Goal: Task Accomplishment & Management: Complete application form

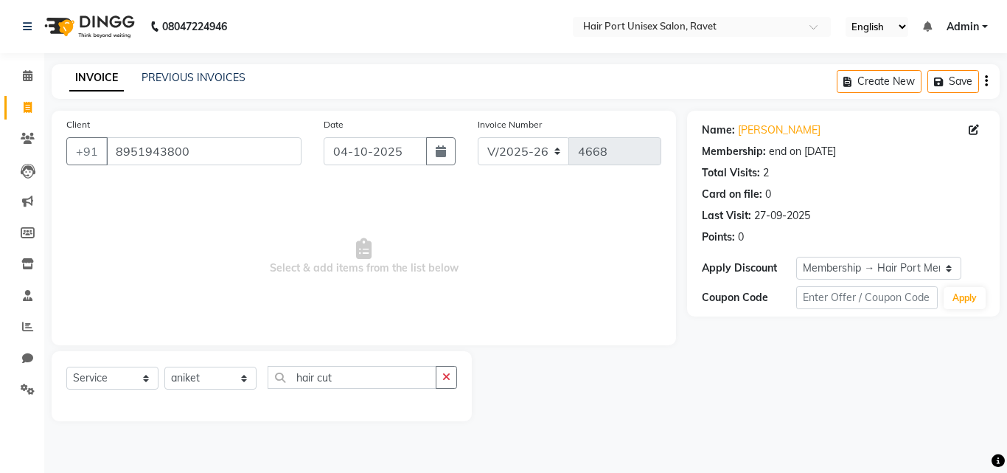
select select "7015"
select select "service"
select select "93698"
select select "1: Object"
click at [231, 145] on input "8951943800" at bounding box center [203, 151] width 195 height 28
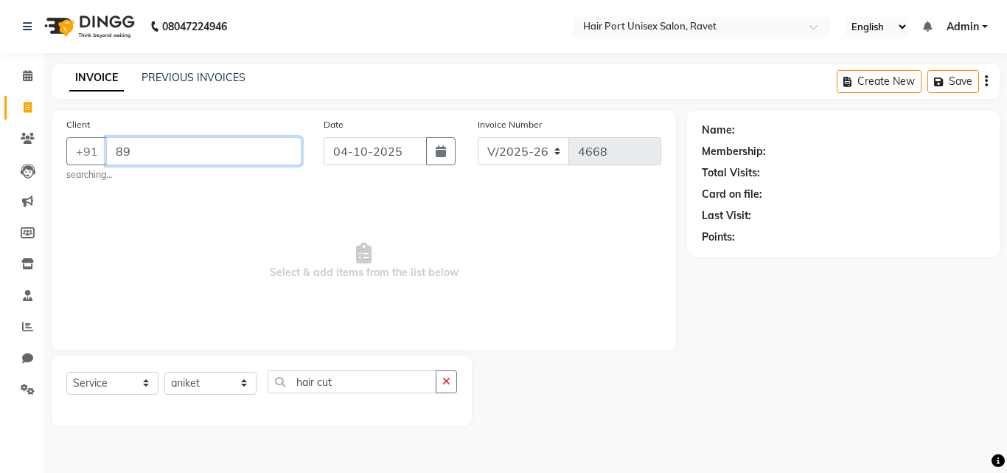
type input "8"
click at [168, 146] on input "Client" at bounding box center [203, 151] width 195 height 28
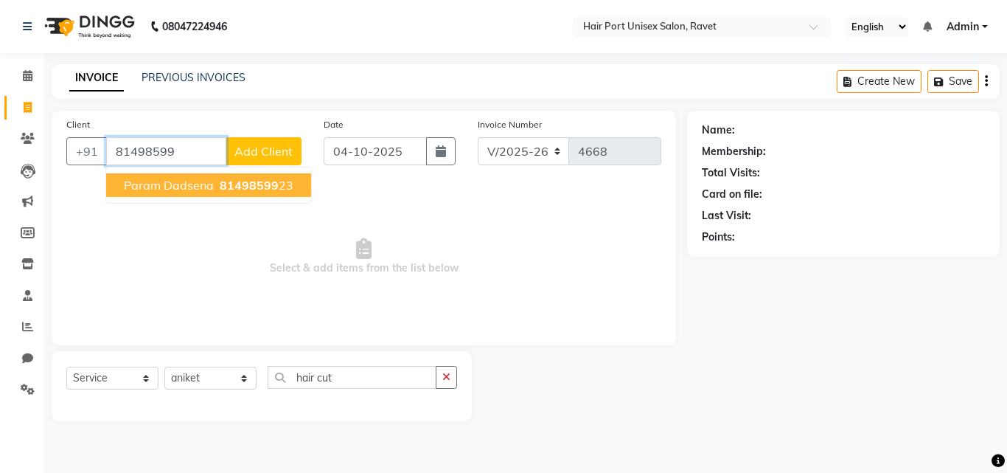
click at [177, 189] on span "Param dadsena" at bounding box center [169, 185] width 90 height 15
type input "8149859923"
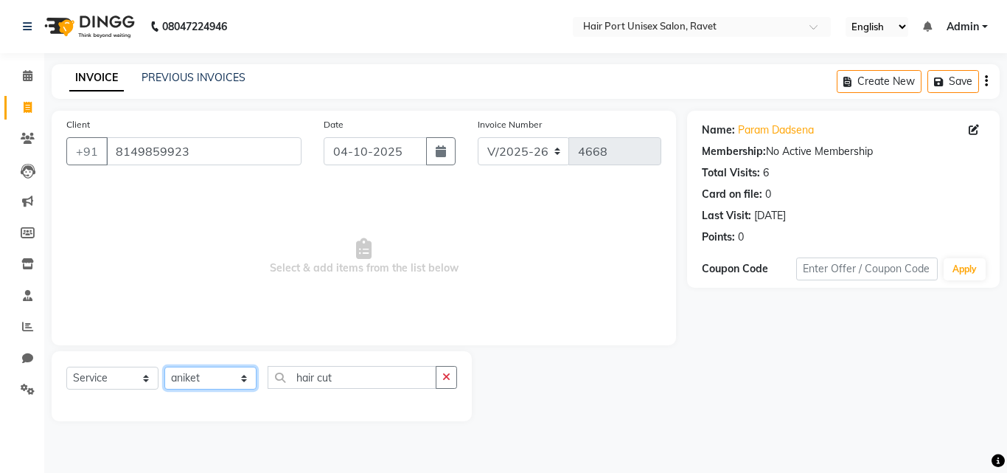
click at [237, 378] on select "Select Stylist aniket [PERSON_NAME] [PERSON_NAME] Disale [PERSON_NAME] Rashim R…" at bounding box center [210, 377] width 92 height 23
select select "66342"
click at [164, 366] on select "Select Stylist aniket [PERSON_NAME] [PERSON_NAME] Disale [PERSON_NAME] Rashim R…" at bounding box center [210, 377] width 92 height 23
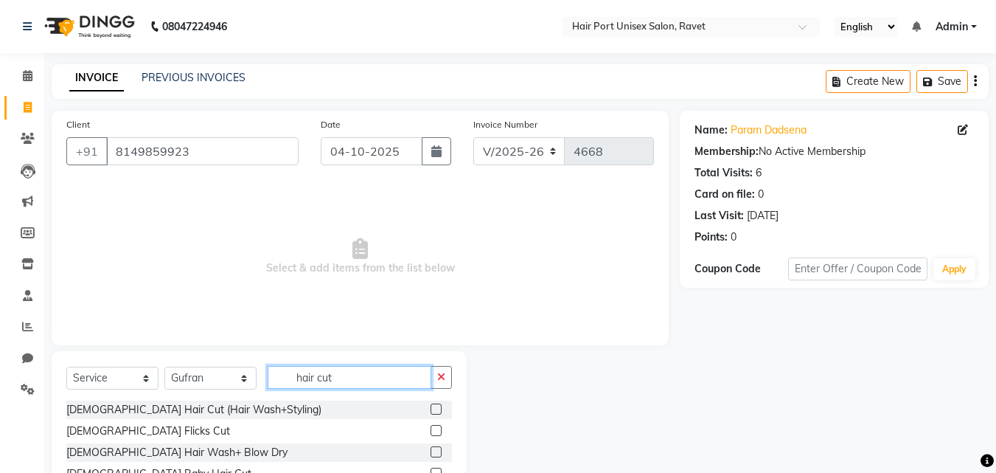
click at [402, 380] on input "hair cut" at bounding box center [350, 377] width 164 height 23
type input "h"
click at [357, 379] on input "text" at bounding box center [360, 377] width 184 height 23
click at [358, 375] on input "text" at bounding box center [360, 377] width 184 height 23
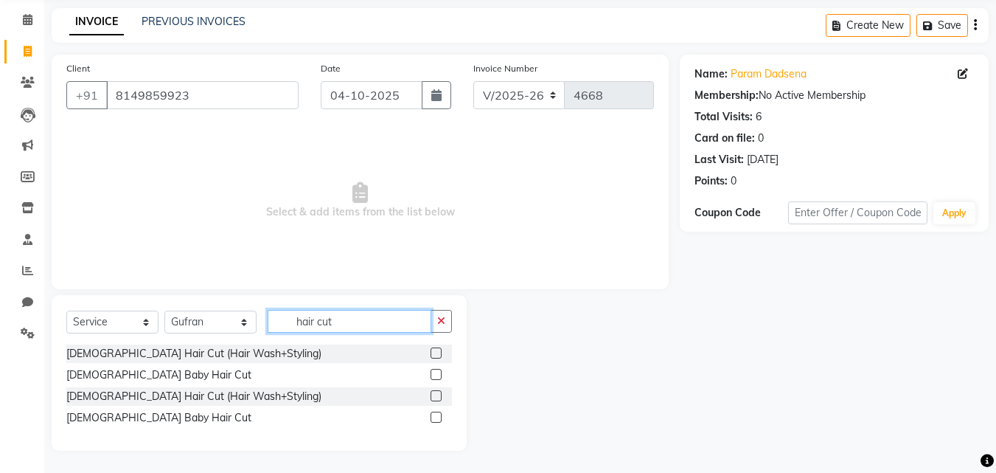
type input "hair cut"
click at [435, 396] on label at bounding box center [436, 395] width 11 height 11
click at [435, 396] on input "checkbox" at bounding box center [436, 397] width 10 height 10
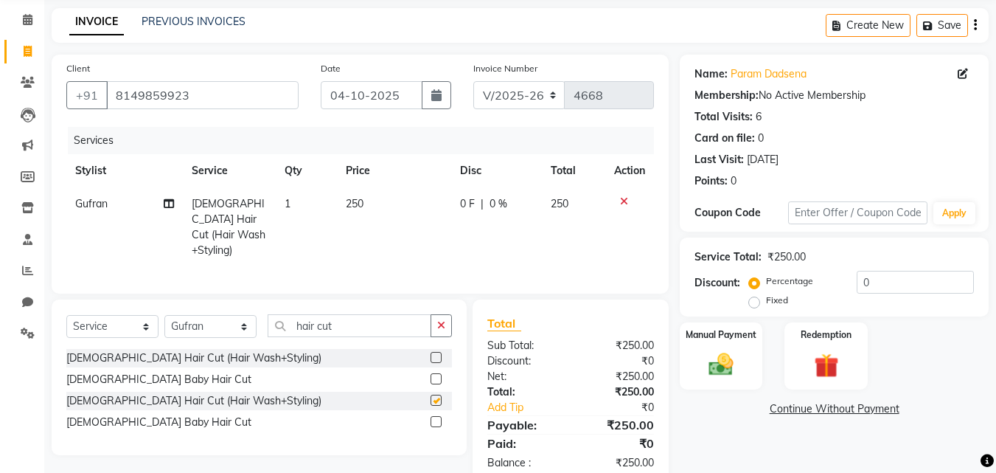
checkbox input "false"
click at [438, 325] on icon "button" at bounding box center [441, 325] width 8 height 10
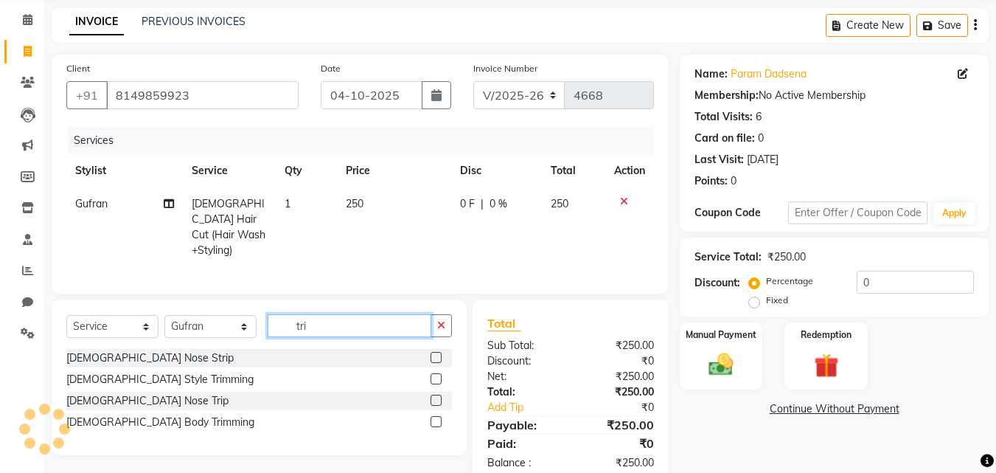
type input "tri"
click at [433, 373] on label at bounding box center [436, 378] width 11 height 11
click at [433, 375] on input "checkbox" at bounding box center [436, 380] width 10 height 10
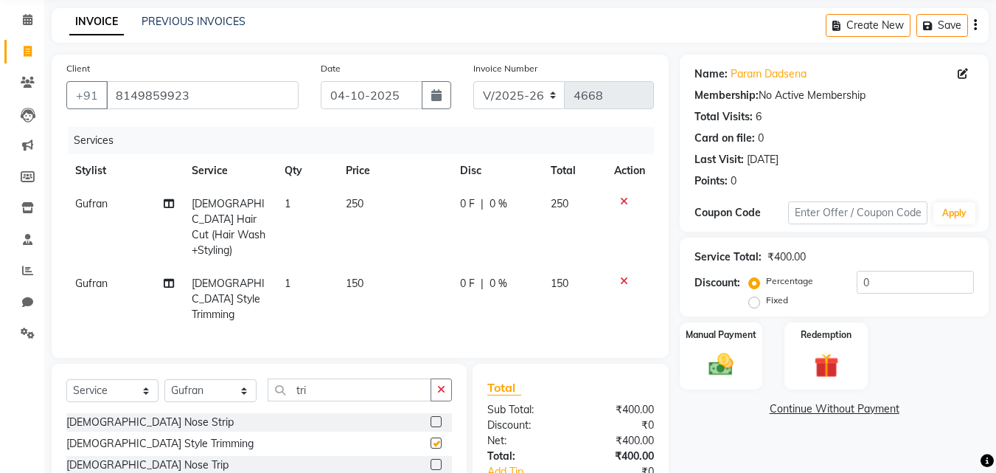
checkbox input "false"
click at [736, 341] on div "Manual Payment" at bounding box center [721, 356] width 86 height 70
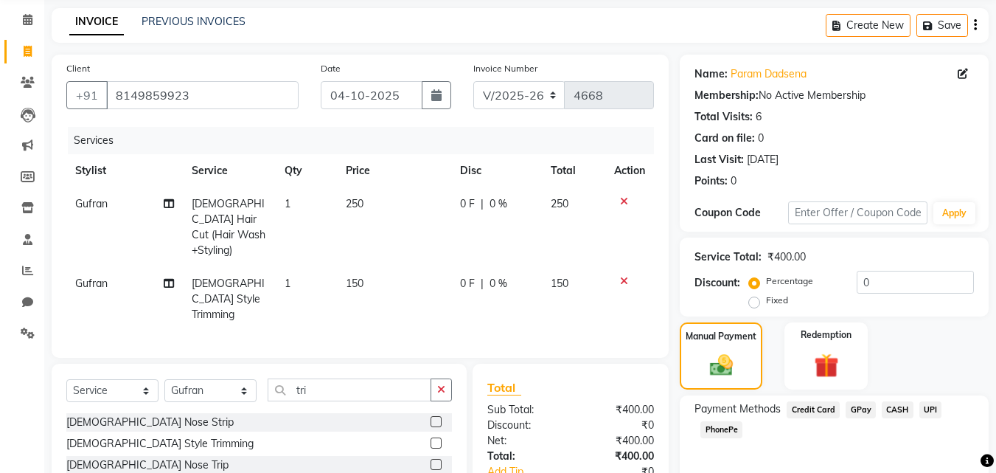
click at [726, 428] on span "PhonePe" at bounding box center [722, 429] width 42 height 17
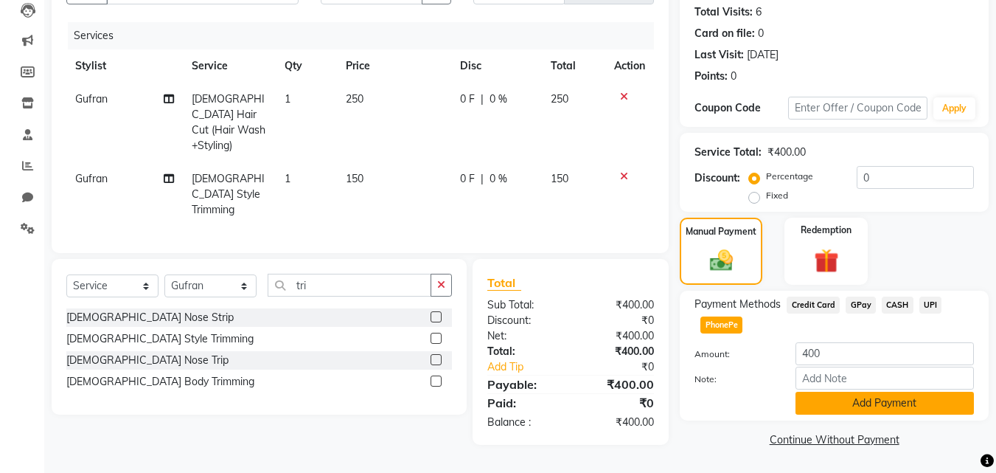
click at [848, 399] on button "Add Payment" at bounding box center [885, 403] width 178 height 23
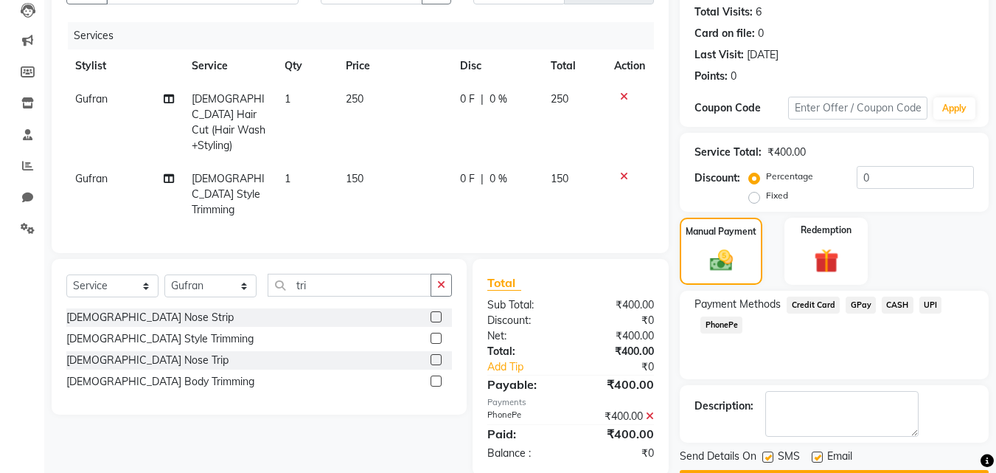
scroll to position [203, 0]
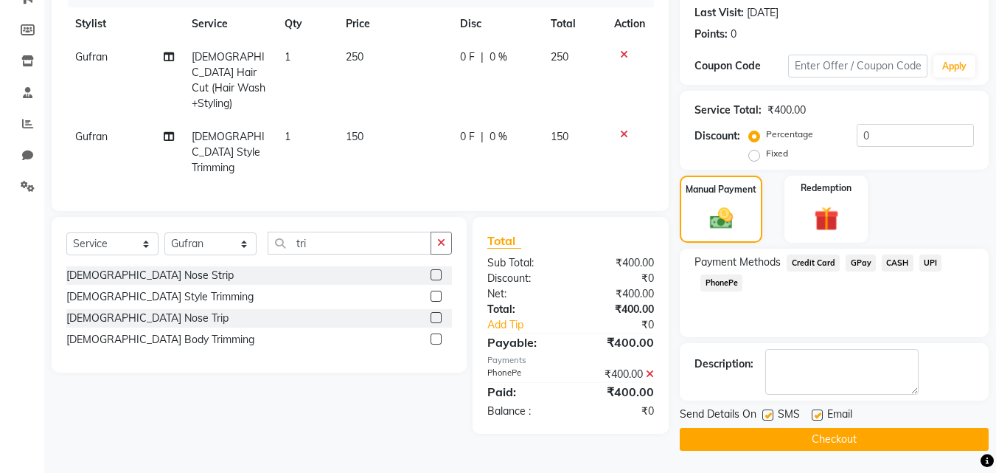
click at [841, 433] on button "Checkout" at bounding box center [834, 439] width 309 height 23
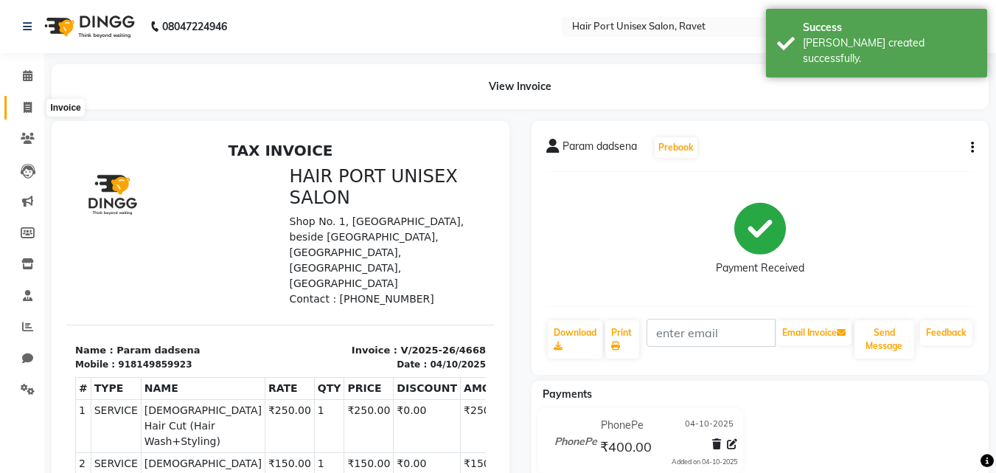
click at [30, 105] on icon at bounding box center [28, 107] width 8 height 11
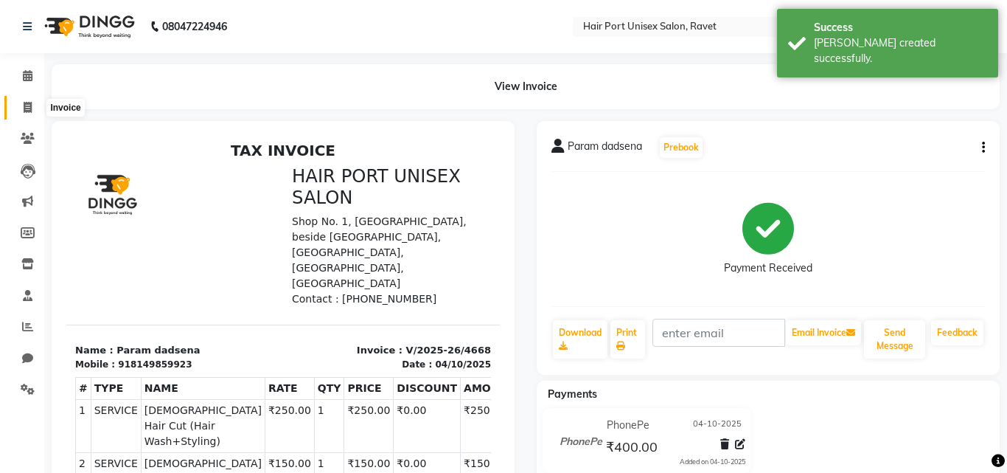
select select "7015"
select select "service"
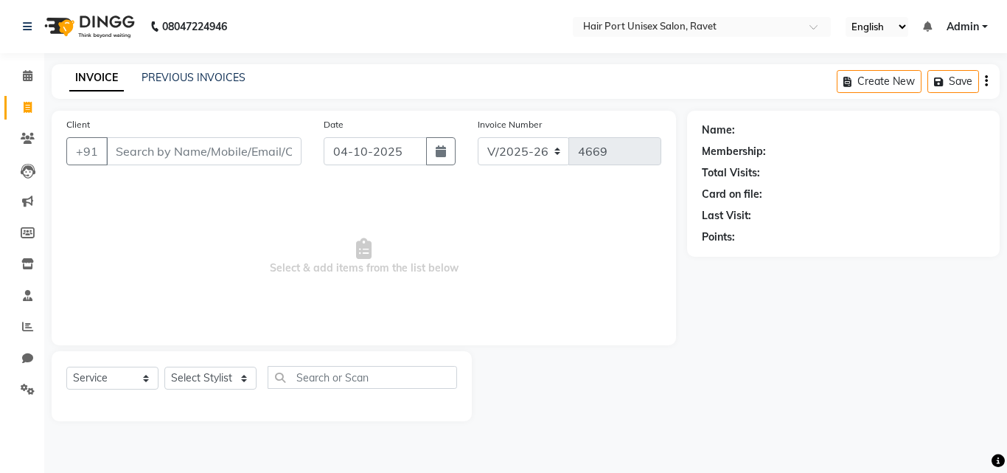
click at [128, 145] on input "Client" at bounding box center [203, 151] width 195 height 28
type input "9526011285"
click at [263, 145] on span "Add Client" at bounding box center [263, 151] width 58 height 15
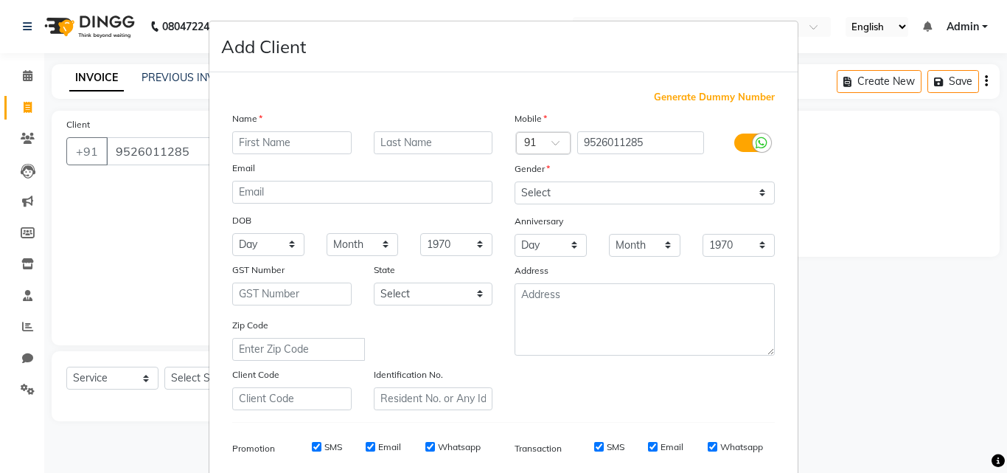
click at [287, 147] on input "text" at bounding box center [291, 142] width 119 height 23
type input "pramod"
click at [582, 191] on select "Select [DEMOGRAPHIC_DATA] [DEMOGRAPHIC_DATA] Other Prefer Not To Say" at bounding box center [645, 192] width 260 height 23
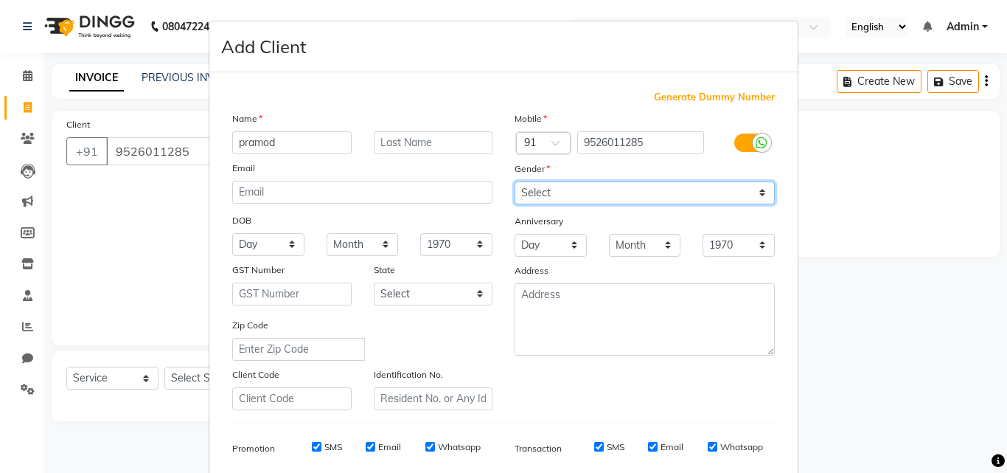
select select "[DEMOGRAPHIC_DATA]"
click at [515, 181] on select "Select [DEMOGRAPHIC_DATA] [DEMOGRAPHIC_DATA] Other Prefer Not To Say" at bounding box center [645, 192] width 260 height 23
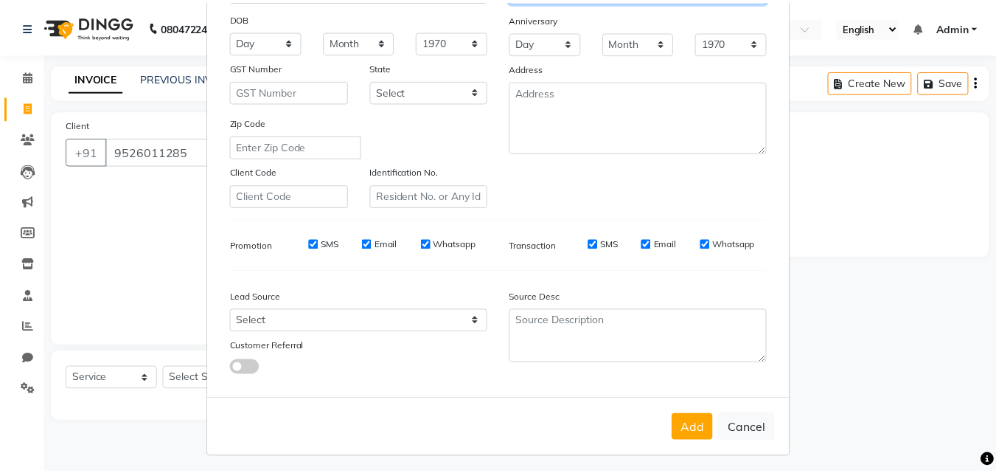
scroll to position [208, 0]
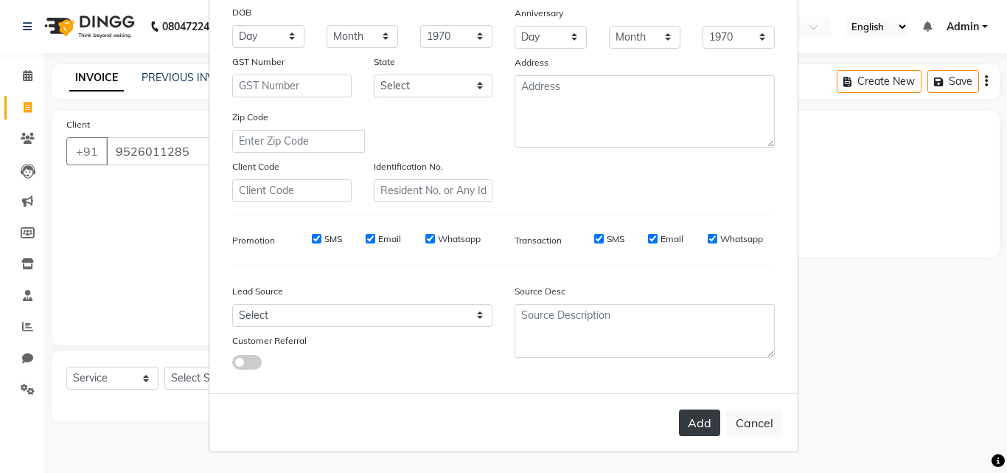
click at [684, 417] on button "Add" at bounding box center [699, 422] width 41 height 27
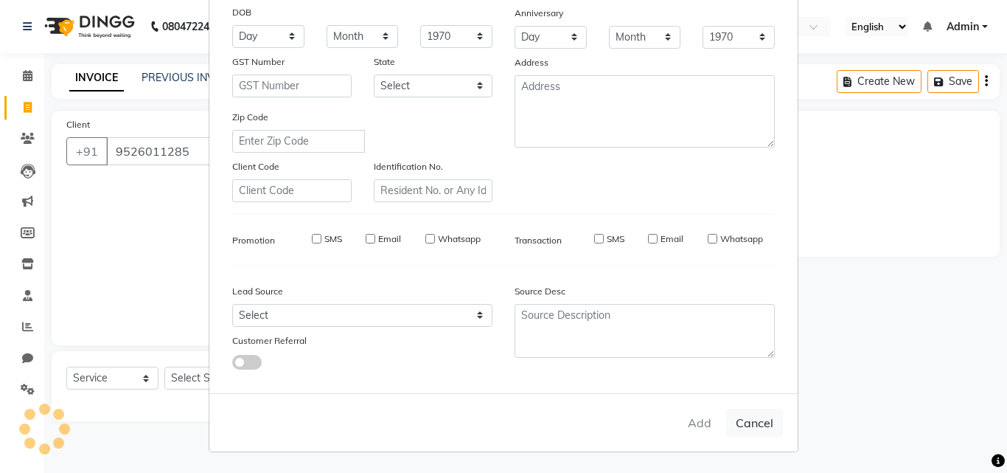
select select
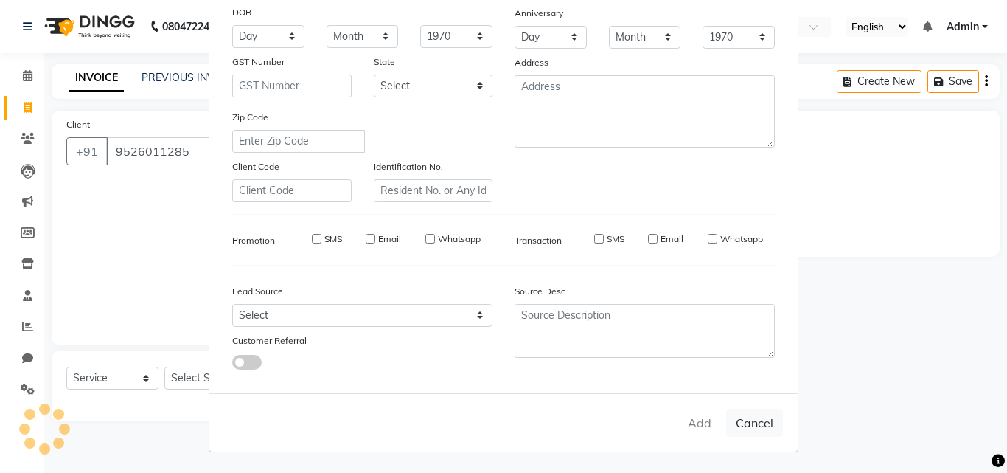
select select
checkbox input "false"
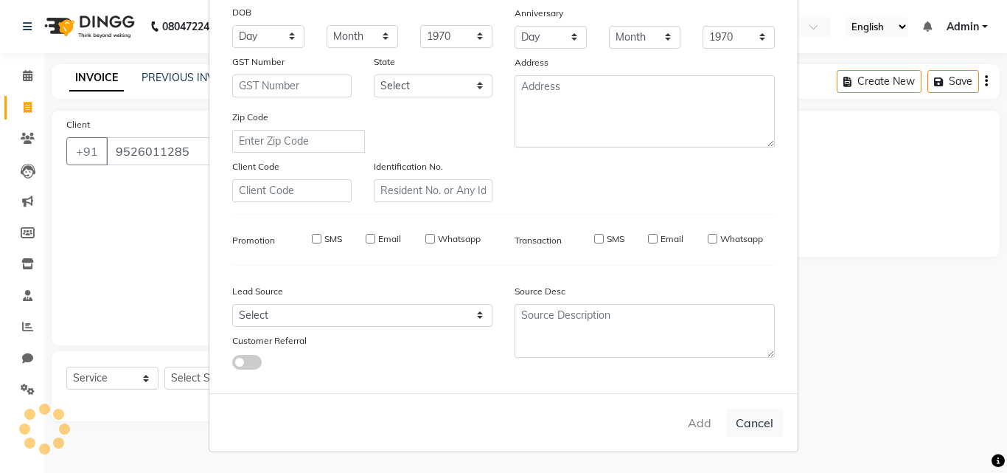
checkbox input "false"
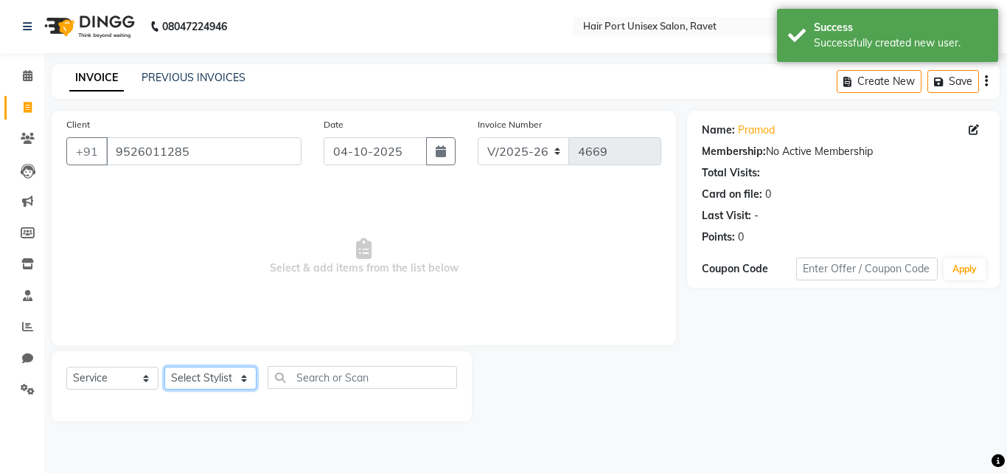
click at [234, 378] on select "Select Stylist aniket [PERSON_NAME] [PERSON_NAME] Disale [PERSON_NAME] Rashim R…" at bounding box center [210, 377] width 92 height 23
select select "63965"
click at [164, 366] on select "Select Stylist aniket [PERSON_NAME] [PERSON_NAME] Disale [PERSON_NAME] Rashim R…" at bounding box center [210, 377] width 92 height 23
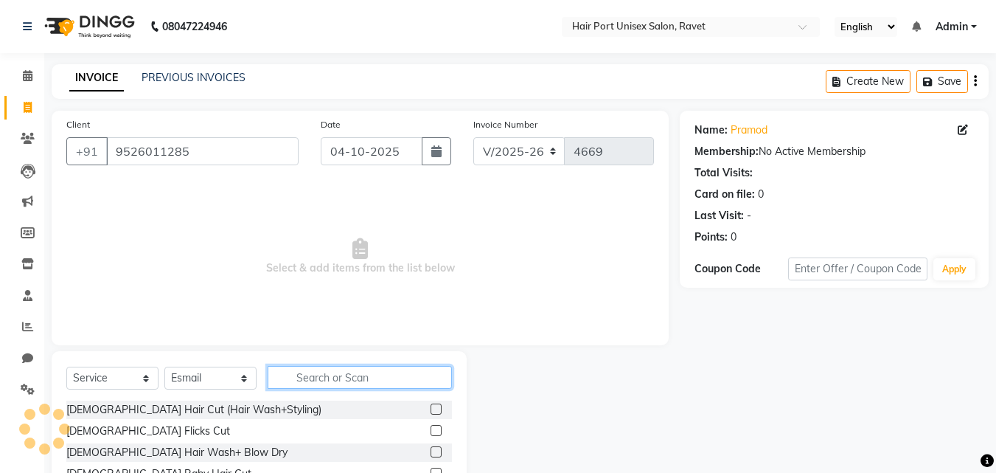
click at [304, 371] on input "text" at bounding box center [360, 377] width 184 height 23
type input "hair cut"
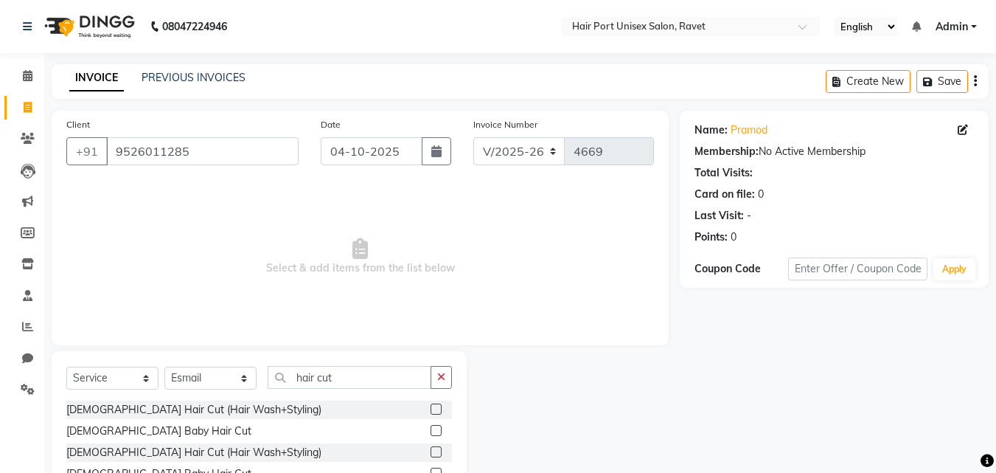
click at [435, 451] on label at bounding box center [436, 451] width 11 height 11
click at [435, 451] on input "checkbox" at bounding box center [436, 453] width 10 height 10
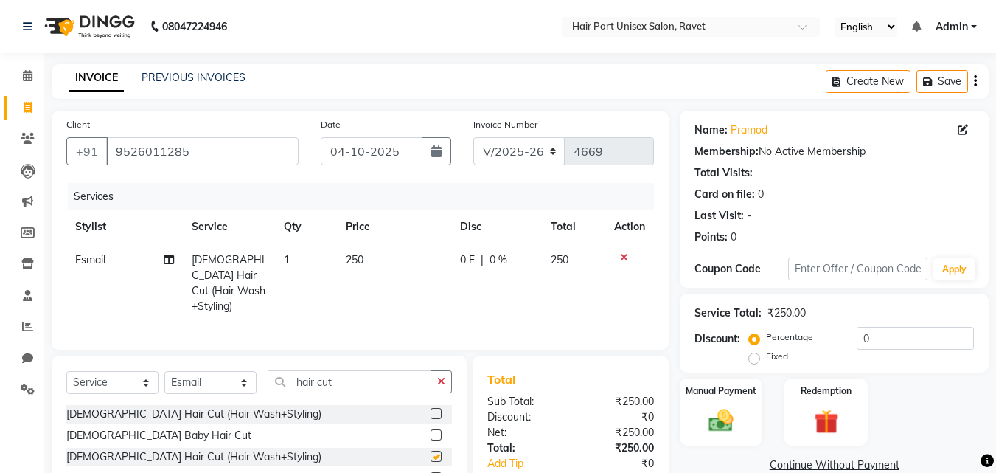
checkbox input "false"
click at [445, 370] on button "button" at bounding box center [441, 381] width 21 height 23
click at [712, 414] on img at bounding box center [721, 420] width 41 height 29
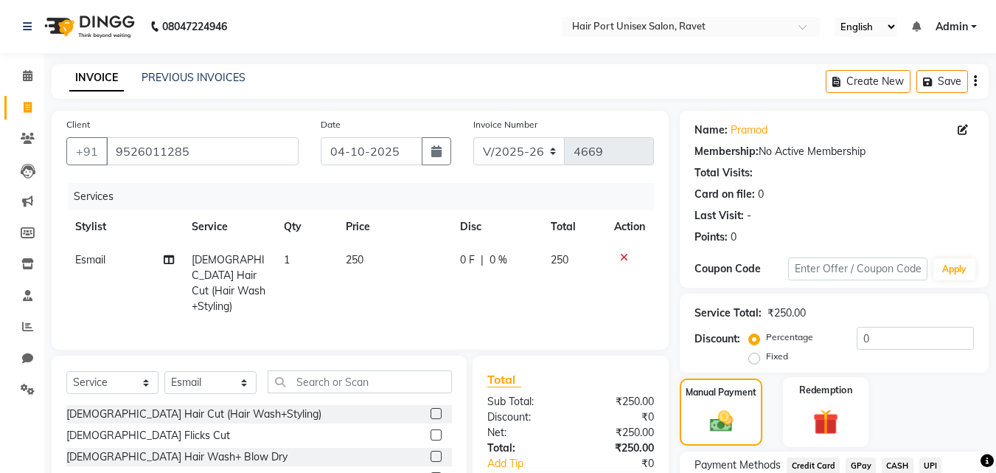
scroll to position [119, 0]
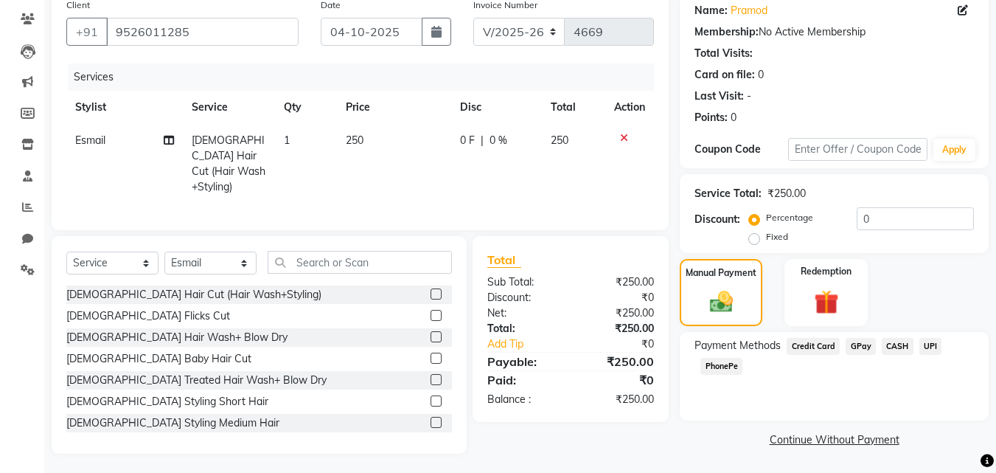
click at [726, 365] on span "PhonePe" at bounding box center [722, 366] width 42 height 17
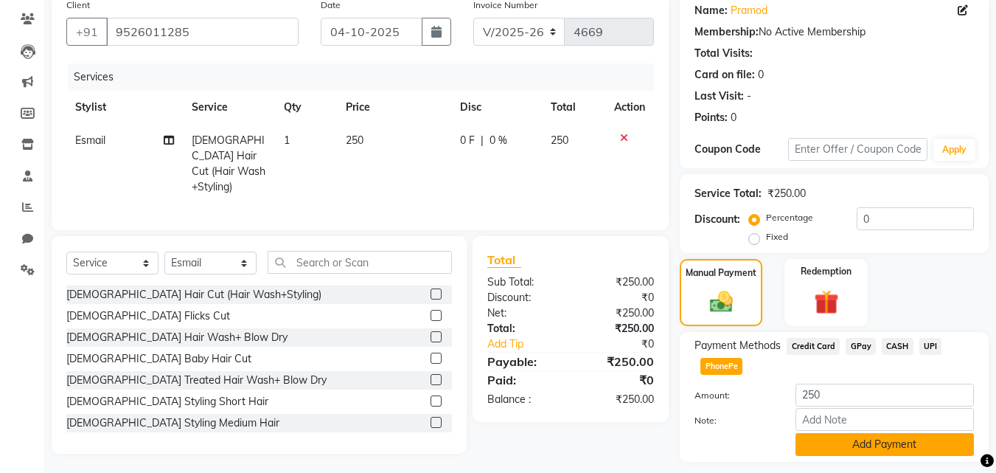
click at [834, 435] on button "Add Payment" at bounding box center [885, 444] width 178 height 23
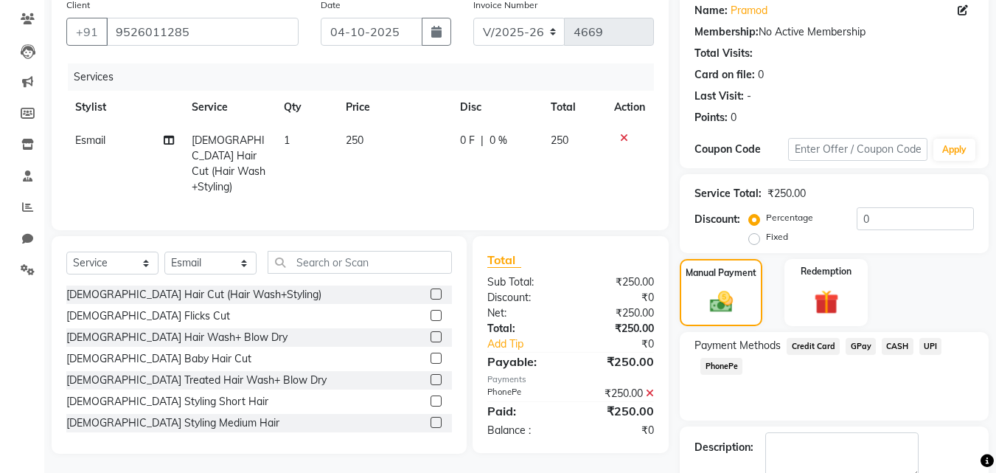
scroll to position [203, 0]
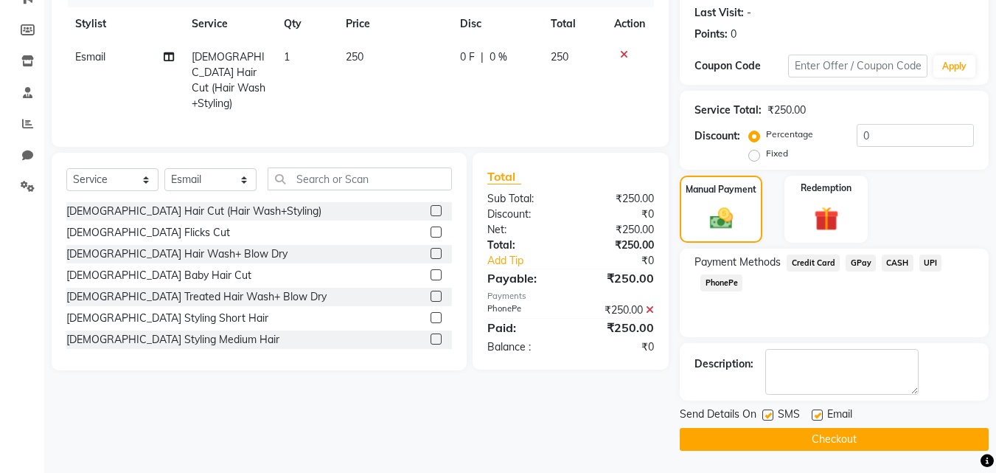
click at [834, 438] on button "Checkout" at bounding box center [834, 439] width 309 height 23
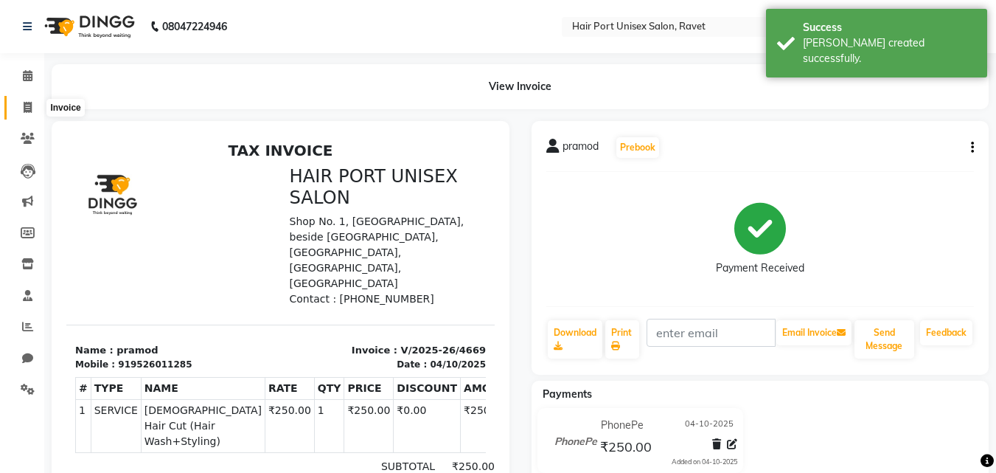
click at [29, 106] on icon at bounding box center [28, 107] width 8 height 11
select select "service"
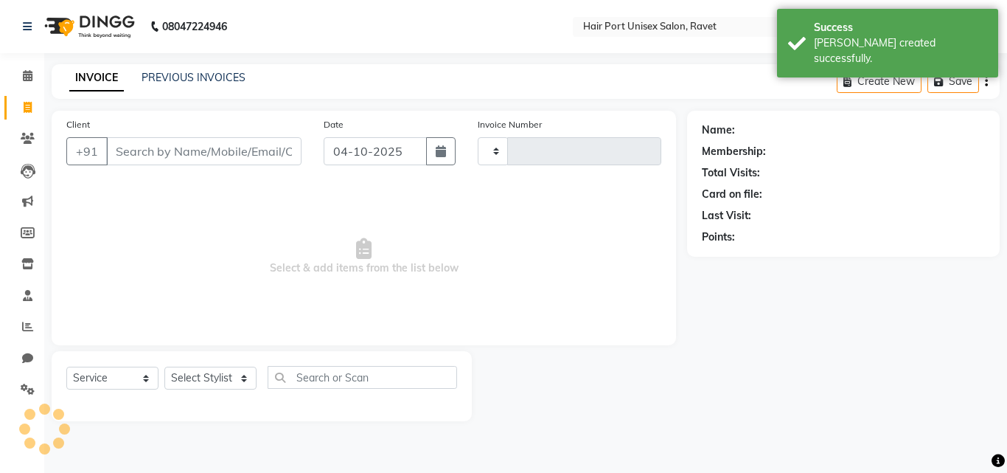
type input "4670"
select select "7015"
click at [142, 154] on input "Client" at bounding box center [203, 151] width 195 height 28
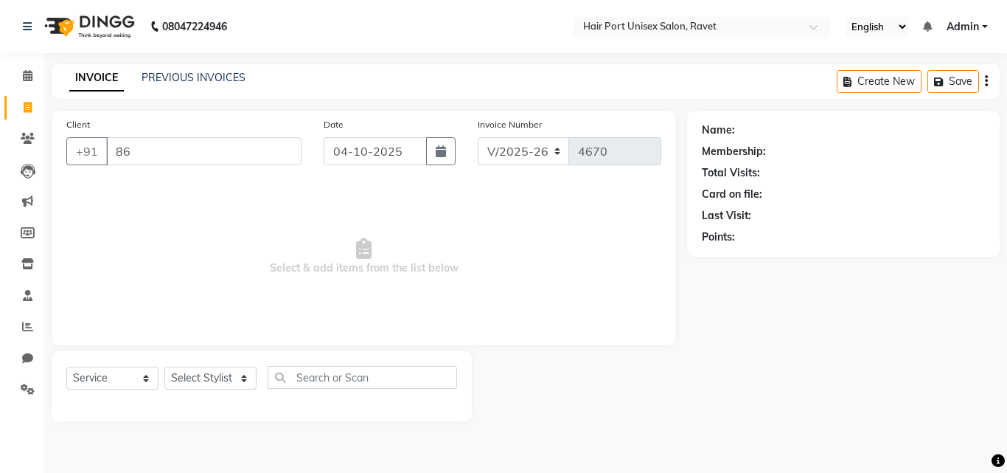
type input "8"
click at [164, 149] on input "Client" at bounding box center [203, 151] width 195 height 28
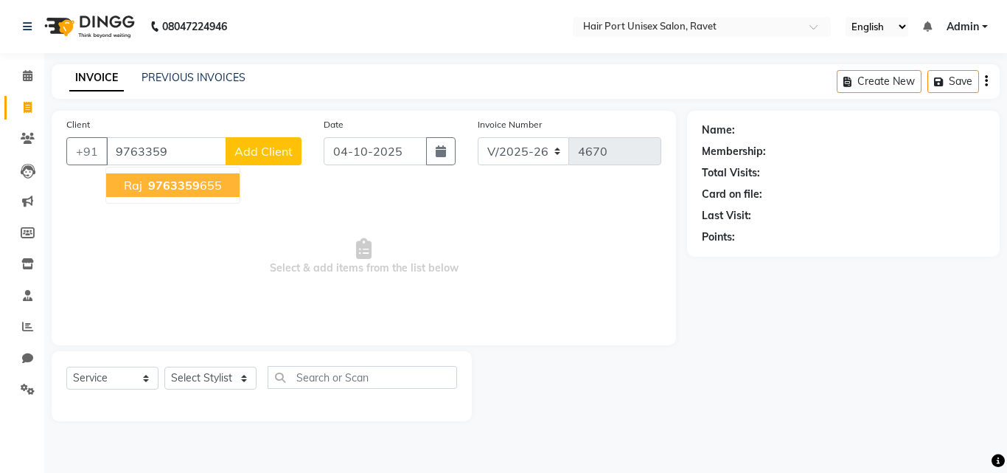
click at [183, 189] on span "9763359" at bounding box center [174, 185] width 52 height 15
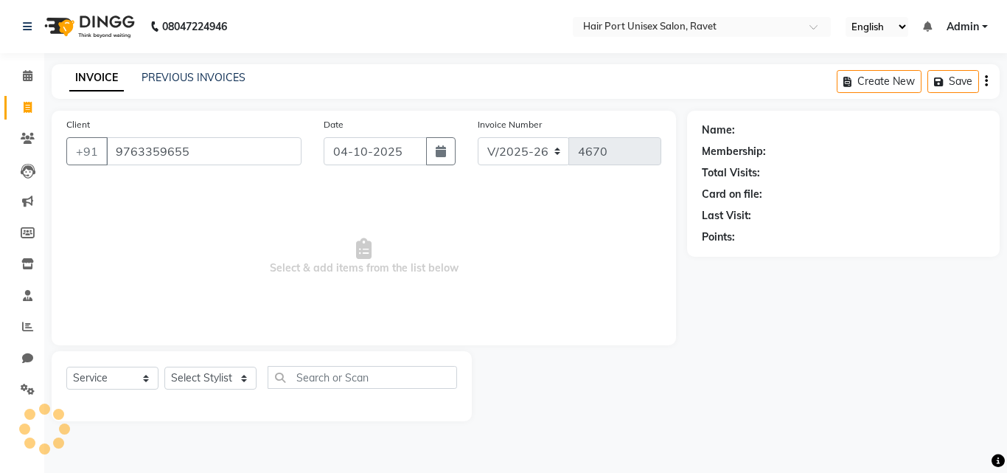
type input "9763359655"
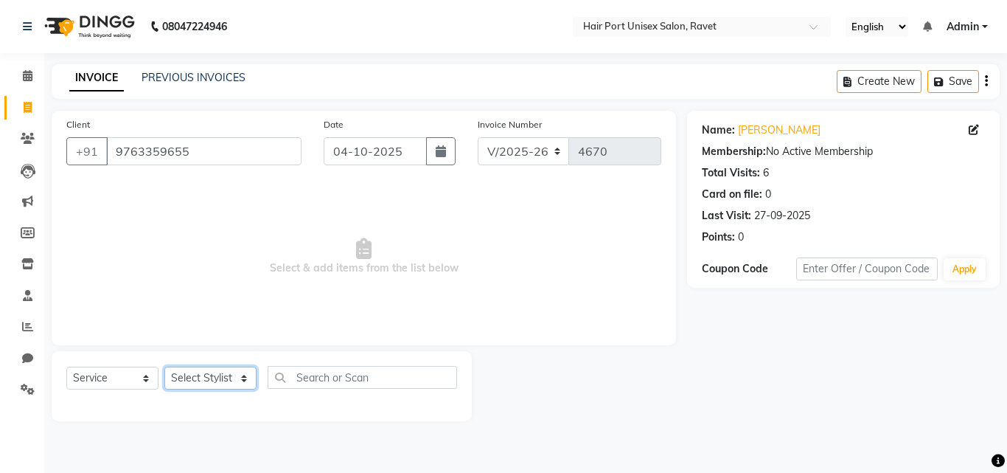
click at [233, 375] on select "Select Stylist aniket [PERSON_NAME] [PERSON_NAME] Disale [PERSON_NAME] Rashim R…" at bounding box center [210, 377] width 92 height 23
click at [417, 296] on span "Select & add items from the list below" at bounding box center [363, 256] width 595 height 147
click at [240, 378] on select "Select Stylist aniket [PERSON_NAME] [PERSON_NAME] Disale [PERSON_NAME] Rashim R…" at bounding box center [210, 377] width 92 height 23
select select "93713"
click at [164, 366] on select "Select Stylist aniket [PERSON_NAME] [PERSON_NAME] Disale [PERSON_NAME] Rashim R…" at bounding box center [210, 377] width 92 height 23
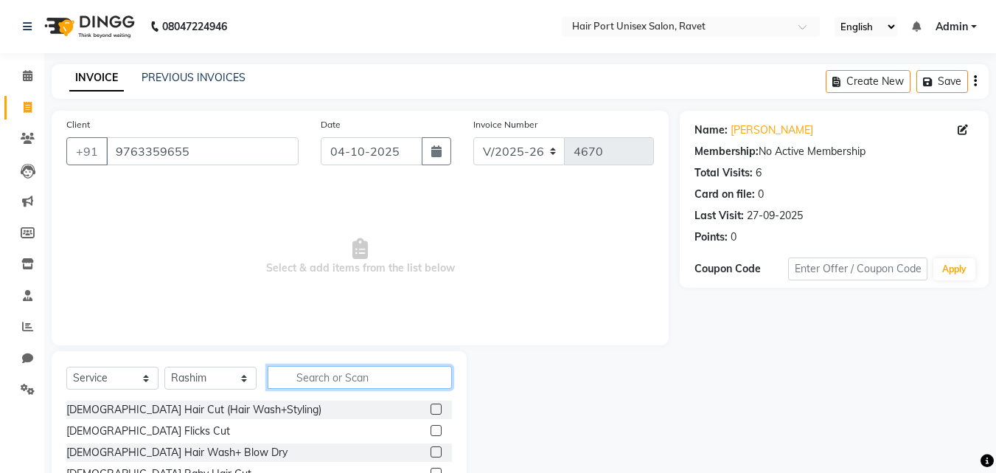
click at [326, 381] on input "text" at bounding box center [360, 377] width 184 height 23
type input "h"
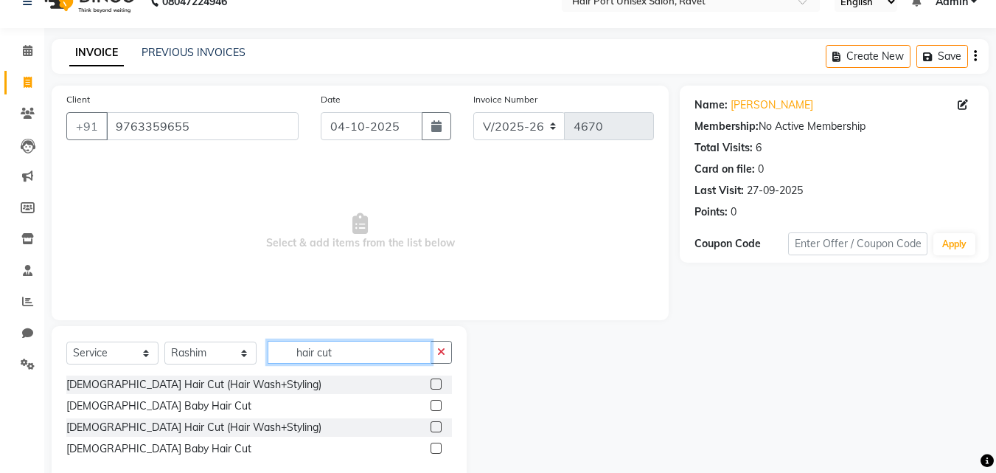
scroll to position [27, 0]
type input "hair cut"
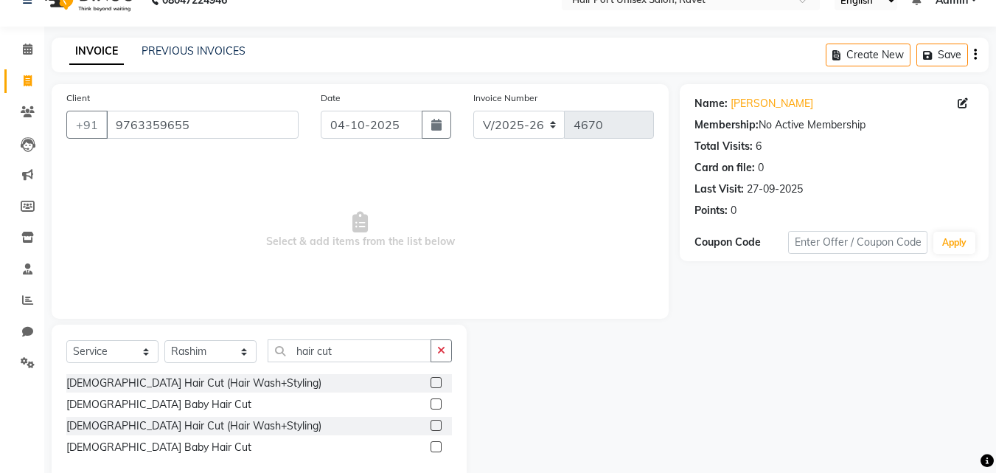
click at [434, 445] on label at bounding box center [436, 446] width 11 height 11
click at [434, 445] on input "checkbox" at bounding box center [436, 447] width 10 height 10
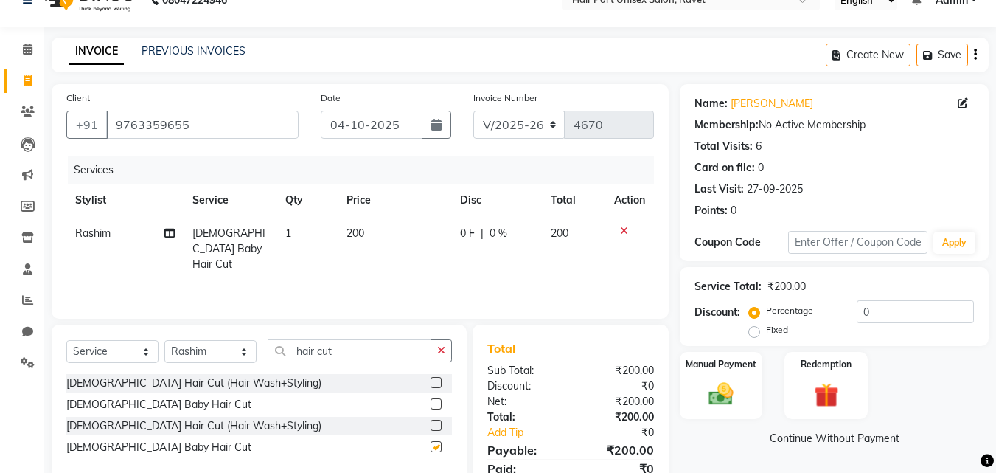
checkbox input "false"
click at [714, 392] on img at bounding box center [721, 393] width 41 height 29
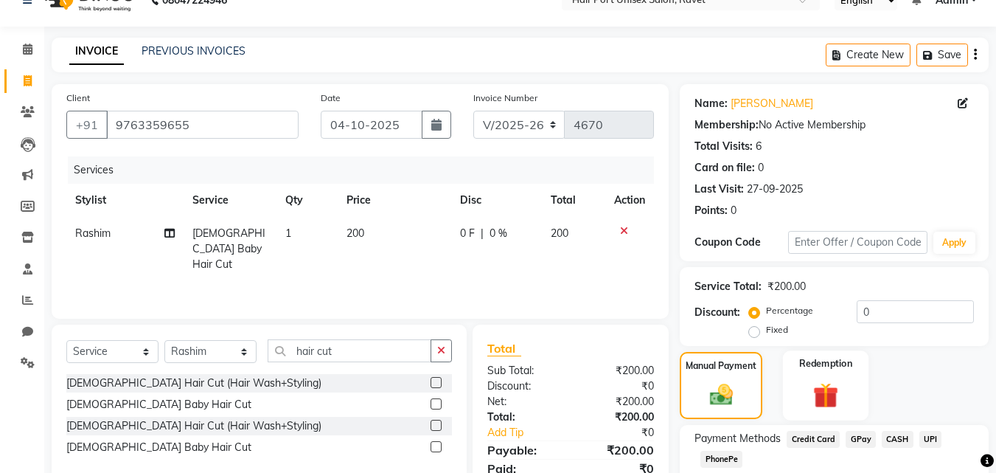
scroll to position [49, 0]
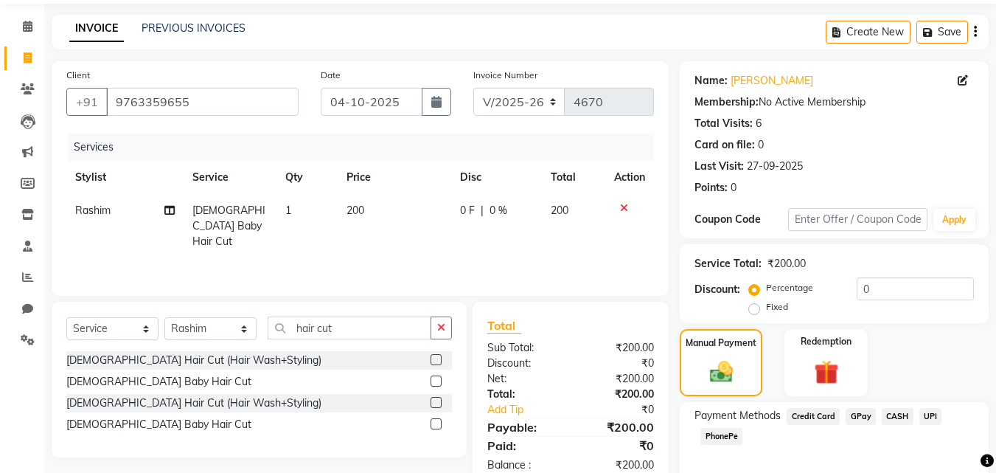
click at [725, 438] on span "PhonePe" at bounding box center [722, 436] width 42 height 17
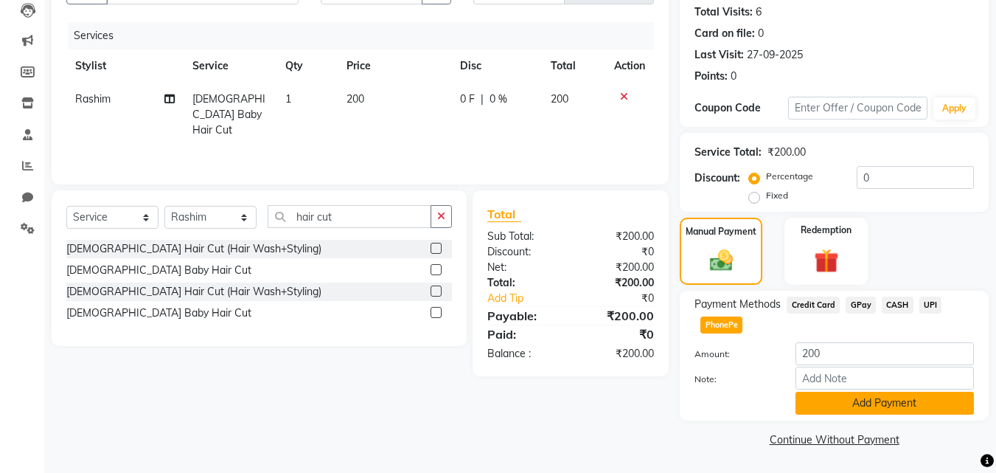
click at [850, 397] on button "Add Payment" at bounding box center [885, 403] width 178 height 23
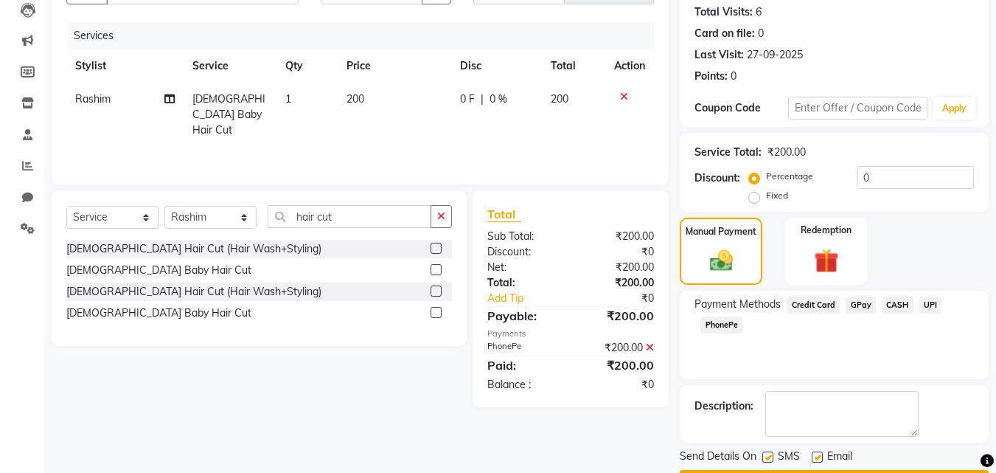
scroll to position [203, 0]
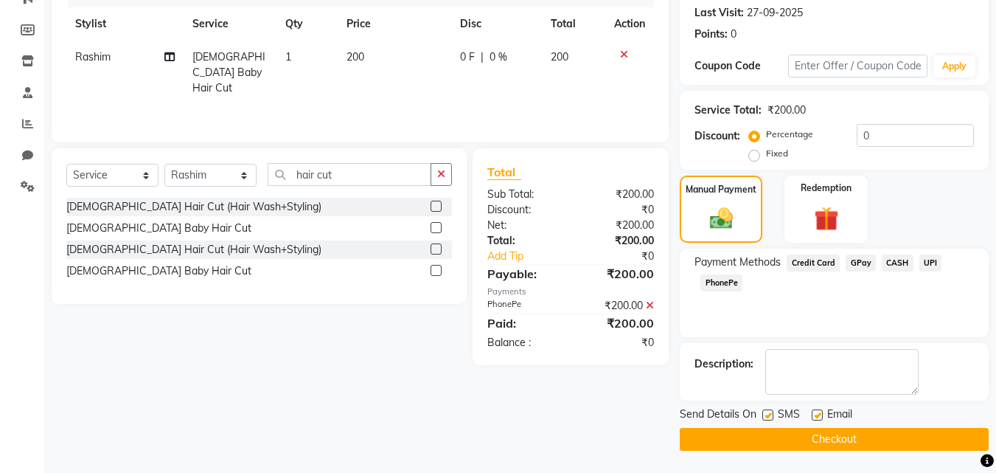
click at [845, 430] on button "Checkout" at bounding box center [834, 439] width 309 height 23
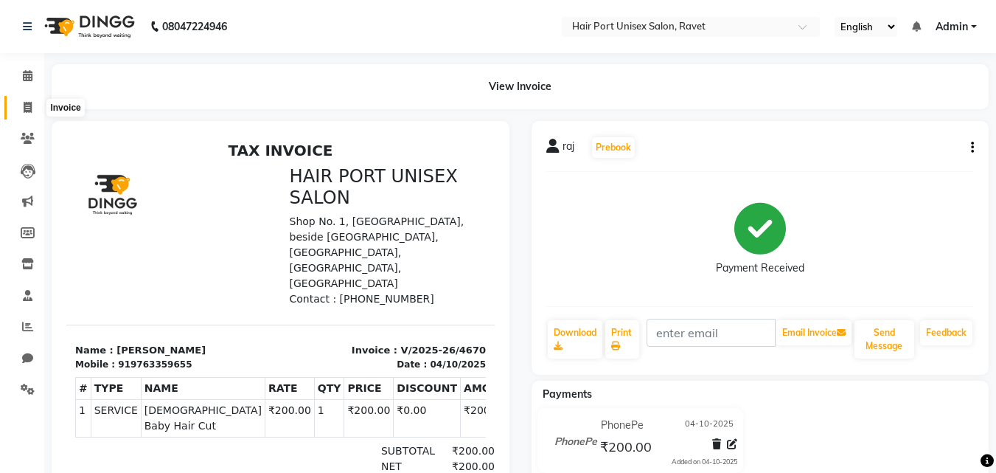
click at [28, 105] on icon at bounding box center [28, 107] width 8 height 11
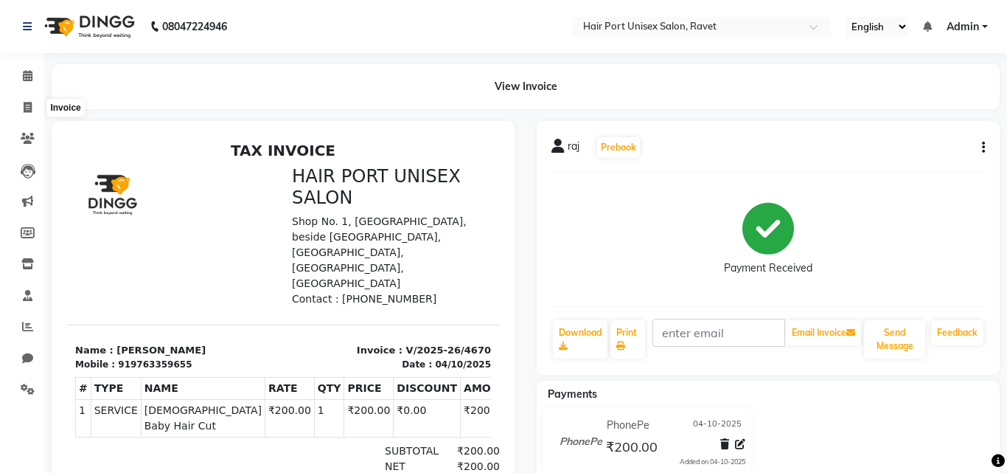
select select "service"
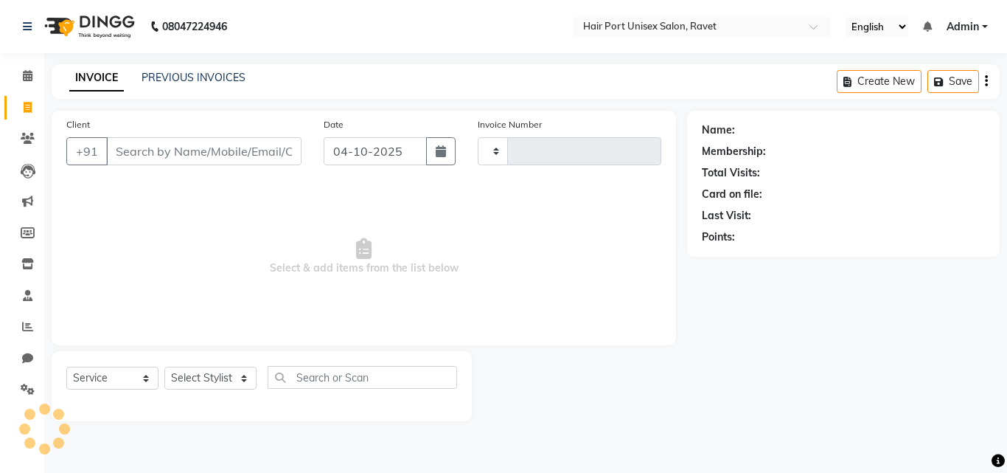
type input "4671"
select select "7015"
click at [160, 152] on input "Client" at bounding box center [203, 151] width 195 height 28
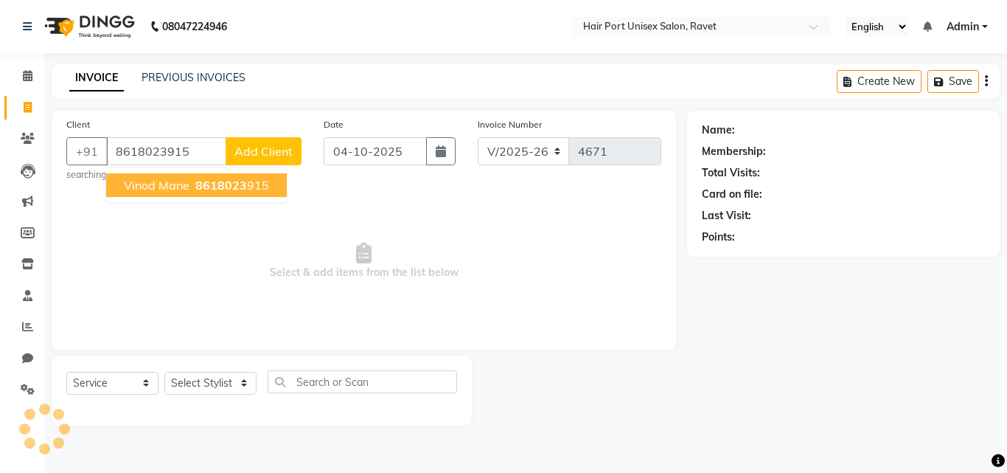
type input "8618023915"
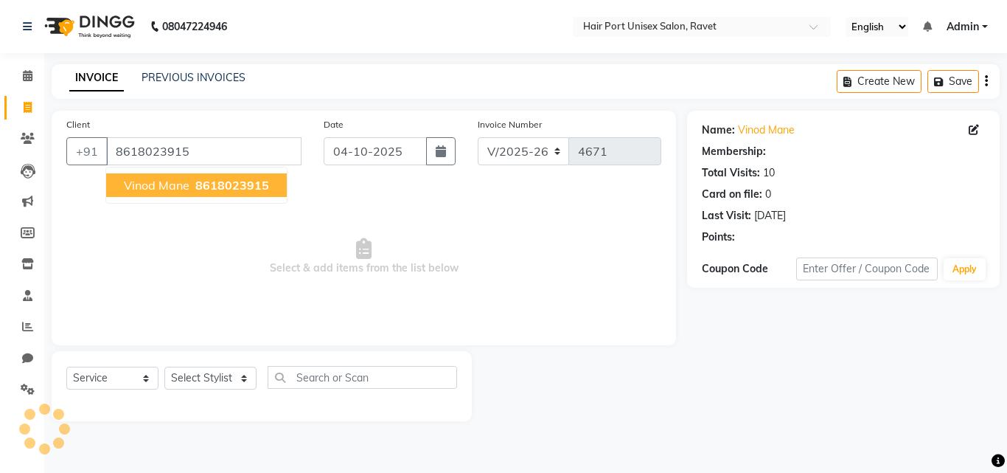
click at [173, 185] on span "Vinod Mane" at bounding box center [157, 185] width 66 height 15
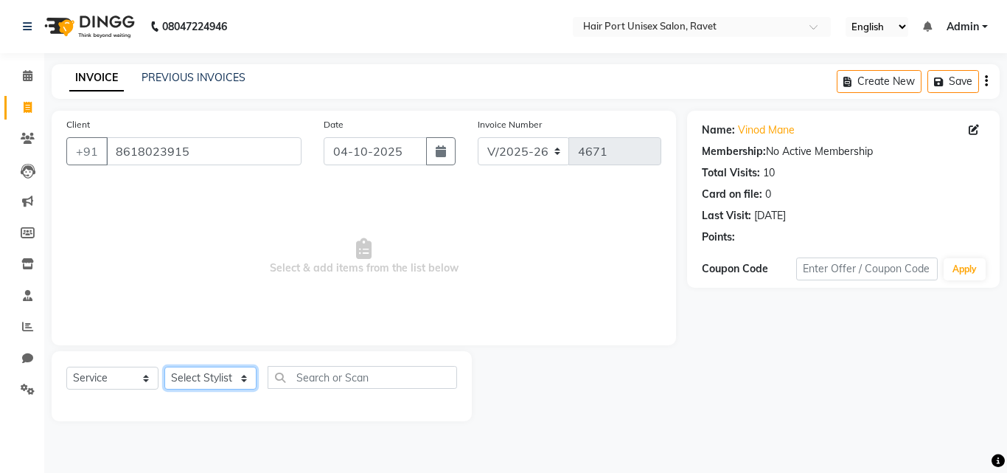
click at [244, 378] on select "Select Stylist aniket [PERSON_NAME] [PERSON_NAME] Disale [PERSON_NAME] Rashim R…" at bounding box center [210, 377] width 92 height 23
click at [231, 371] on select "Select Stylist aniket [PERSON_NAME] [PERSON_NAME] Disale [PERSON_NAME] Rashim R…" at bounding box center [210, 377] width 92 height 23
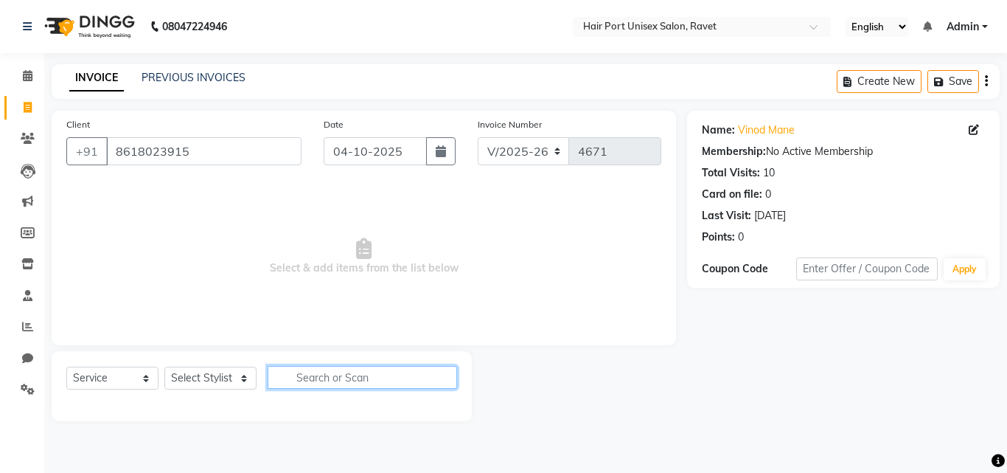
click at [320, 378] on input "text" at bounding box center [363, 377] width 190 height 23
click at [369, 358] on div "Select Service Product Membership Package Voucher Prepaid Gift Card Select Styl…" at bounding box center [262, 386] width 420 height 70
click at [372, 381] on input "text" at bounding box center [363, 377] width 190 height 23
type input "hair cut"
click at [199, 153] on input "8618023915" at bounding box center [203, 151] width 195 height 28
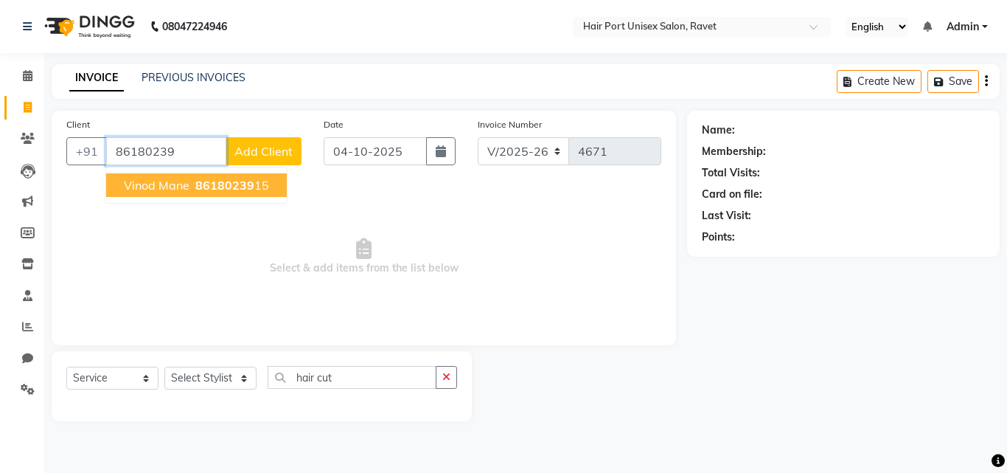
click at [203, 182] on span "86180239" at bounding box center [224, 185] width 59 height 15
type input "8618023915"
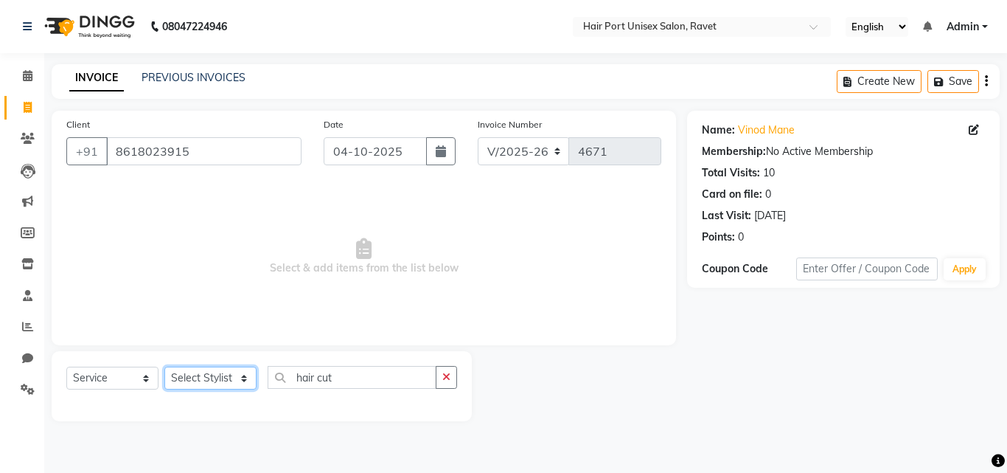
click at [241, 376] on select "Select Stylist aniket [PERSON_NAME] [PERSON_NAME] Disale [PERSON_NAME] Rashim R…" at bounding box center [210, 377] width 92 height 23
select select "58688"
click at [164, 366] on select "Select Stylist aniket [PERSON_NAME] [PERSON_NAME] Disale [PERSON_NAME] Rashim R…" at bounding box center [210, 377] width 92 height 23
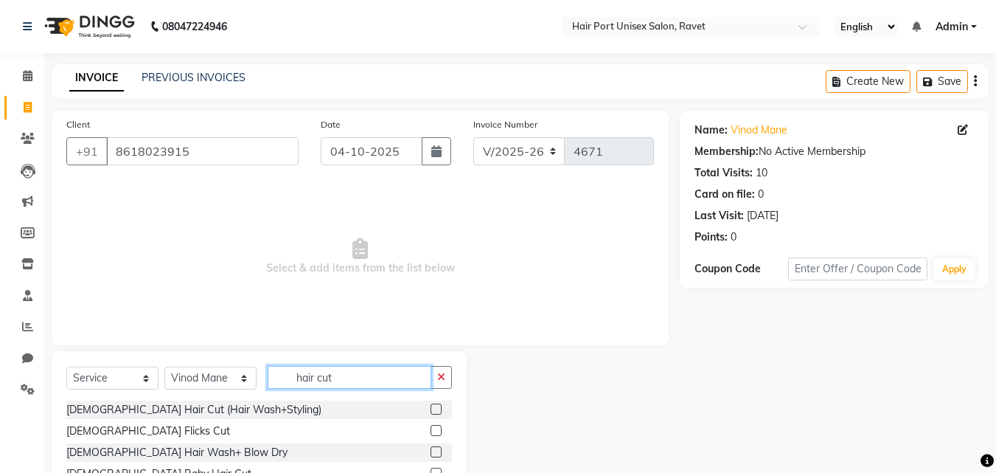
click at [291, 371] on input "hair cut" at bounding box center [350, 377] width 164 height 23
click at [293, 369] on input "hair cut" at bounding box center [350, 377] width 164 height 23
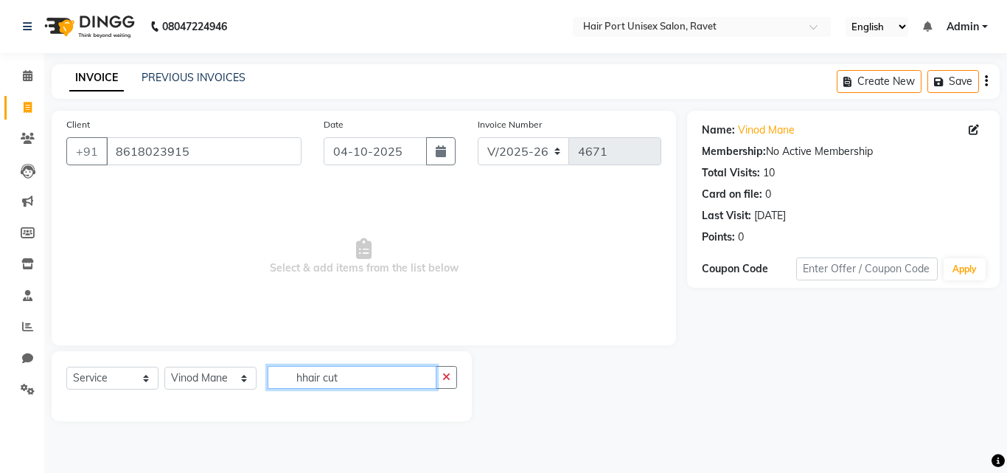
type input "hair cut"
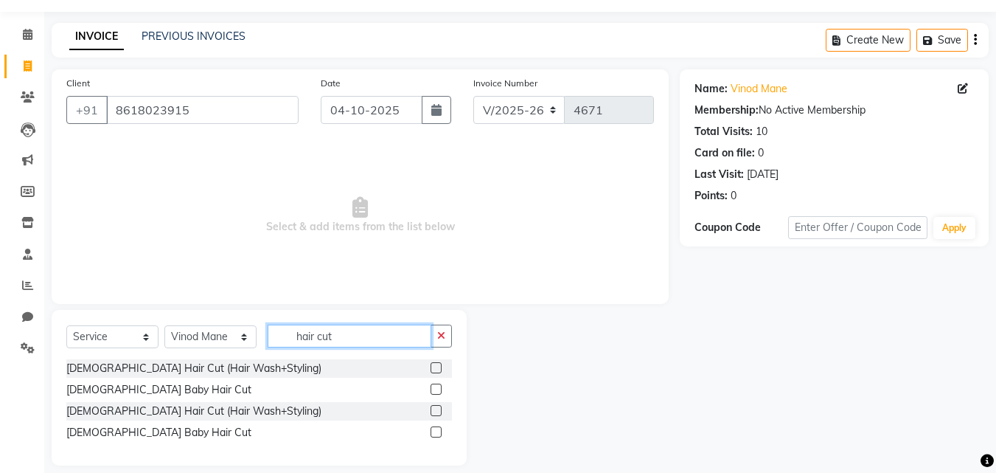
scroll to position [44, 0]
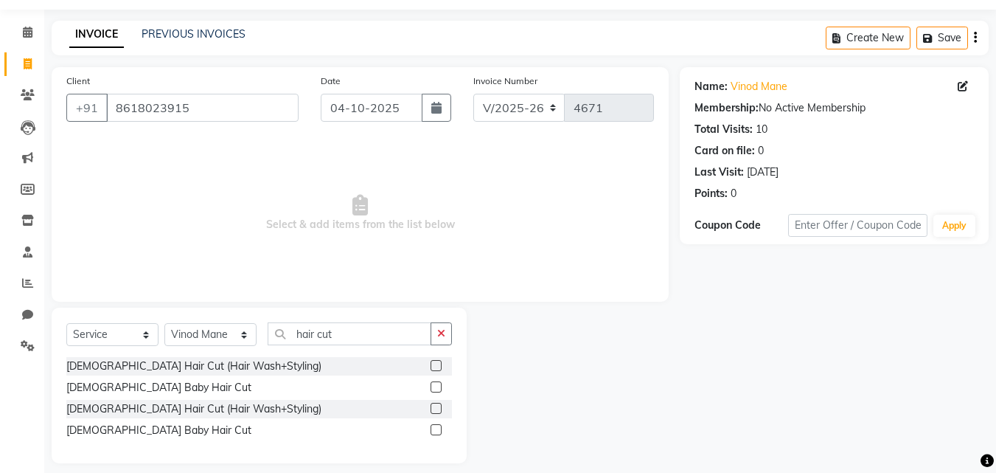
click at [433, 425] on label at bounding box center [436, 429] width 11 height 11
click at [433, 425] on input "checkbox" at bounding box center [436, 430] width 10 height 10
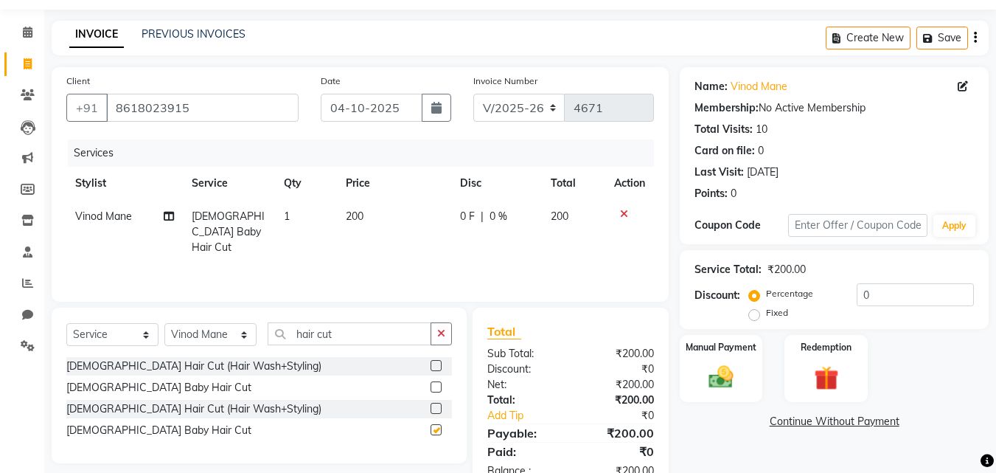
checkbox input "false"
click at [728, 386] on img at bounding box center [721, 376] width 41 height 29
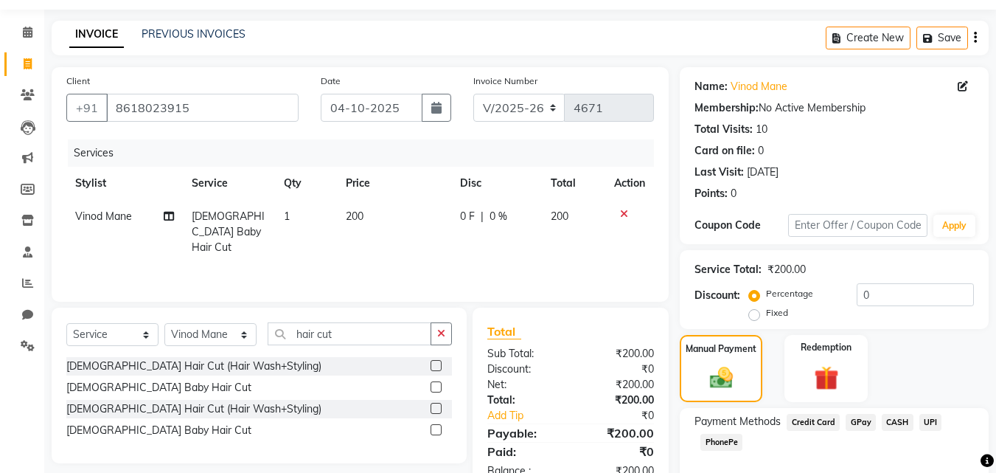
click at [714, 439] on span "PhonePe" at bounding box center [722, 442] width 42 height 17
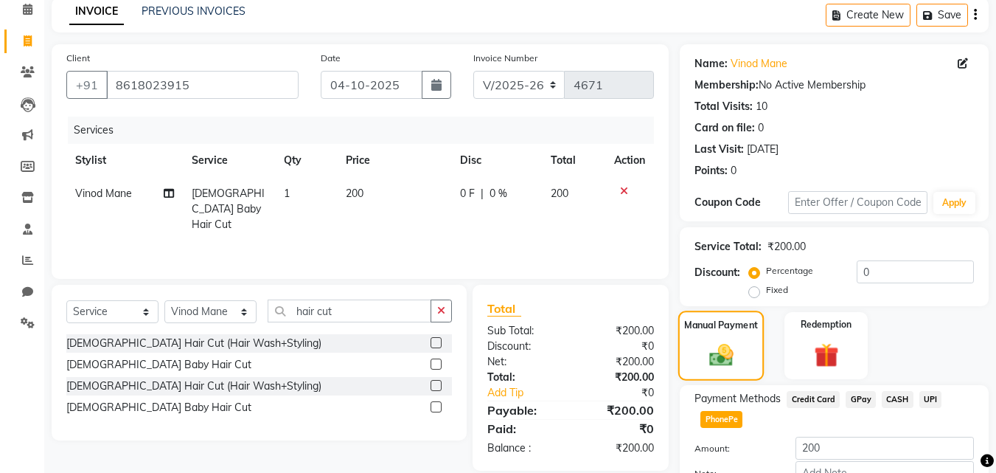
scroll to position [161, 0]
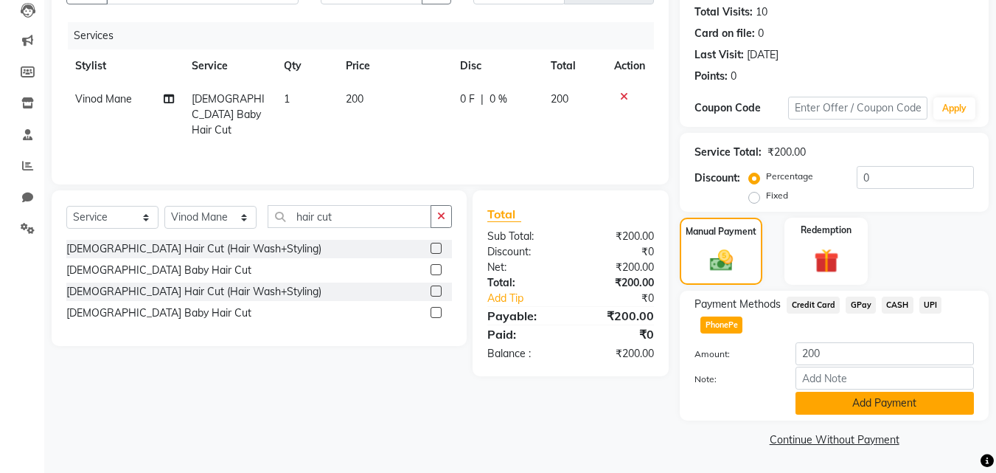
click at [841, 394] on button "Add Payment" at bounding box center [885, 403] width 178 height 23
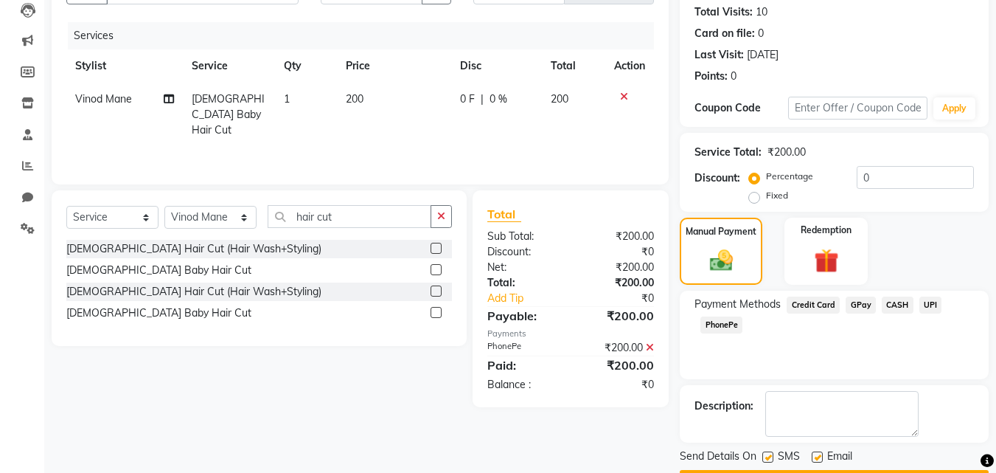
scroll to position [203, 0]
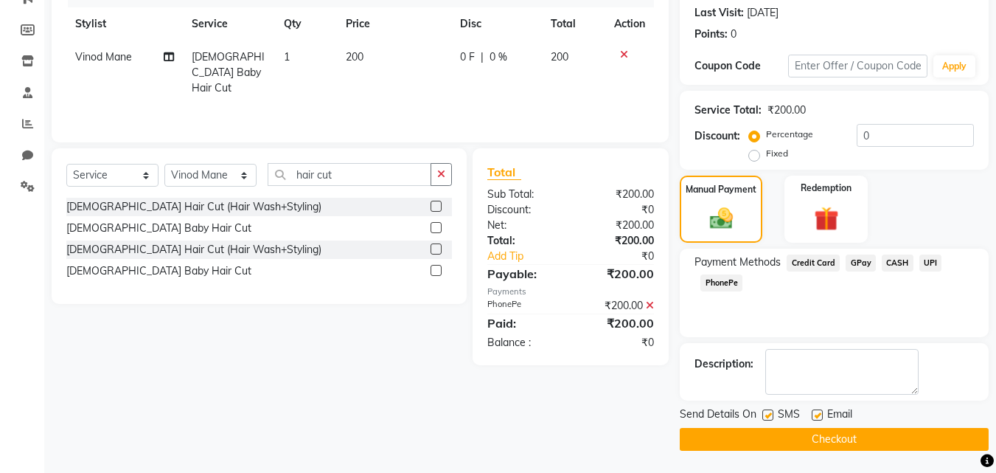
click at [839, 431] on button "Checkout" at bounding box center [834, 439] width 309 height 23
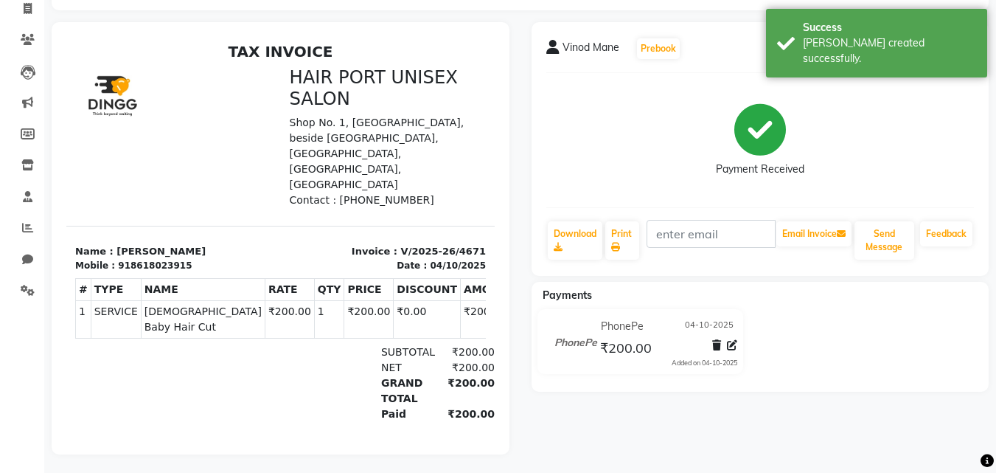
scroll to position [114, 0]
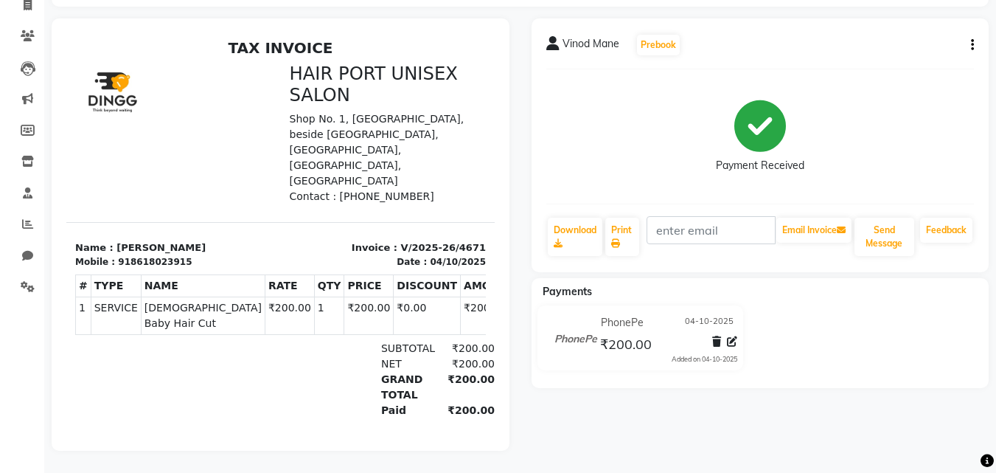
click at [733, 397] on div "Vinod Mane Prebook Payment Received Download Print Email Invoice Send Message F…" at bounding box center [761, 234] width 480 height 432
click at [734, 397] on div "Vinod Mane Prebook Payment Received Download Print Email Invoice Send Message F…" at bounding box center [761, 234] width 480 height 432
click at [971, 45] on icon "button" at bounding box center [972, 45] width 3 height 1
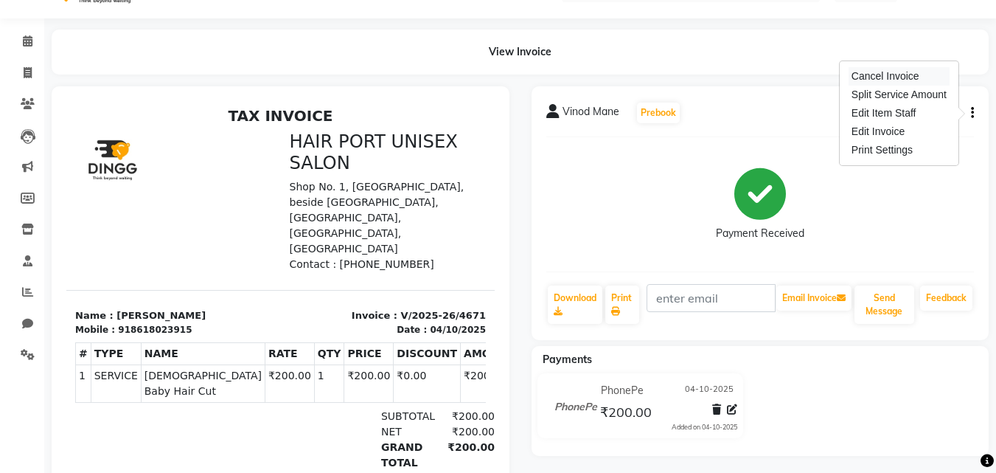
click at [906, 72] on div "Cancel Invoice" at bounding box center [899, 76] width 101 height 18
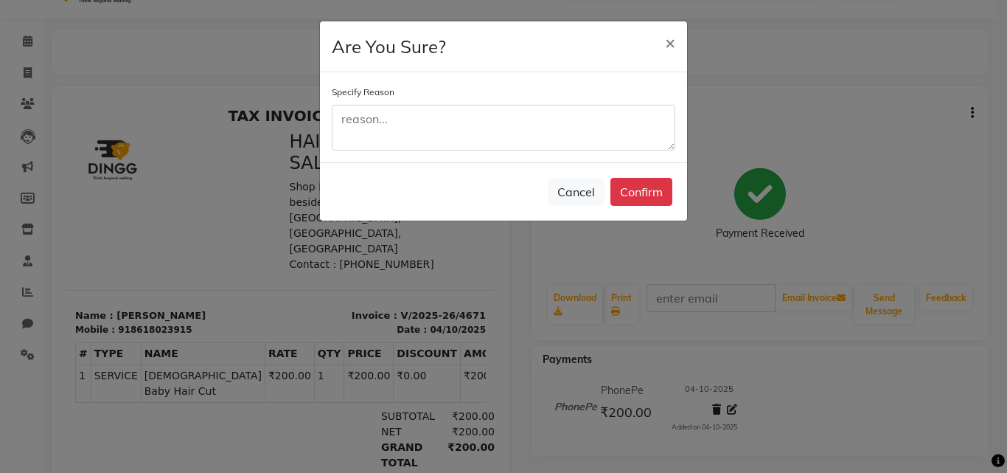
click at [678, 156] on div "Specify Reason" at bounding box center [503, 117] width 367 height 90
click at [648, 183] on button "Confirm" at bounding box center [642, 192] width 62 height 28
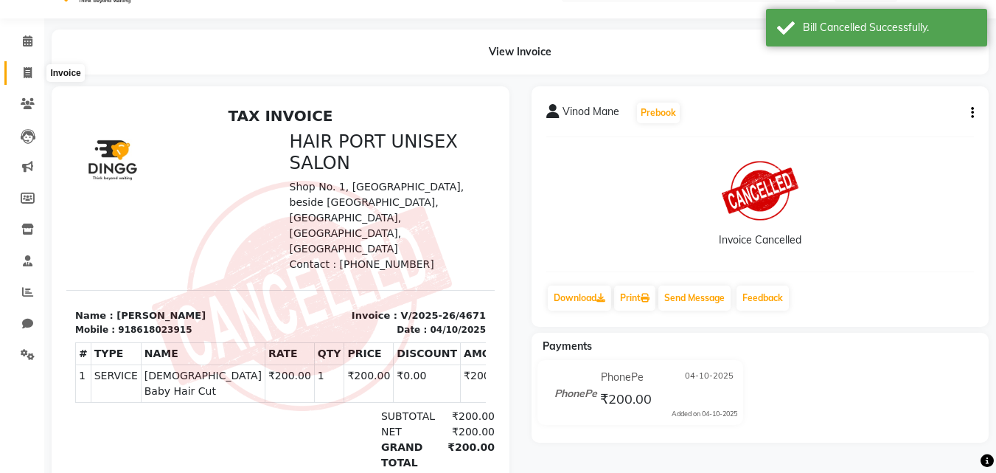
click at [21, 72] on span at bounding box center [28, 73] width 26 height 17
select select "service"
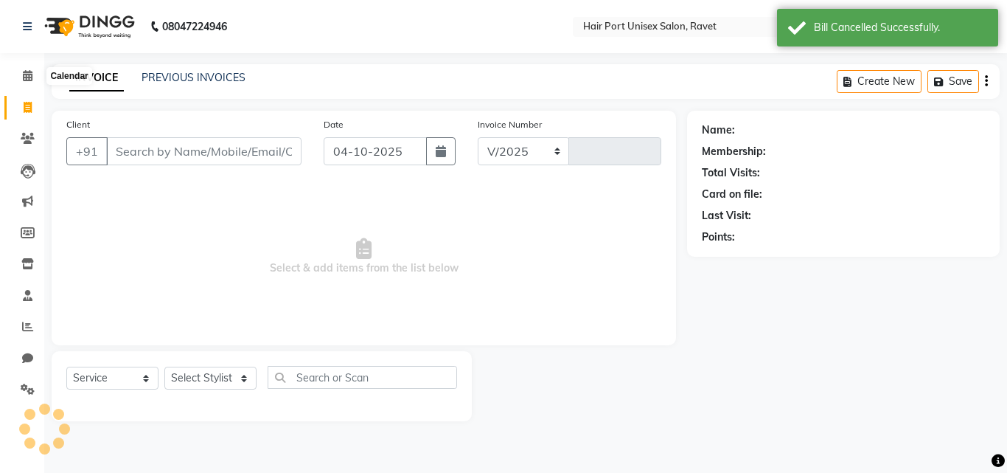
select select "7015"
type input "4672"
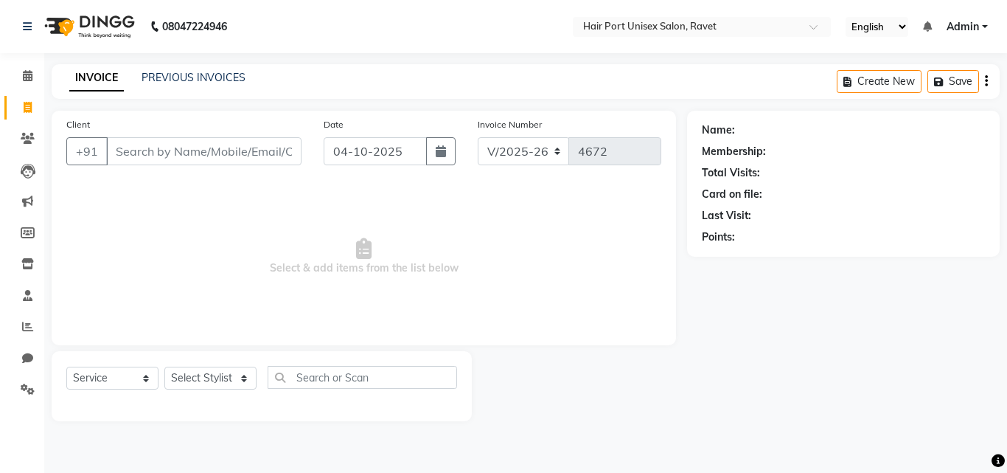
click at [195, 159] on input "Client" at bounding box center [203, 151] width 195 height 28
click at [197, 155] on input "Client" at bounding box center [203, 151] width 195 height 28
click at [197, 153] on input "Client" at bounding box center [203, 151] width 195 height 28
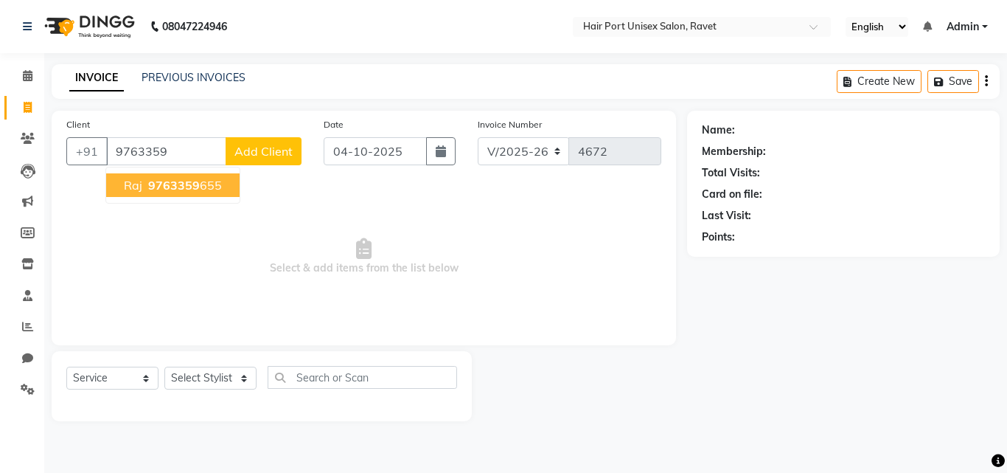
click at [206, 183] on ngb-highlight "9763359 655" at bounding box center [183, 185] width 77 height 15
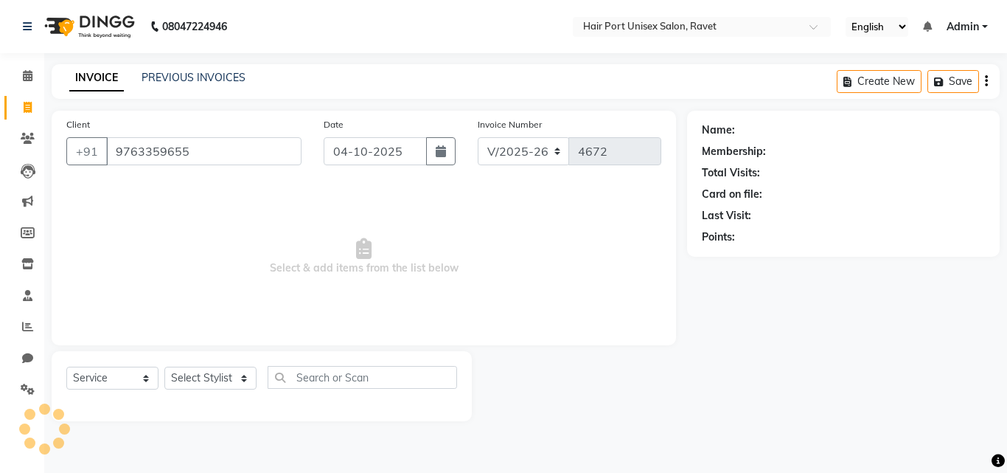
type input "9763359655"
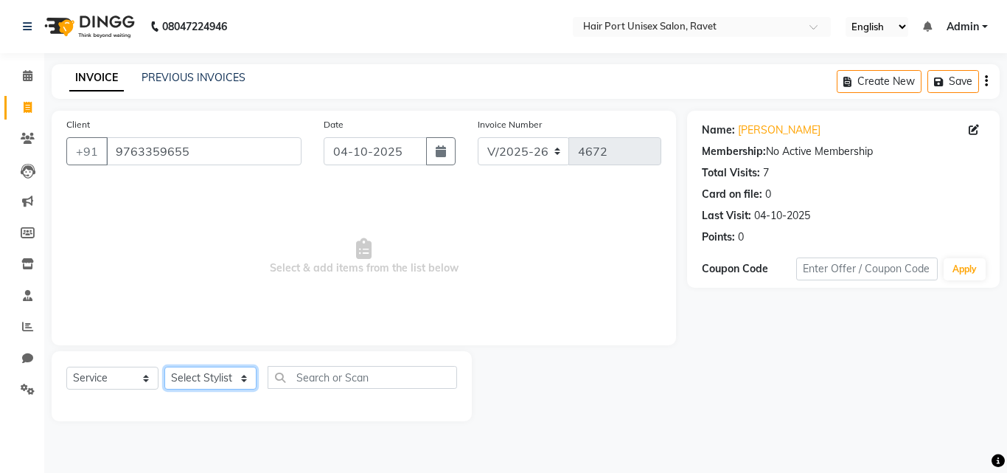
click at [237, 372] on select "Select Stylist aniket [PERSON_NAME] [PERSON_NAME] Disale [PERSON_NAME] Rashim R…" at bounding box center [210, 377] width 92 height 23
select select "93713"
click at [164, 366] on select "Select Stylist aniket [PERSON_NAME] [PERSON_NAME] Disale [PERSON_NAME] Rashim R…" at bounding box center [210, 377] width 92 height 23
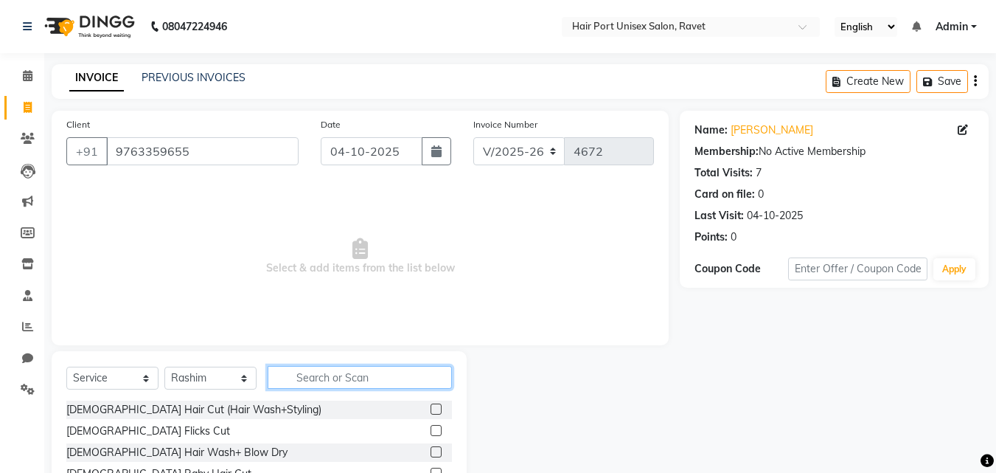
click at [327, 372] on input "text" at bounding box center [360, 377] width 184 height 23
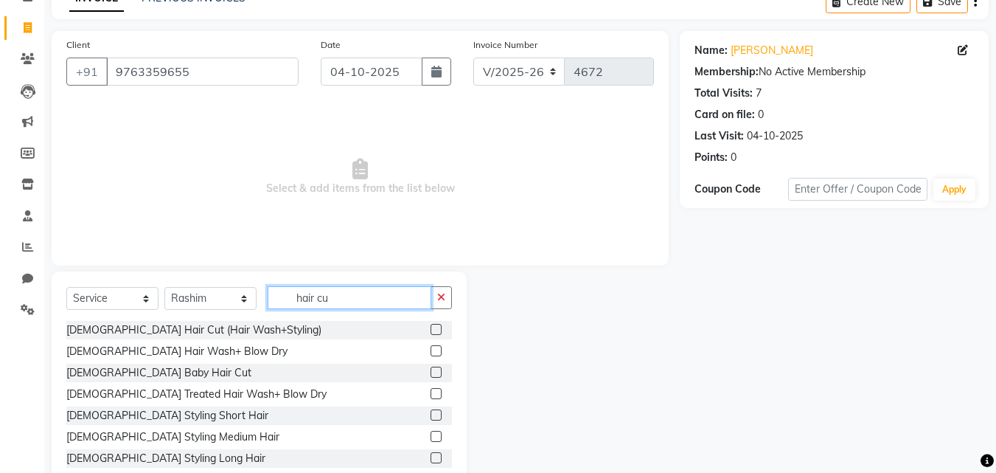
scroll to position [56, 0]
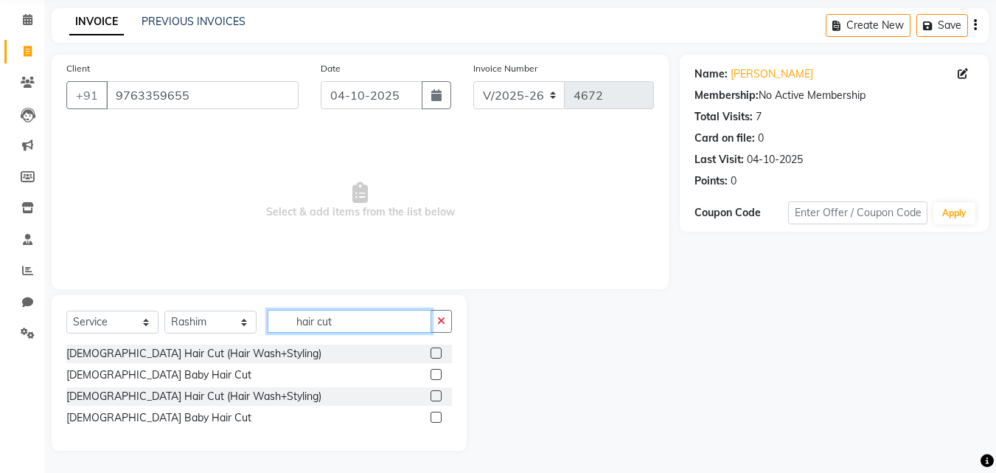
type input "hair cut"
click at [434, 397] on label at bounding box center [436, 395] width 11 height 11
click at [434, 397] on input "checkbox" at bounding box center [436, 397] width 10 height 10
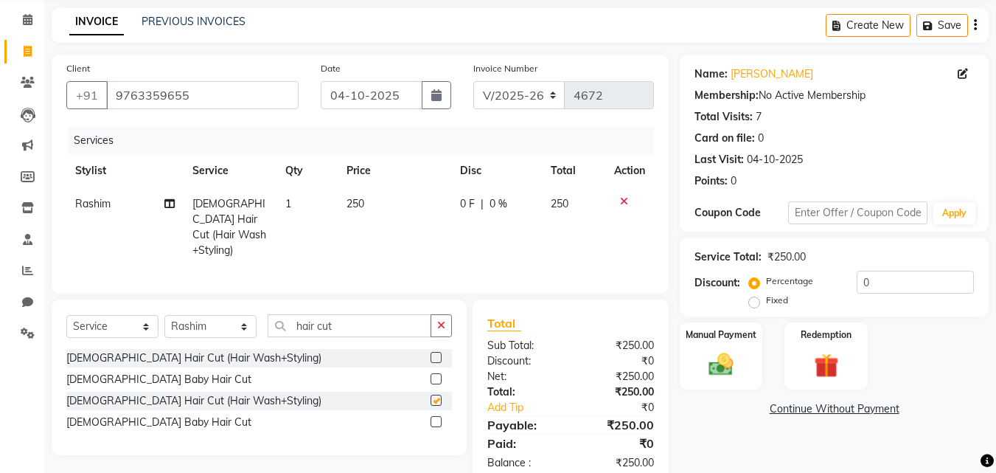
checkbox input "false"
click at [727, 358] on img at bounding box center [721, 364] width 41 height 29
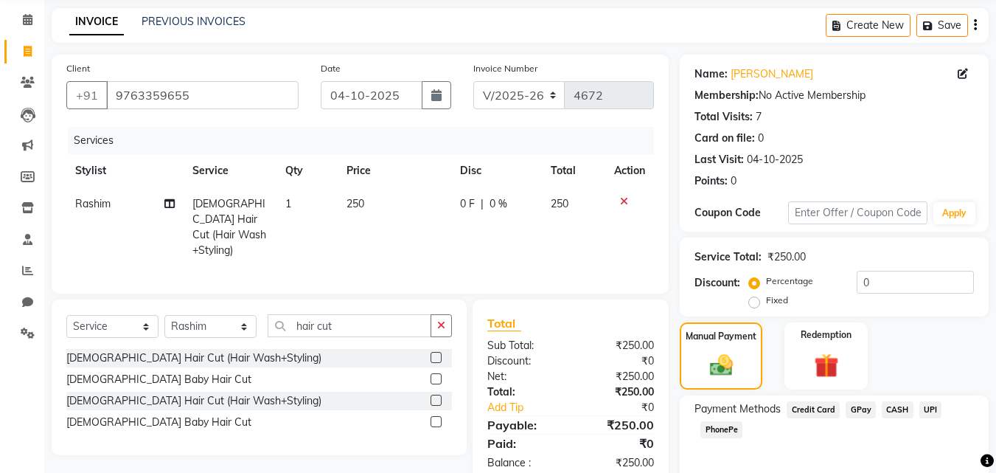
click at [720, 429] on span "PhonePe" at bounding box center [722, 429] width 42 height 17
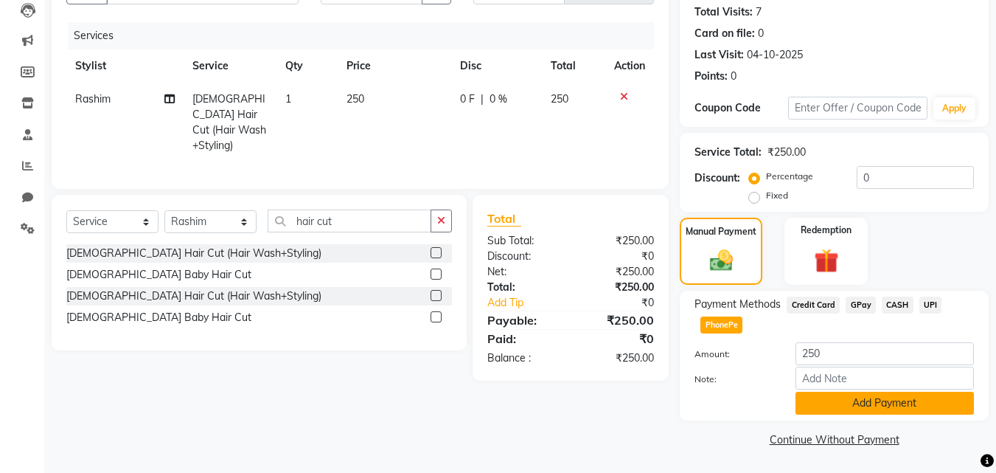
click at [859, 403] on button "Add Payment" at bounding box center [885, 403] width 178 height 23
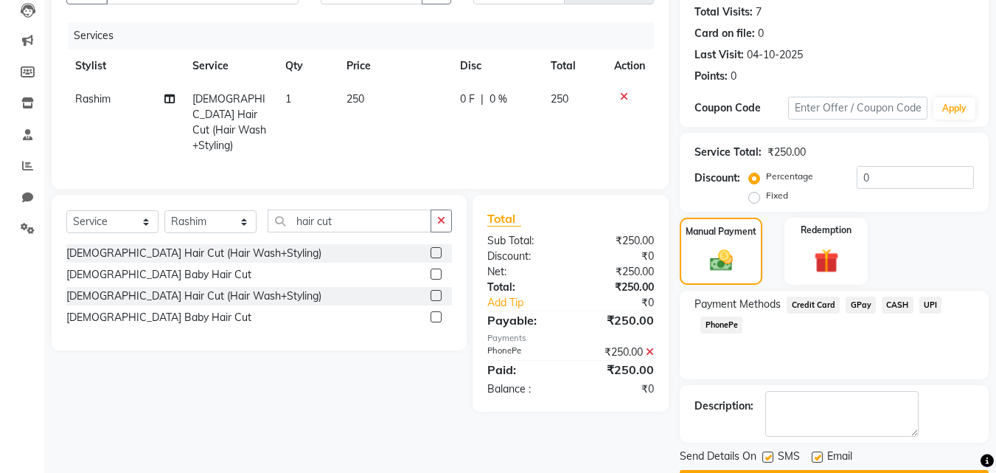
scroll to position [203, 0]
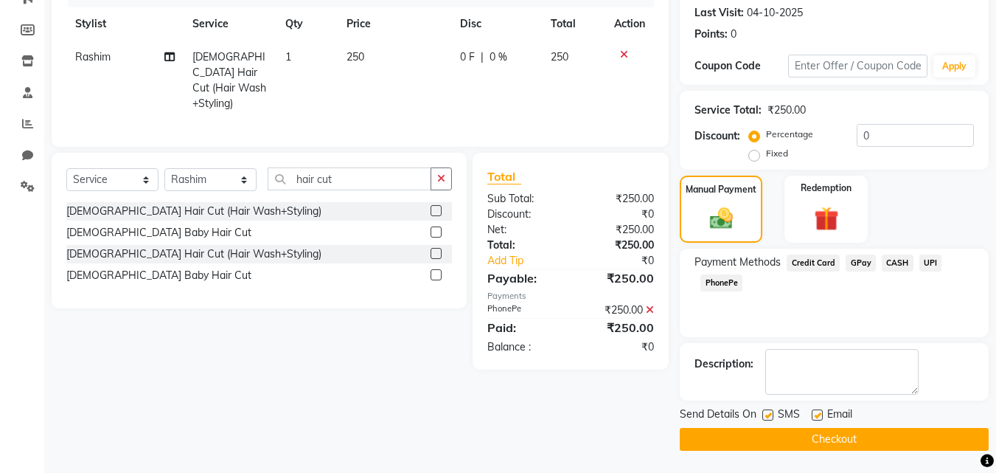
click at [847, 431] on button "Checkout" at bounding box center [834, 439] width 309 height 23
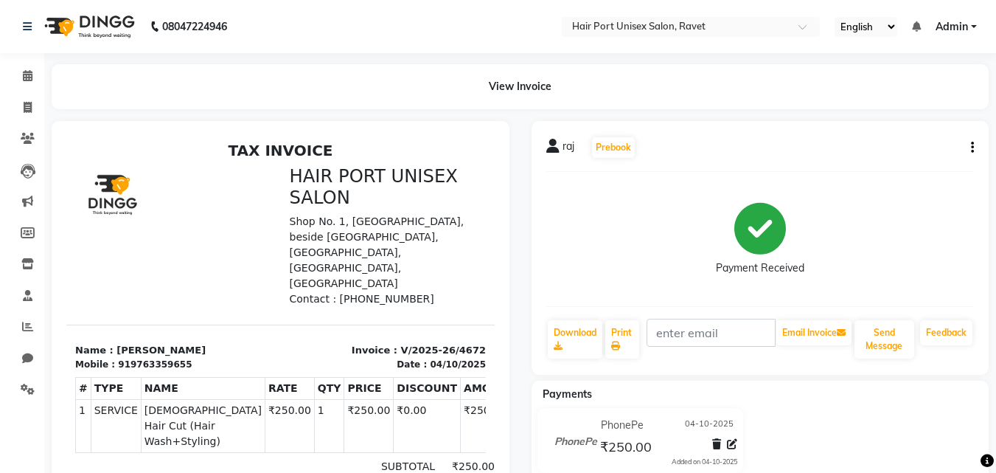
click at [729, 189] on div "Payment Received" at bounding box center [760, 239] width 428 height 111
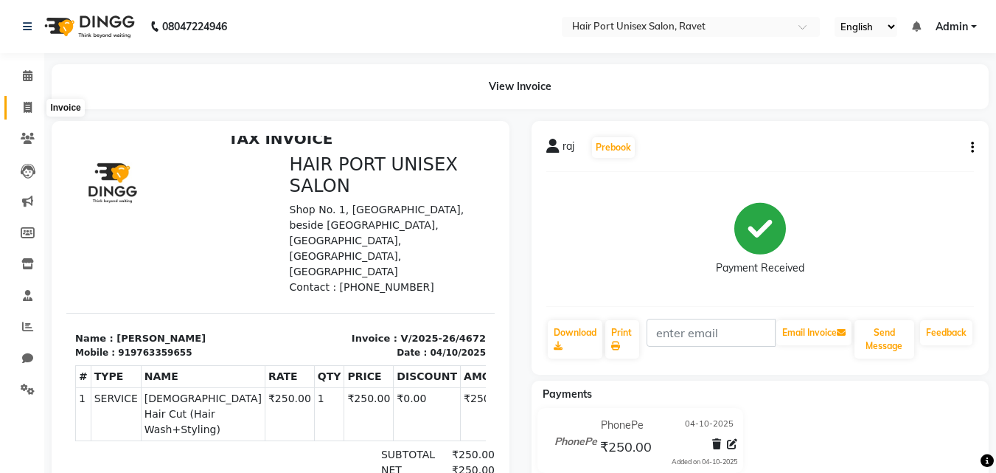
click at [24, 108] on icon at bounding box center [28, 107] width 8 height 11
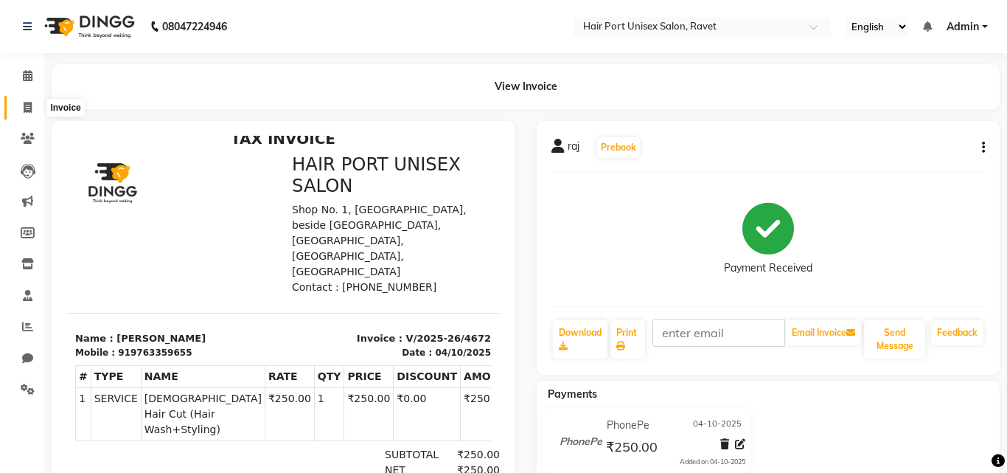
select select "service"
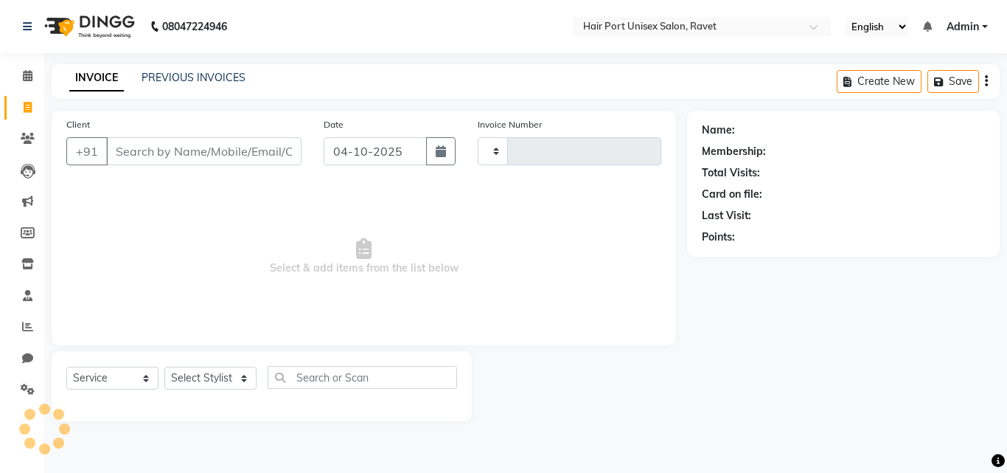
type input "4673"
select select "7015"
click at [165, 152] on input "Client" at bounding box center [203, 151] width 195 height 28
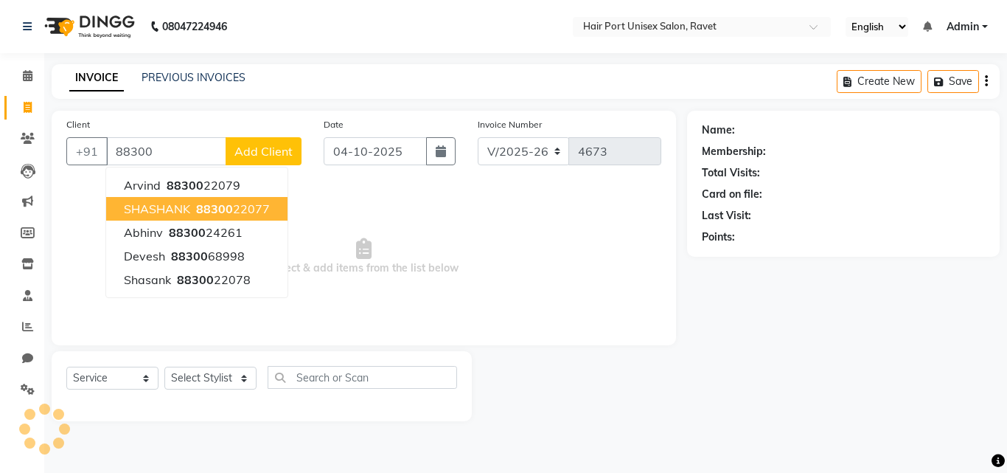
click at [203, 207] on span "88300" at bounding box center [214, 208] width 37 height 15
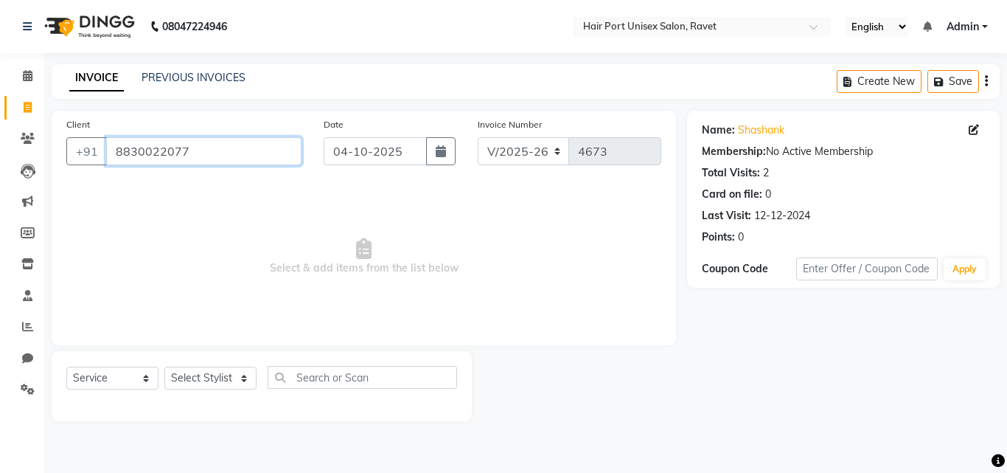
click at [209, 157] on input "8830022077" at bounding box center [203, 151] width 195 height 28
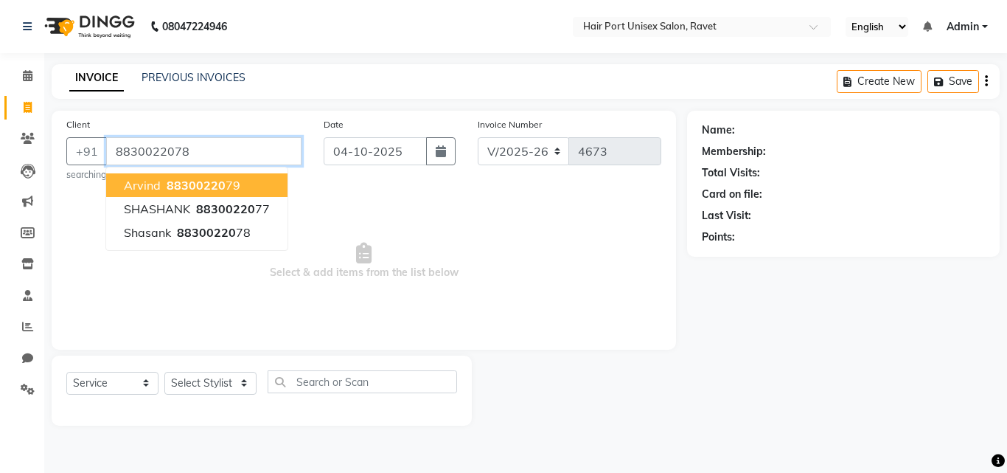
type input "8830022078"
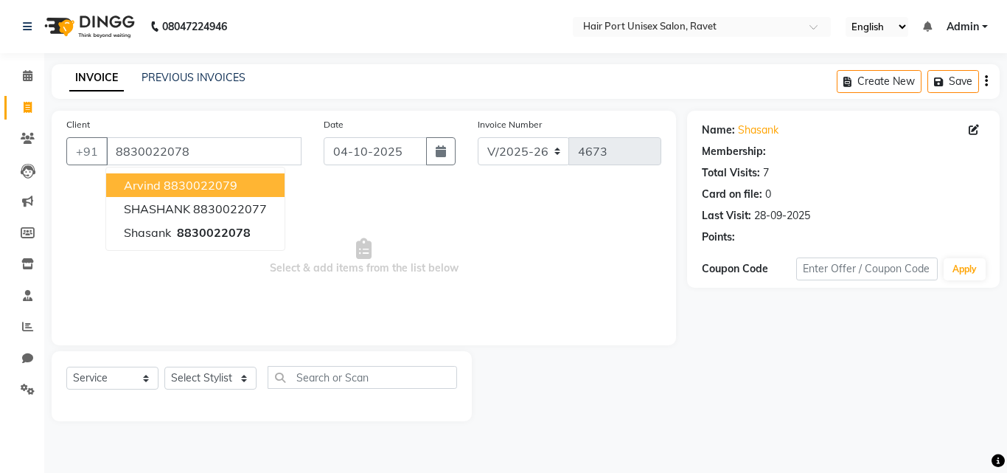
select select "1: Object"
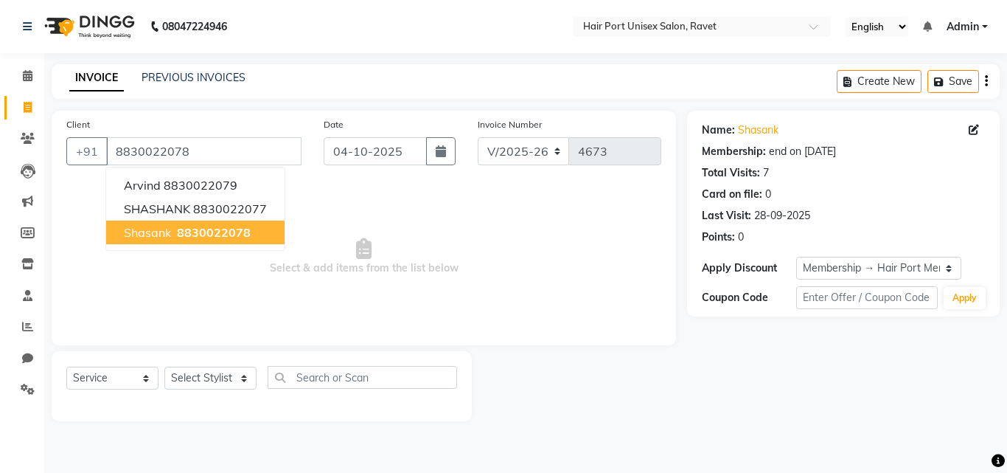
click at [233, 242] on button "shasank 8830022078" at bounding box center [195, 232] width 178 height 24
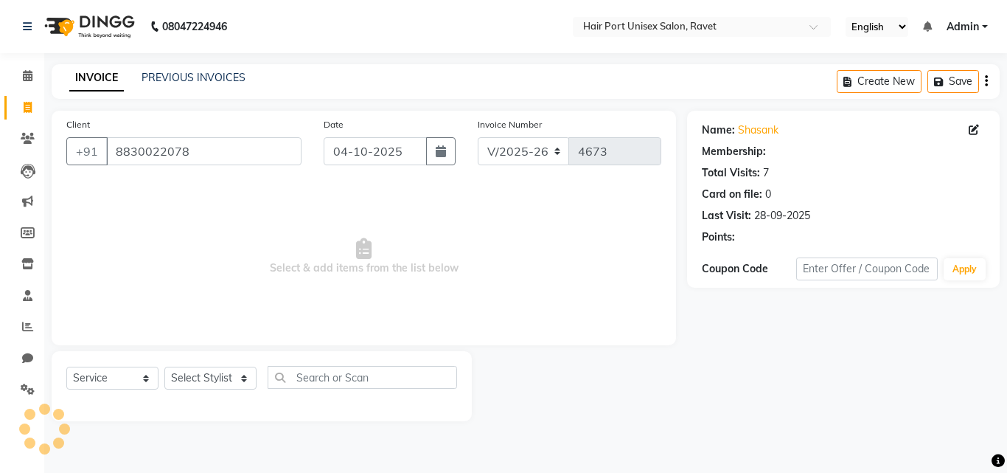
select select "1: Object"
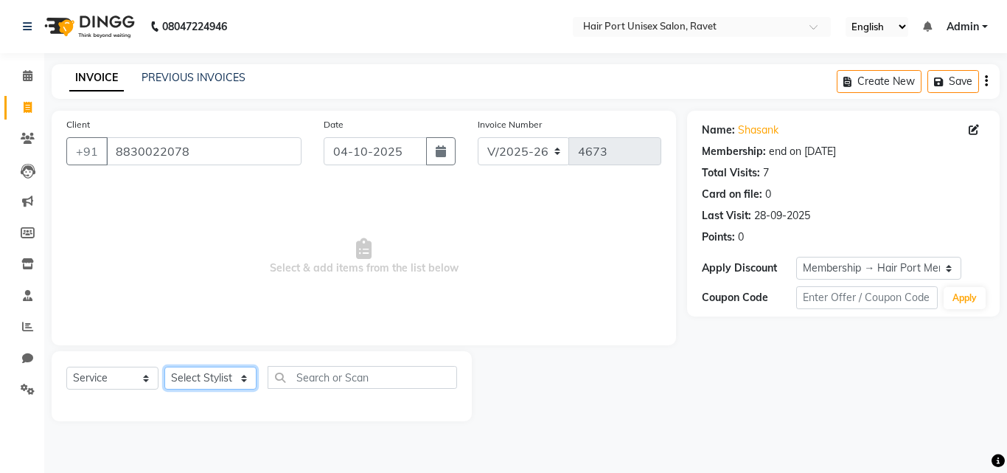
click at [243, 378] on select "Select Stylist aniket [PERSON_NAME] [PERSON_NAME] Disale [PERSON_NAME] Rashim R…" at bounding box center [210, 377] width 92 height 23
select select "93698"
click at [164, 366] on select "Select Stylist aniket [PERSON_NAME] [PERSON_NAME] Disale [PERSON_NAME] Rashim R…" at bounding box center [210, 377] width 92 height 23
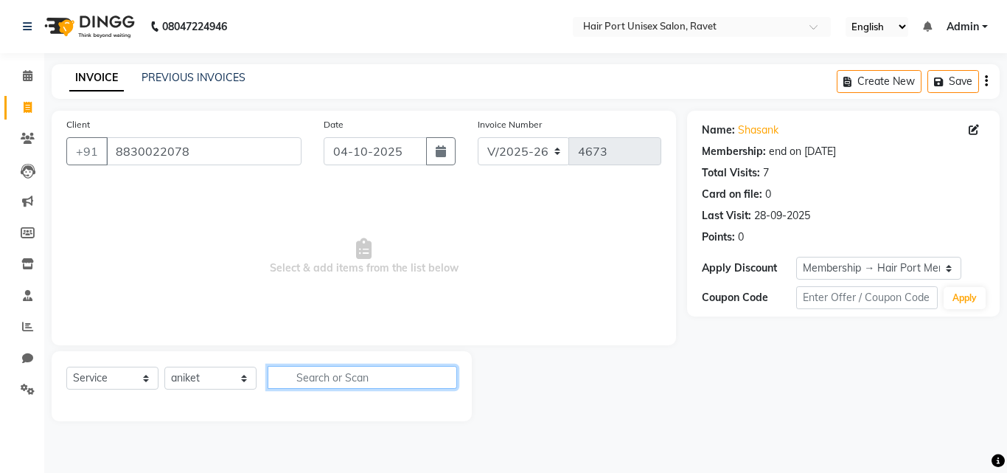
click at [383, 380] on input "text" at bounding box center [363, 377] width 190 height 23
type input "h"
click at [333, 379] on input "text" at bounding box center [363, 377] width 190 height 23
type input "hair wash"
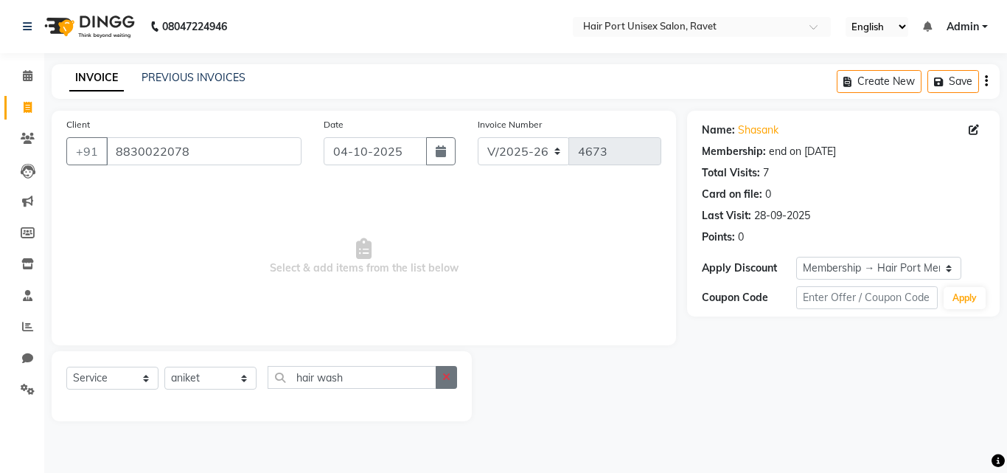
click at [440, 375] on button "button" at bounding box center [446, 377] width 21 height 23
click at [237, 381] on select "Select Stylist aniket [PERSON_NAME] [PERSON_NAME] Disale [PERSON_NAME] Rashim R…" at bounding box center [210, 377] width 92 height 23
select select "58691"
click at [164, 366] on select "Select Stylist aniket [PERSON_NAME] [PERSON_NAME] Disale [PERSON_NAME] Rashim R…" at bounding box center [210, 377] width 92 height 23
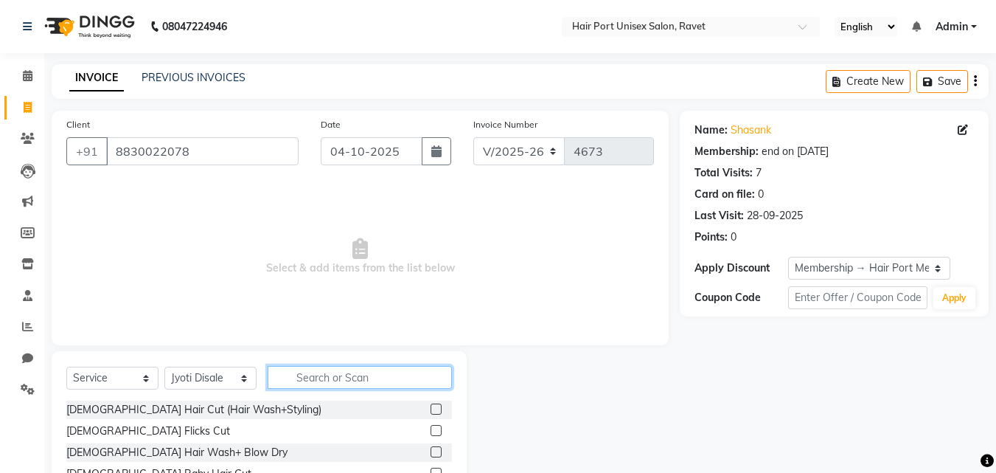
click at [330, 372] on input "text" at bounding box center [360, 377] width 184 height 23
type input "hair"
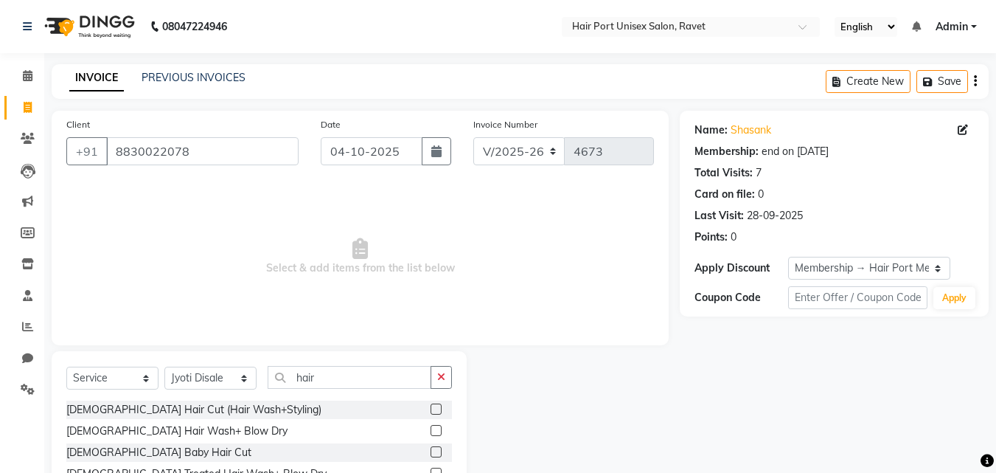
click at [431, 432] on label at bounding box center [436, 430] width 11 height 11
click at [431, 432] on input "checkbox" at bounding box center [436, 431] width 10 height 10
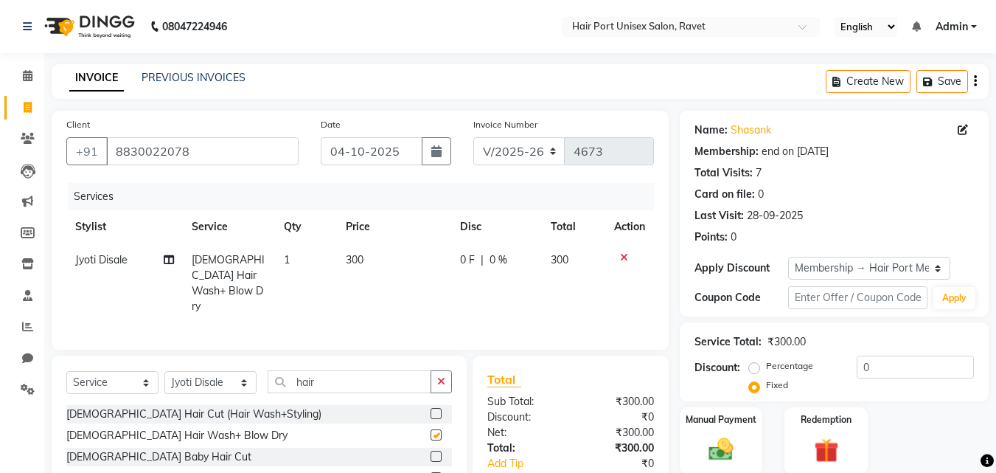
checkbox input "false"
click at [473, 261] on span "0 F" at bounding box center [467, 259] width 15 height 15
select select "58691"
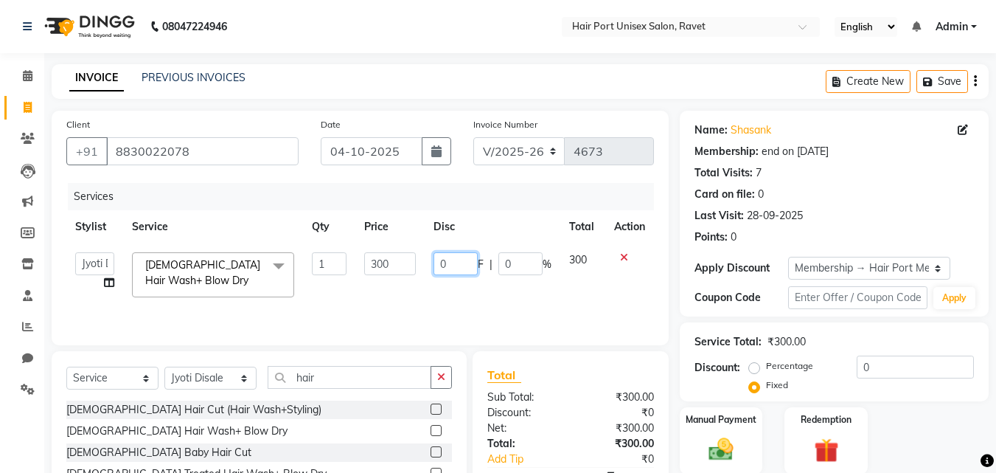
click at [473, 261] on input "0" at bounding box center [456, 263] width 44 height 23
type input "30"
click at [506, 225] on th "Disc" at bounding box center [493, 226] width 136 height 33
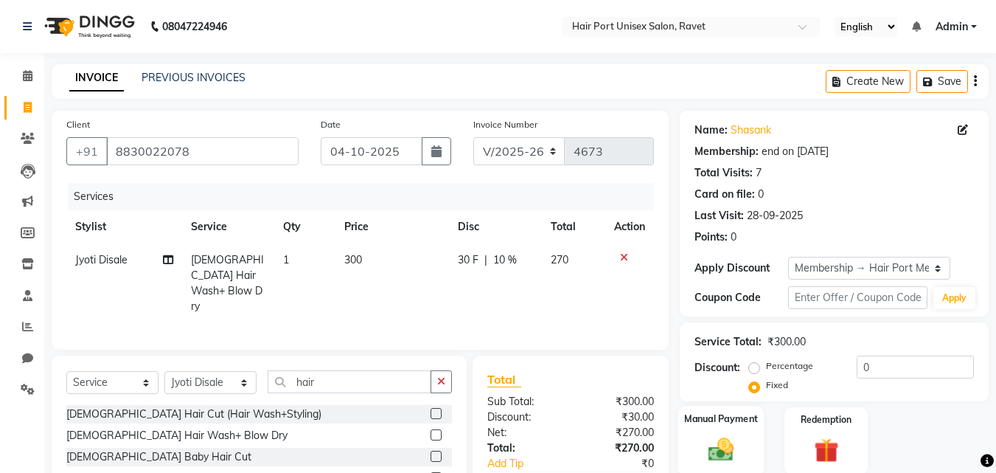
click at [737, 420] on label "Manual Payment" at bounding box center [721, 418] width 74 height 14
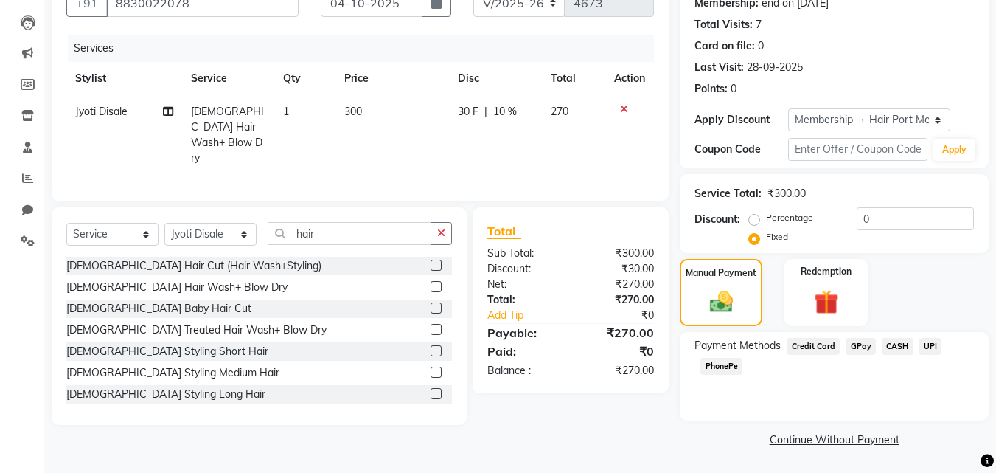
scroll to position [43, 0]
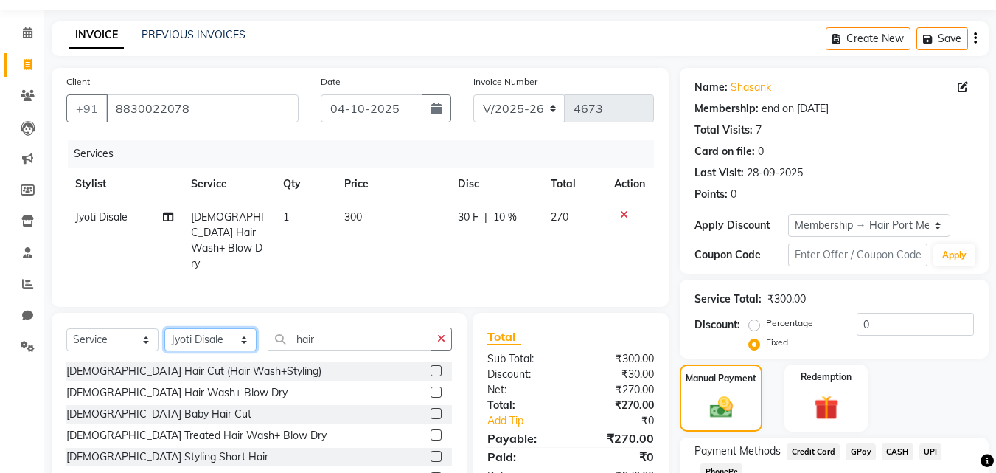
click at [243, 330] on select "Select Stylist aniket [PERSON_NAME] [PERSON_NAME] Disale [PERSON_NAME] Rashim R…" at bounding box center [210, 339] width 92 height 23
select select "93698"
click at [164, 328] on select "Select Stylist aniket [PERSON_NAME] [PERSON_NAME] Disale [PERSON_NAME] Rashim R…" at bounding box center [210, 339] width 92 height 23
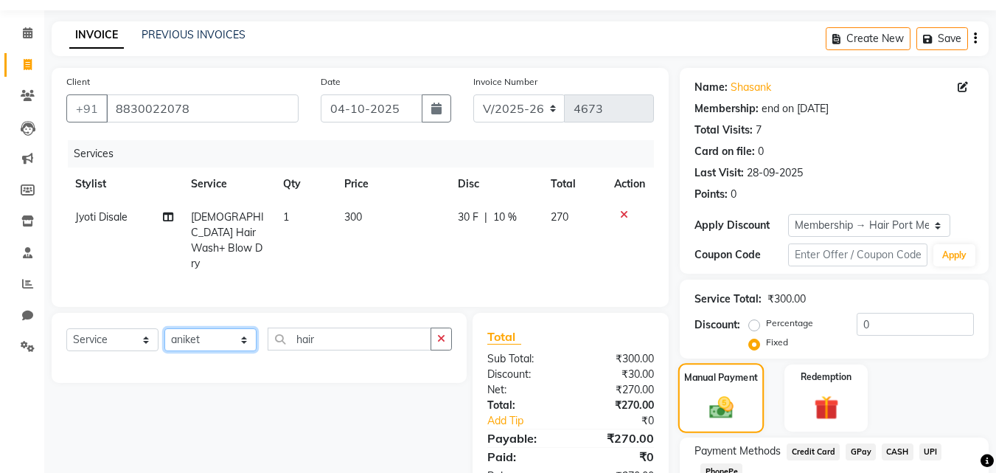
scroll to position [148, 0]
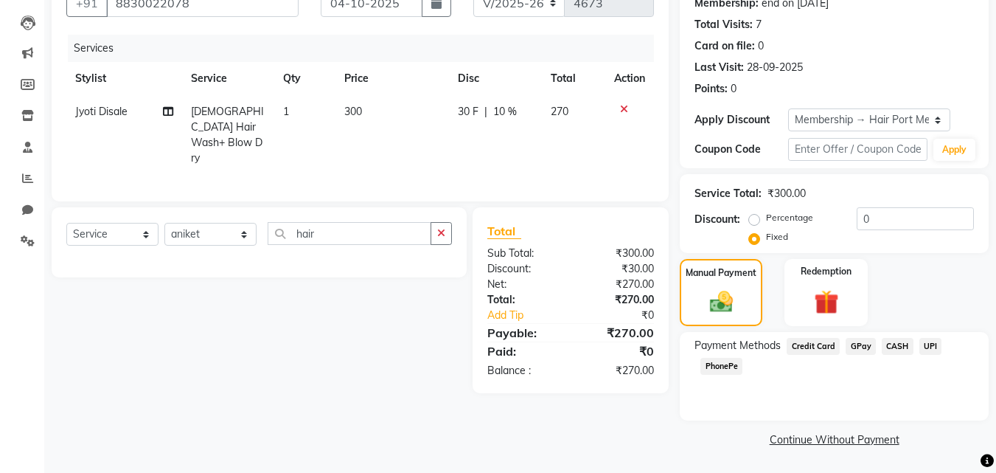
click at [627, 109] on icon at bounding box center [624, 109] width 8 height 10
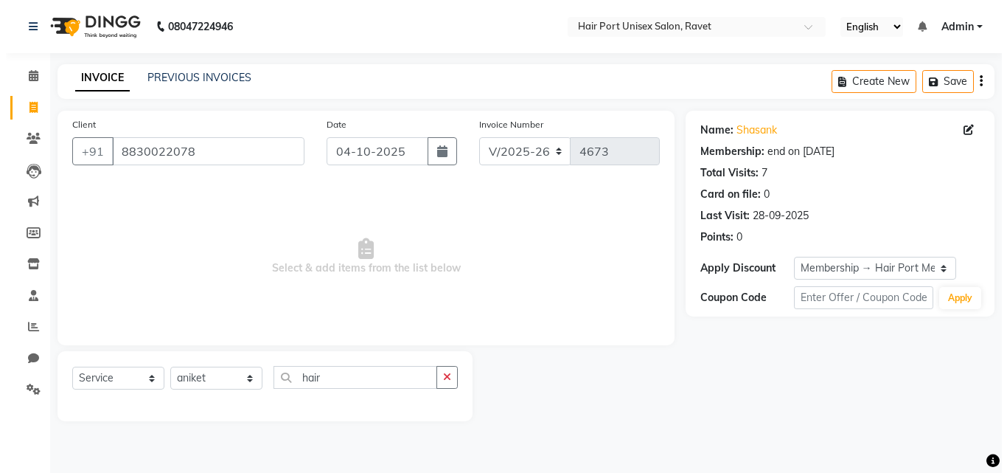
scroll to position [0, 0]
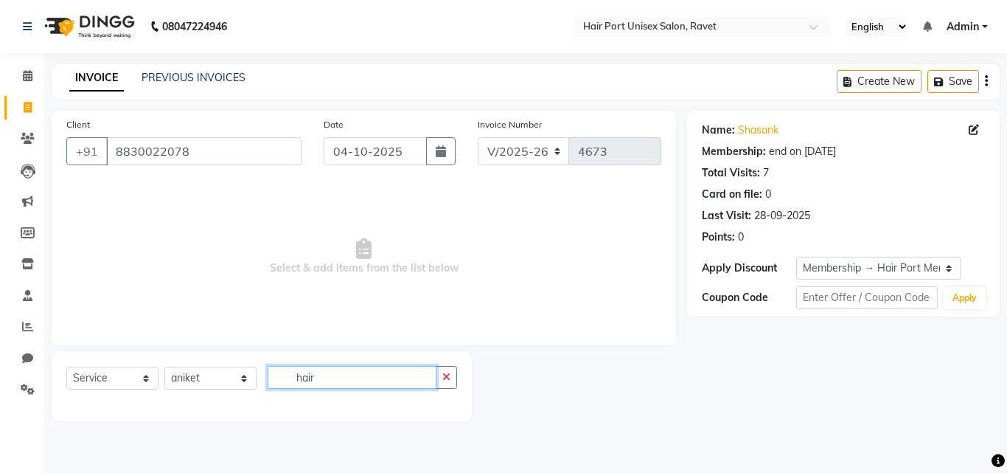
click at [378, 381] on input "hair" at bounding box center [352, 377] width 169 height 23
type input "hair wash3333333333333333333333333333333333333333333333333333333333333333333333…"
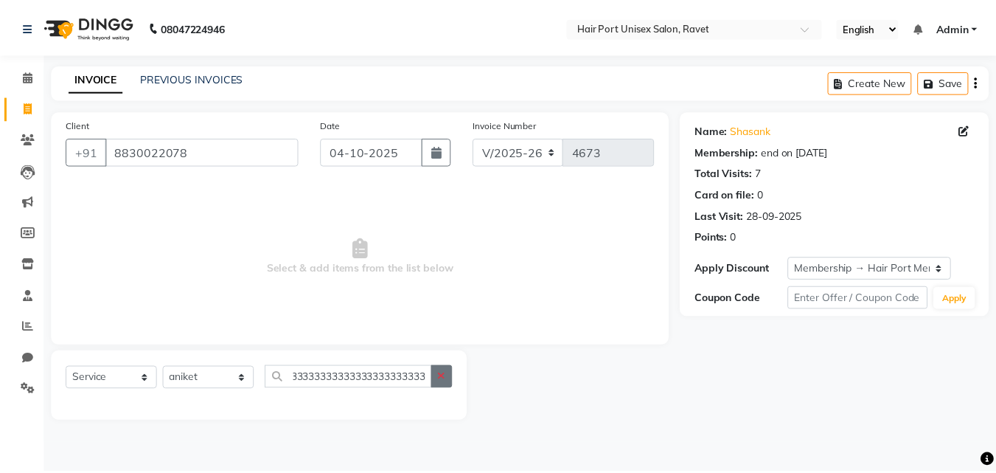
scroll to position [0, 0]
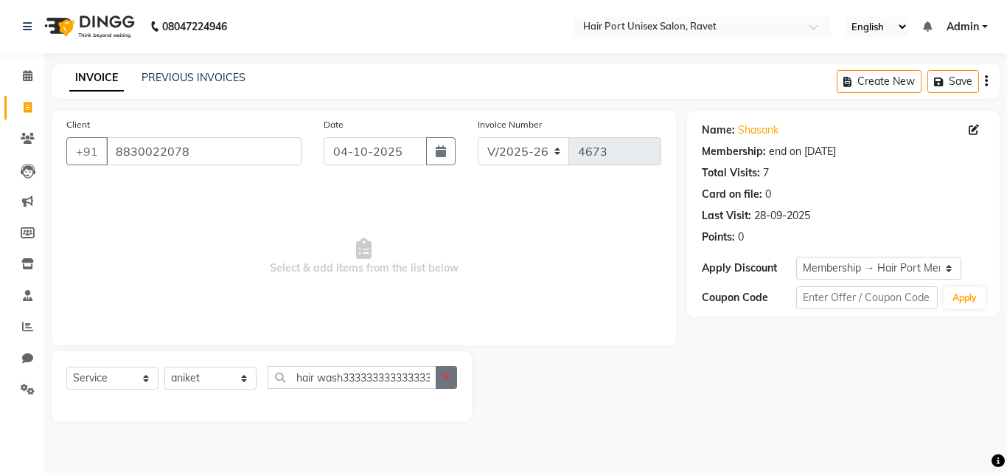
click at [456, 374] on button "button" at bounding box center [446, 377] width 21 height 23
click at [240, 377] on select "Select Stylist aniket [PERSON_NAME] [PERSON_NAME] Disale [PERSON_NAME] Rashim R…" at bounding box center [210, 377] width 92 height 23
click at [164, 366] on select "Select Stylist aniket [PERSON_NAME] [PERSON_NAME] Disale [PERSON_NAME] Rashim R…" at bounding box center [210, 377] width 92 height 23
click at [358, 385] on input "text" at bounding box center [363, 377] width 190 height 23
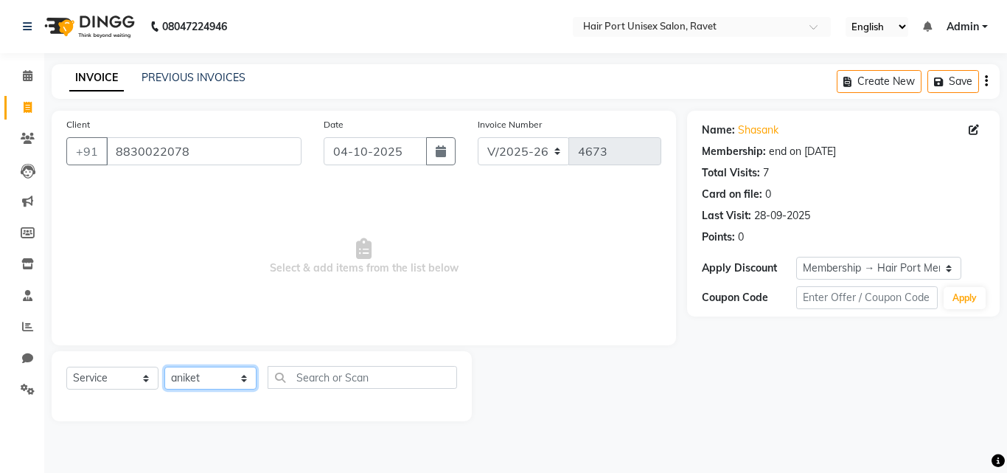
click at [243, 375] on select "Select Stylist aniket [PERSON_NAME] [PERSON_NAME] Disale [PERSON_NAME] Rashim R…" at bounding box center [210, 377] width 92 height 23
click at [164, 366] on select "Select Stylist aniket [PERSON_NAME] [PERSON_NAME] Disale [PERSON_NAME] Rashim R…" at bounding box center [210, 377] width 92 height 23
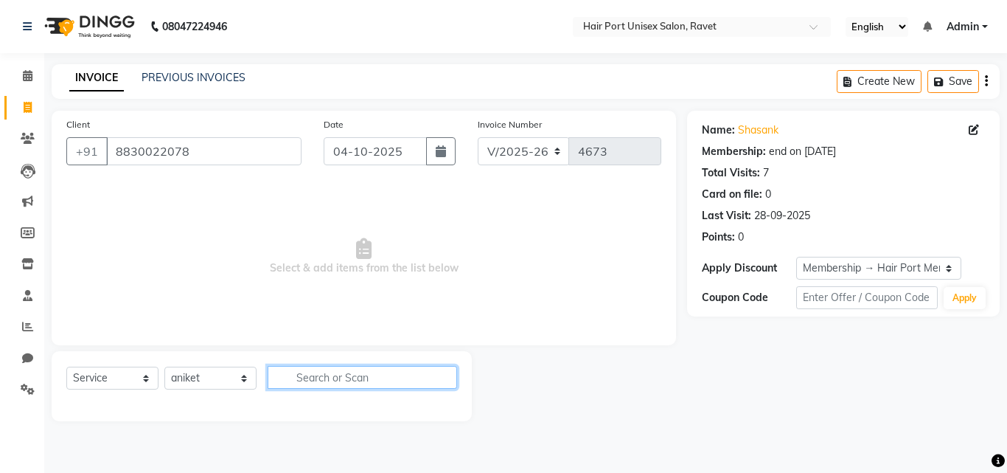
click at [337, 375] on input "text" at bounding box center [363, 377] width 190 height 23
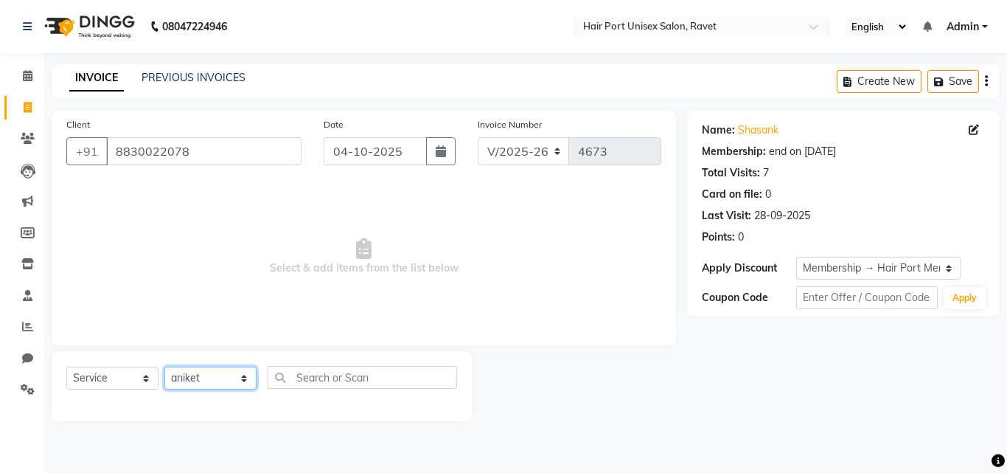
click at [219, 370] on select "Select Stylist aniket [PERSON_NAME] [PERSON_NAME] Disale [PERSON_NAME] Rashim R…" at bounding box center [210, 377] width 92 height 23
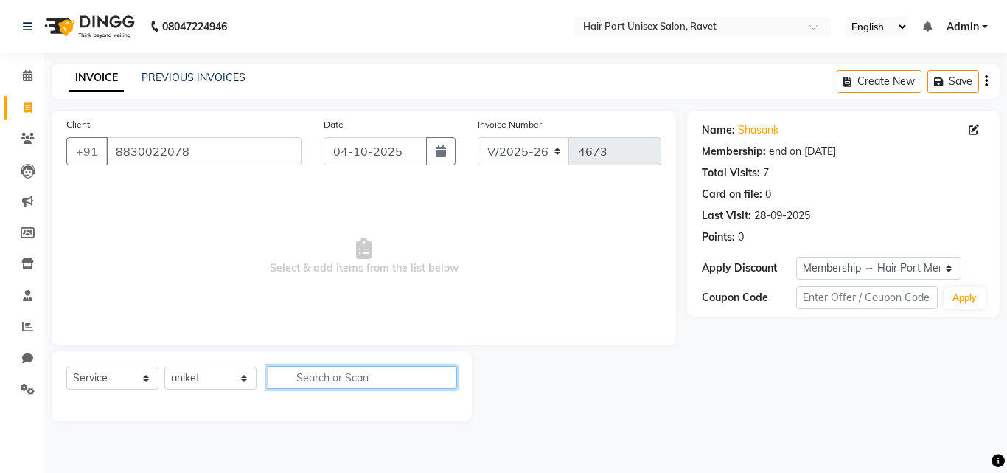
click at [336, 378] on input "text" at bounding box center [363, 377] width 190 height 23
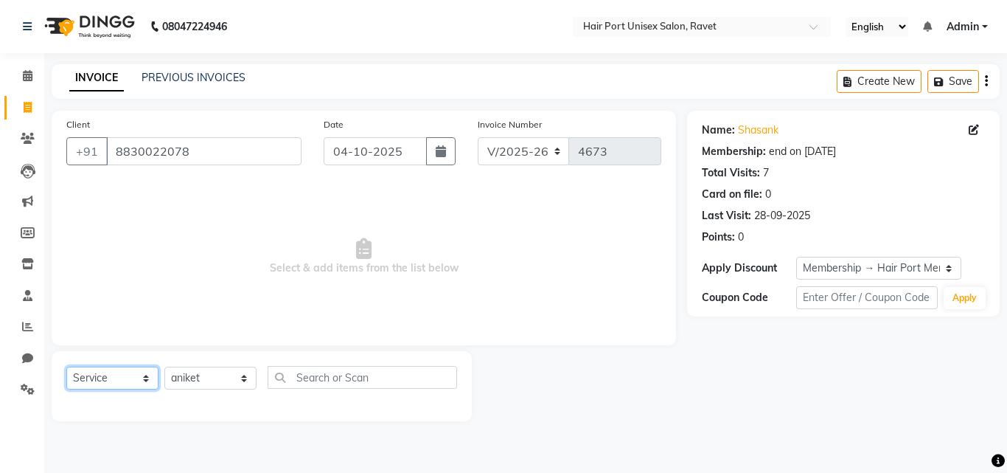
click at [142, 384] on select "Select Service Product Membership Package Voucher Prepaid Gift Card" at bounding box center [112, 377] width 92 height 23
click at [66, 366] on select "Select Service Product Membership Package Voucher Prepaid Gift Card" at bounding box center [112, 377] width 92 height 23
click at [112, 383] on select "Select Service Product Membership Package Voucher Prepaid Gift Card" at bounding box center [112, 377] width 92 height 23
select select "service"
click at [66, 366] on select "Select Service Product Membership Package Voucher Prepaid Gift Card" at bounding box center [112, 377] width 92 height 23
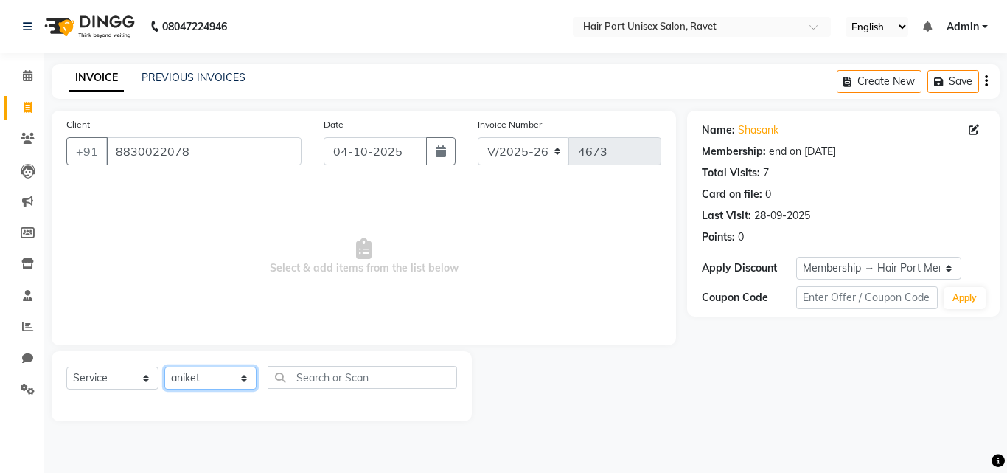
click at [223, 366] on select "Select Stylist aniket [PERSON_NAME] [PERSON_NAME] Disale [PERSON_NAME] Rashim R…" at bounding box center [210, 377] width 92 height 23
click at [164, 366] on select "Select Stylist aniket [PERSON_NAME] [PERSON_NAME] Disale [PERSON_NAME] Rashim R…" at bounding box center [210, 377] width 92 height 23
click at [245, 380] on select "Select Stylist aniket [PERSON_NAME] [PERSON_NAME] Disale [PERSON_NAME] Rashim R…" at bounding box center [210, 377] width 92 height 23
click at [370, 359] on div "Select Service Product Membership Package Voucher Prepaid Gift Card Select Styl…" at bounding box center [262, 386] width 420 height 70
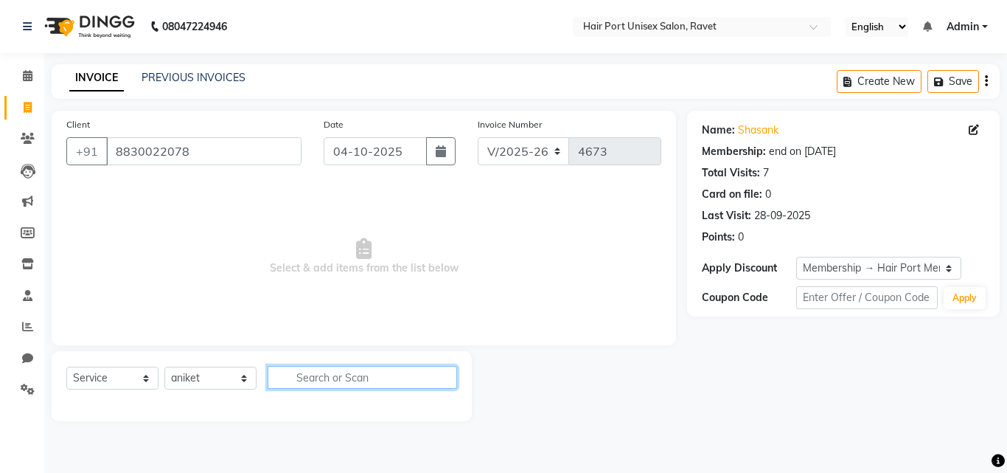
click at [370, 381] on input "text" at bounding box center [363, 377] width 190 height 23
click at [371, 381] on input "text" at bounding box center [363, 377] width 190 height 23
click at [470, 327] on div "Client [PHONE_NUMBER] Date [DATE] Invoice Number V/2025 V/[PHONE_NUMBER] Select…" at bounding box center [364, 228] width 625 height 234
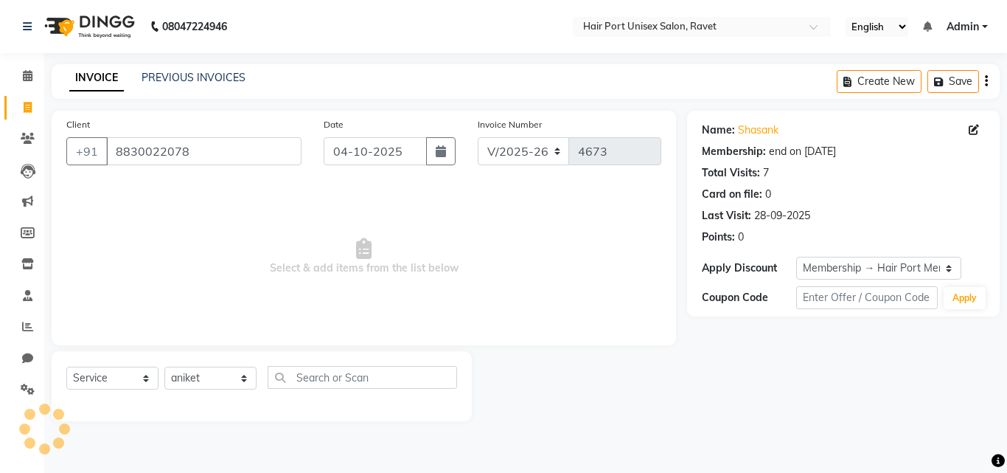
drag, startPoint x: 470, startPoint y: 332, endPoint x: 490, endPoint y: 298, distance: 39.7
click at [467, 324] on div "Client [PHONE_NUMBER] Date [DATE] Invoice Number V/2025 V/[PHONE_NUMBER] Select…" at bounding box center [364, 228] width 625 height 234
click at [490, 298] on span "Select & add items from the list below" at bounding box center [363, 256] width 595 height 147
click at [497, 294] on span "Select & add items from the list below" at bounding box center [363, 256] width 595 height 147
drag, startPoint x: 497, startPoint y: 294, endPoint x: 386, endPoint y: 296, distance: 110.6
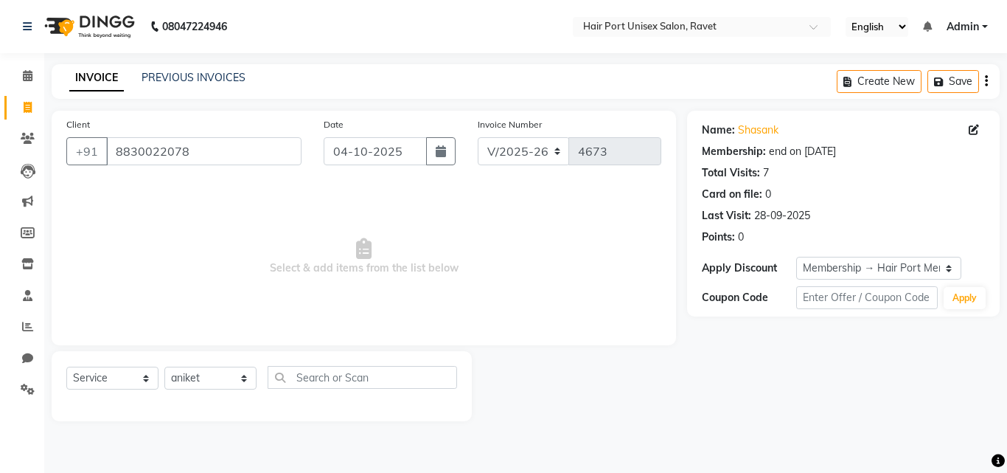
click at [386, 296] on span "Select & add items from the list below" at bounding box center [363, 256] width 595 height 147
click at [167, 162] on input "8830022078" at bounding box center [203, 151] width 195 height 28
click at [170, 150] on input "8830022078" at bounding box center [203, 151] width 195 height 28
click at [35, 77] on span at bounding box center [28, 76] width 26 height 17
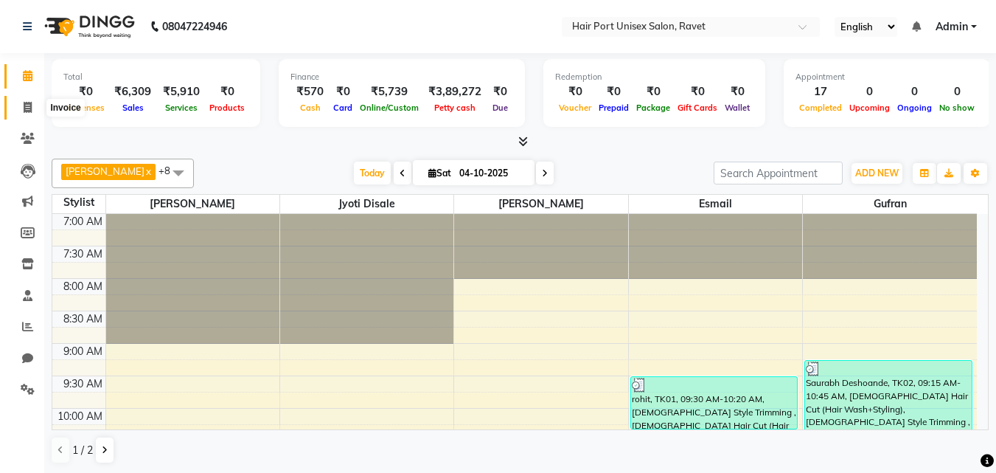
click at [24, 111] on icon at bounding box center [28, 107] width 8 height 11
select select "service"
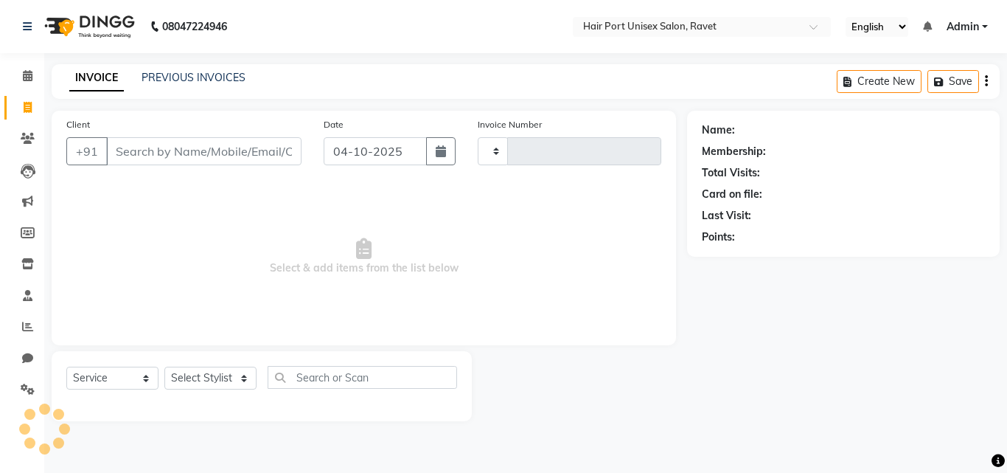
type input "4673"
select select "7015"
click at [225, 381] on select "Select Stylist" at bounding box center [210, 377] width 92 height 23
select select "93698"
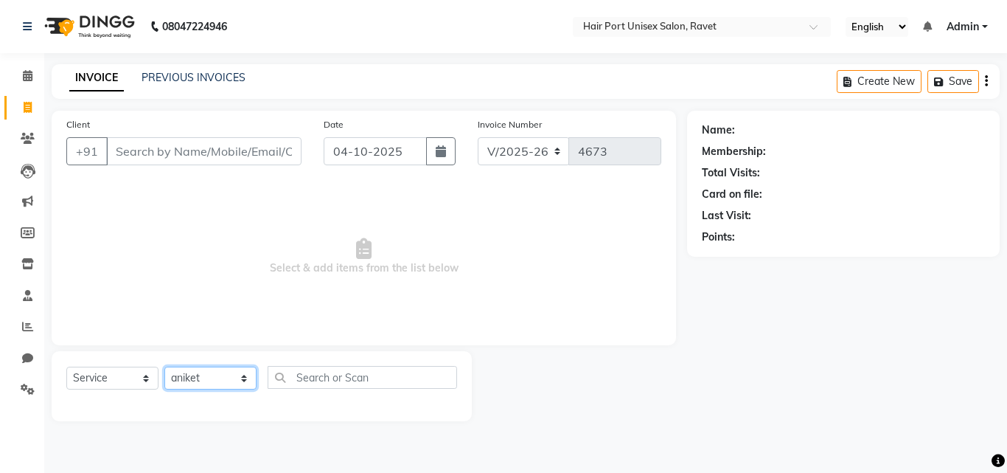
click at [164, 366] on select "Select Stylist aniket [PERSON_NAME] [PERSON_NAME] Disale [PERSON_NAME] Rashim R…" at bounding box center [210, 377] width 92 height 23
click at [180, 163] on input "Client" at bounding box center [203, 151] width 195 height 28
paste input "8830022078"
type input "8830022078"
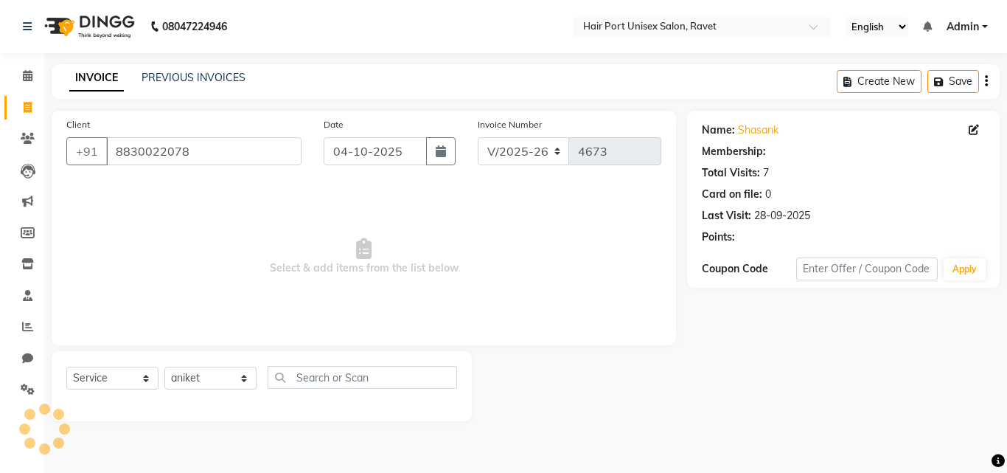
select select "1: Object"
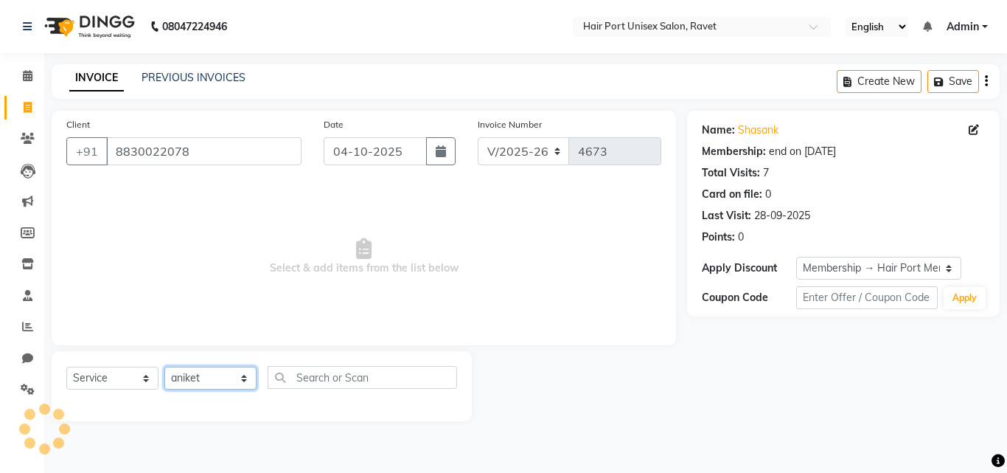
click at [234, 381] on select "Select Stylist aniket [PERSON_NAME] [PERSON_NAME] Disale [PERSON_NAME] Rashim R…" at bounding box center [210, 377] width 92 height 23
click at [164, 366] on select "Select Stylist aniket [PERSON_NAME] [PERSON_NAME] Disale [PERSON_NAME] Rashim R…" at bounding box center [210, 377] width 92 height 23
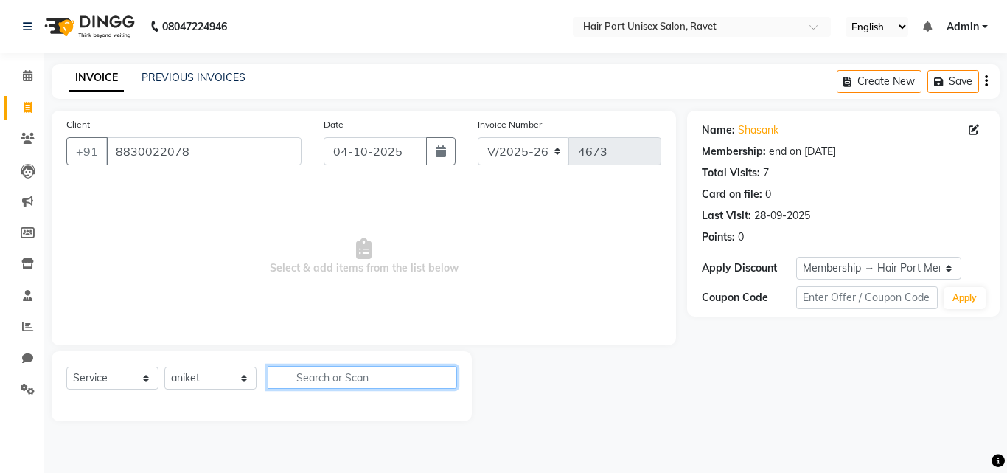
click at [336, 384] on input "text" at bounding box center [363, 377] width 190 height 23
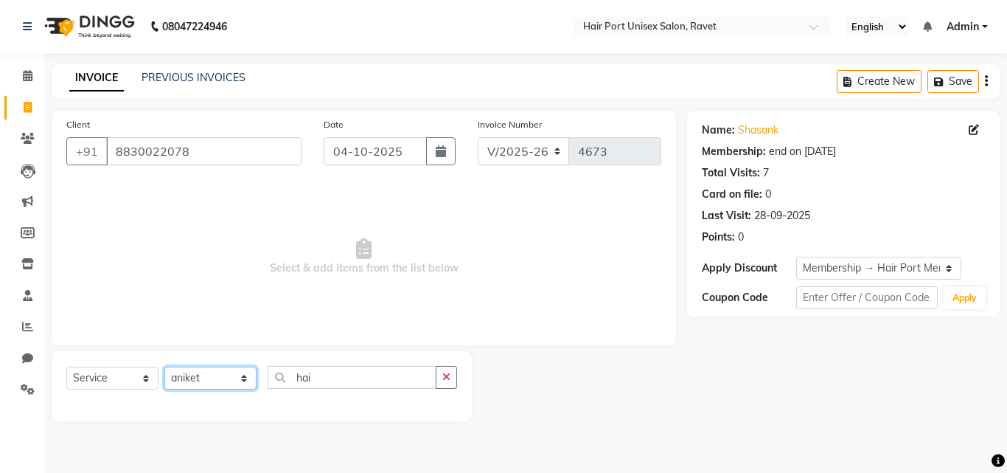
click at [246, 372] on select "Select Stylist aniket [PERSON_NAME] [PERSON_NAME] Disale [PERSON_NAME] Rashim R…" at bounding box center [210, 377] width 92 height 23
click at [164, 366] on select "Select Stylist aniket [PERSON_NAME] [PERSON_NAME] Disale [PERSON_NAME] Rashim R…" at bounding box center [210, 377] width 92 height 23
click at [344, 375] on input "hai" at bounding box center [352, 377] width 169 height 23
type input "h"
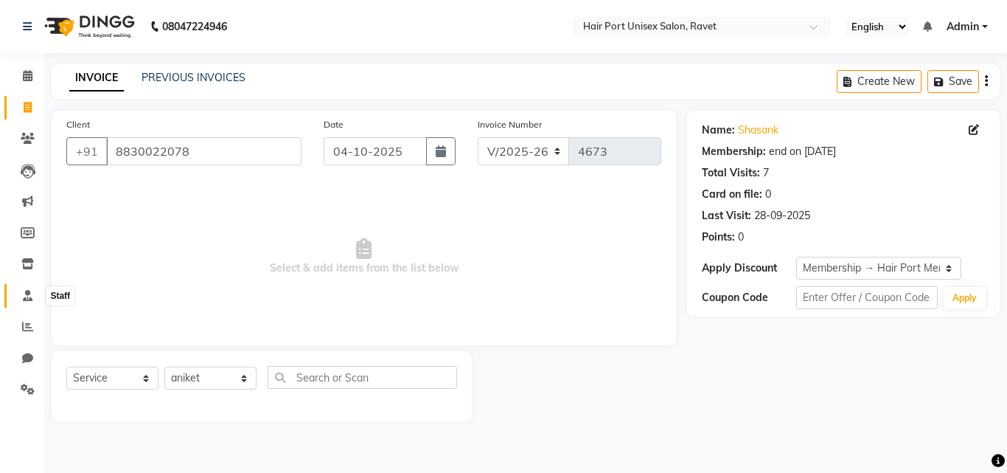
click at [20, 300] on span at bounding box center [28, 296] width 26 height 17
click at [27, 105] on icon at bounding box center [28, 107] width 8 height 11
click at [227, 153] on input "8830022078" at bounding box center [203, 151] width 195 height 28
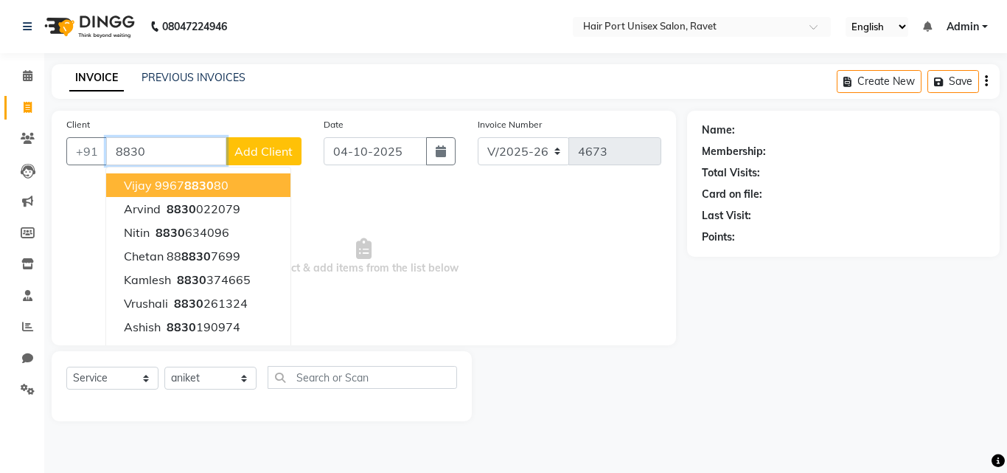
click at [148, 139] on input "8830" at bounding box center [166, 151] width 120 height 28
click at [149, 152] on input "8830" at bounding box center [166, 151] width 120 height 28
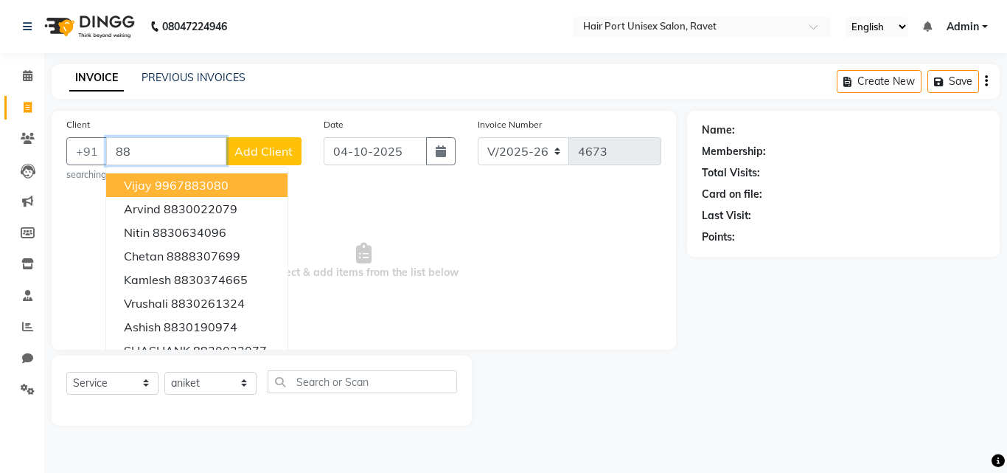
type input "8"
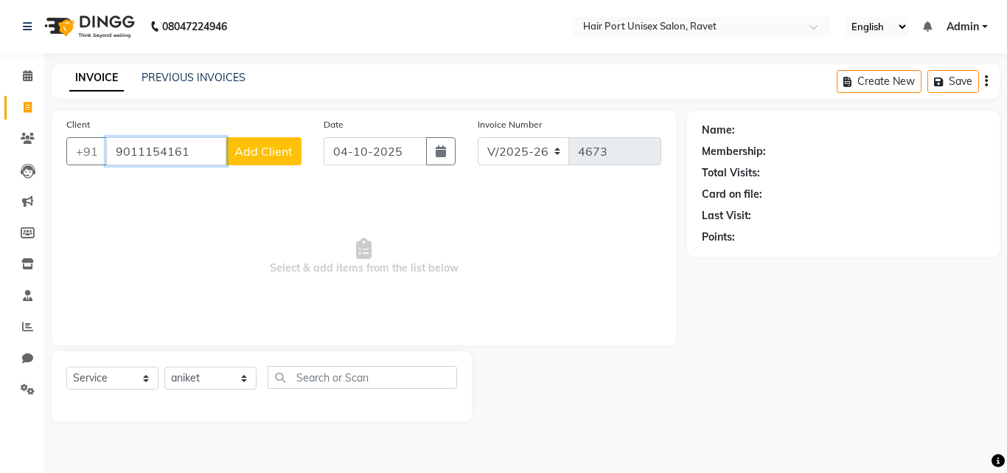
type input "9011154161"
click at [260, 150] on span "Add Client" at bounding box center [263, 151] width 58 height 15
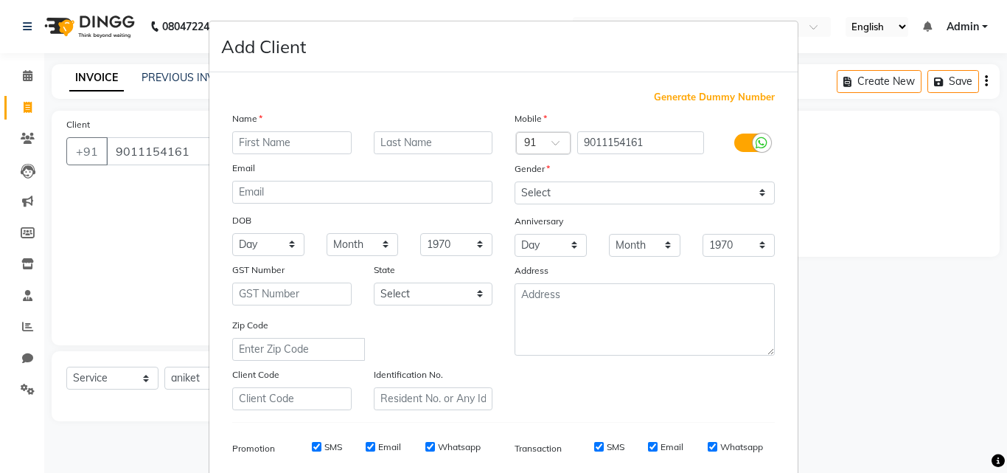
click at [147, 181] on ngb-modal-window "Add Client Generate Dummy Number Name Email DOB Day 01 02 03 04 05 06 07 08 09 …" at bounding box center [503, 236] width 1007 height 473
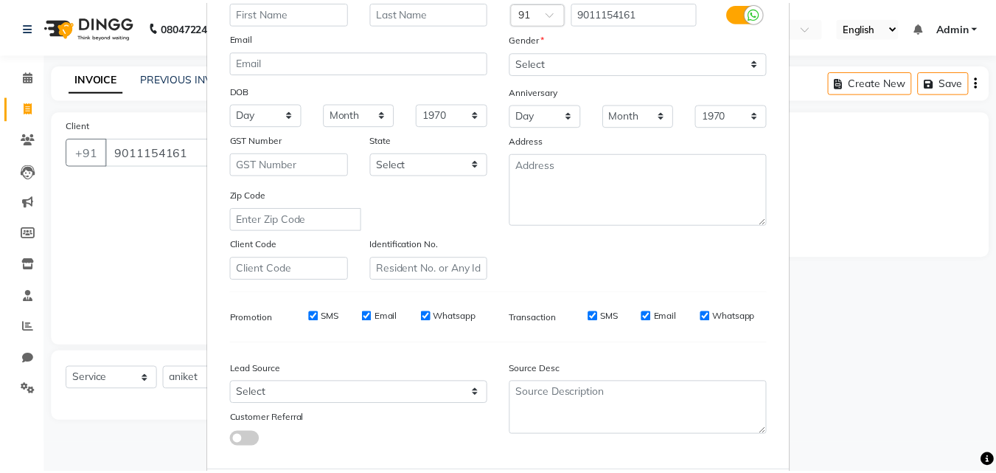
scroll to position [208, 0]
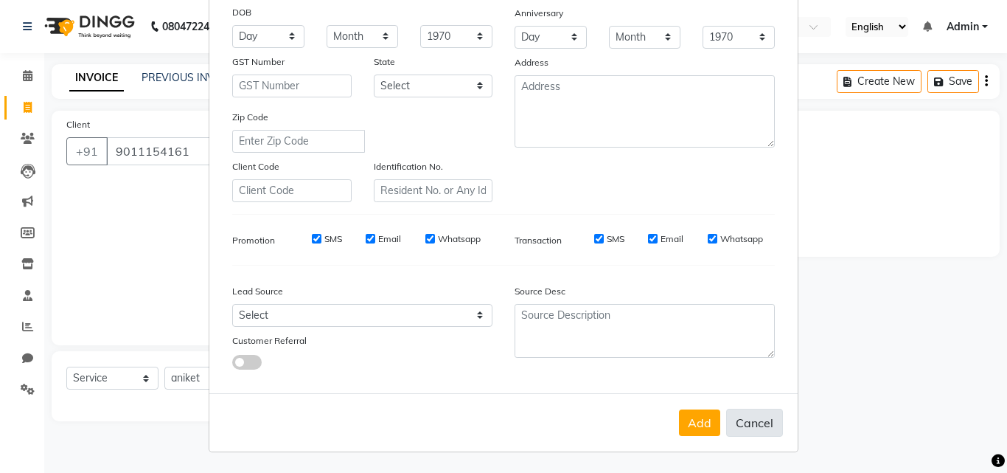
click at [750, 421] on button "Cancel" at bounding box center [754, 423] width 57 height 28
select select
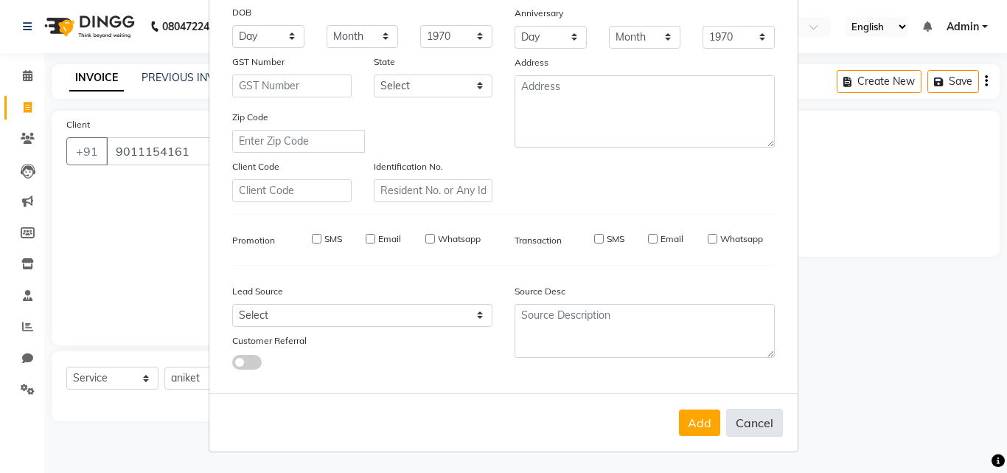
select select
checkbox input "false"
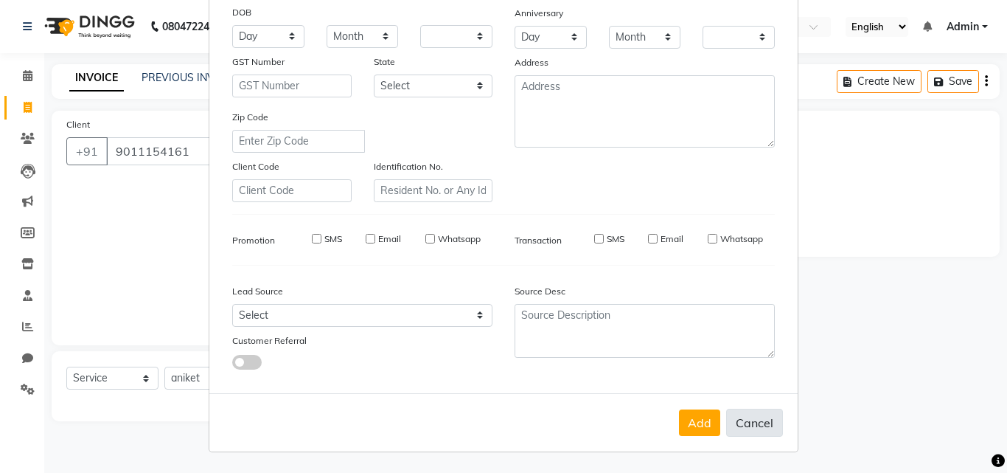
checkbox input "false"
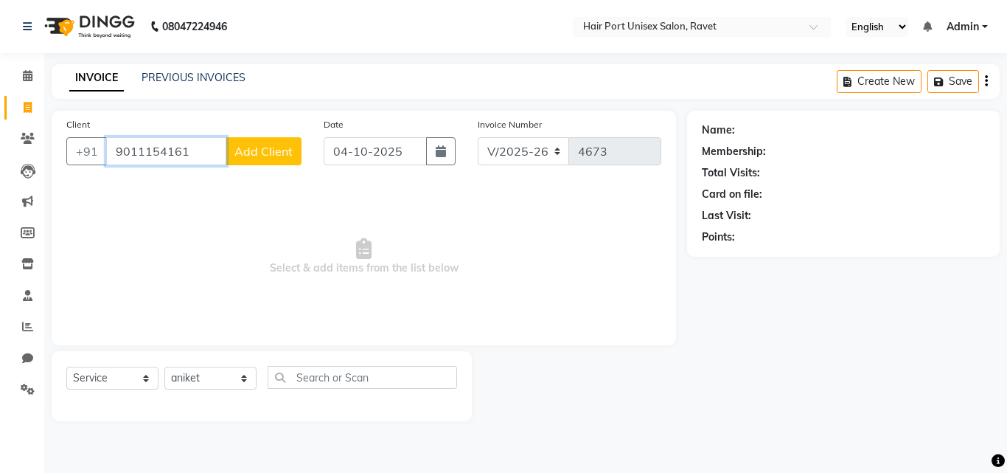
click at [186, 156] on input "9011154161" at bounding box center [166, 151] width 120 height 28
type input "9"
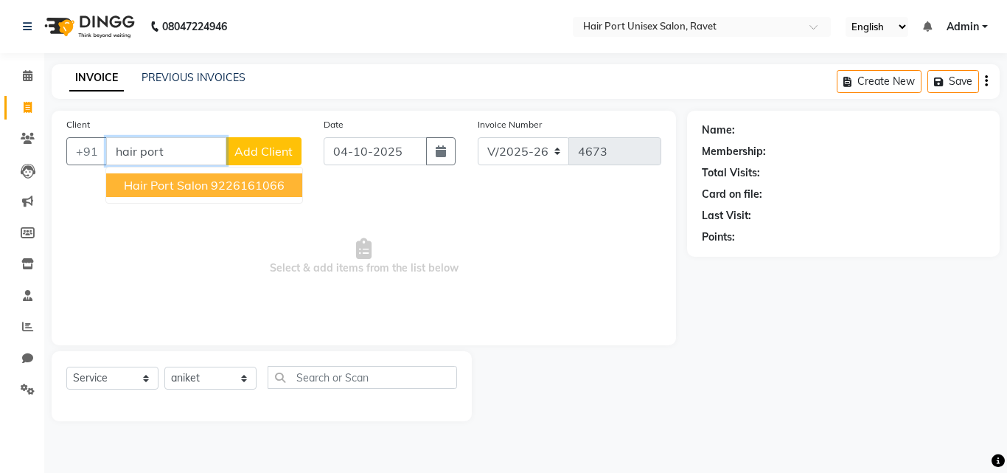
click at [233, 187] on ngb-highlight "9226161066" at bounding box center [248, 185] width 74 height 15
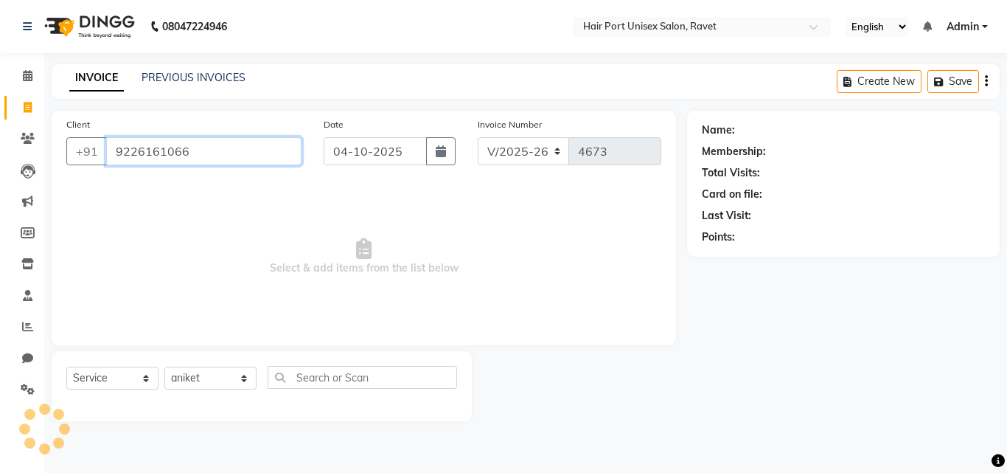
type input "9226161066"
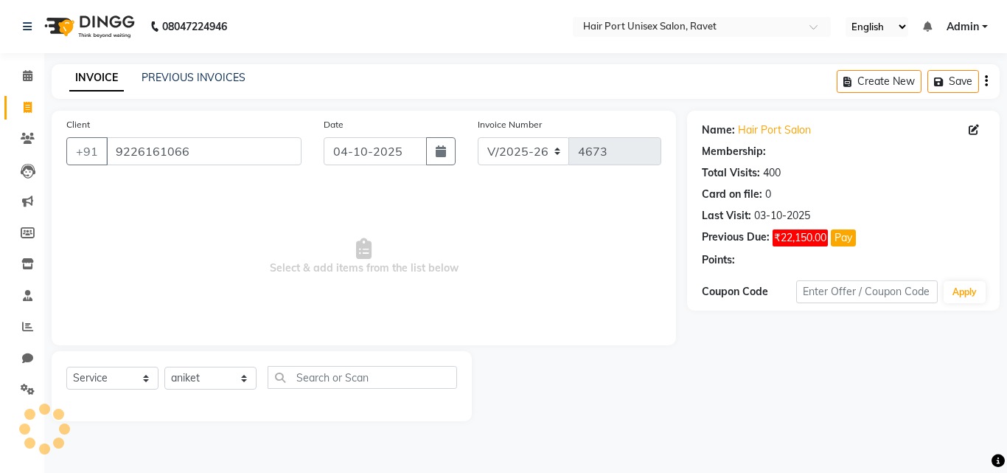
select select "1: Object"
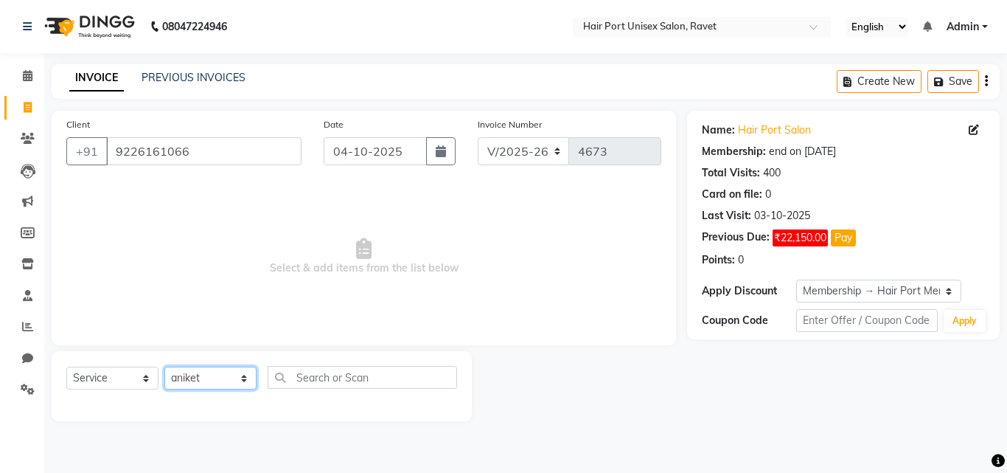
click at [221, 375] on select "Select Stylist aniket [PERSON_NAME] [PERSON_NAME] Disale [PERSON_NAME] Rashim R…" at bounding box center [210, 377] width 92 height 23
select select "66342"
click at [164, 366] on select "Select Stylist aniket [PERSON_NAME] [PERSON_NAME] Disale [PERSON_NAME] Rashim R…" at bounding box center [210, 377] width 92 height 23
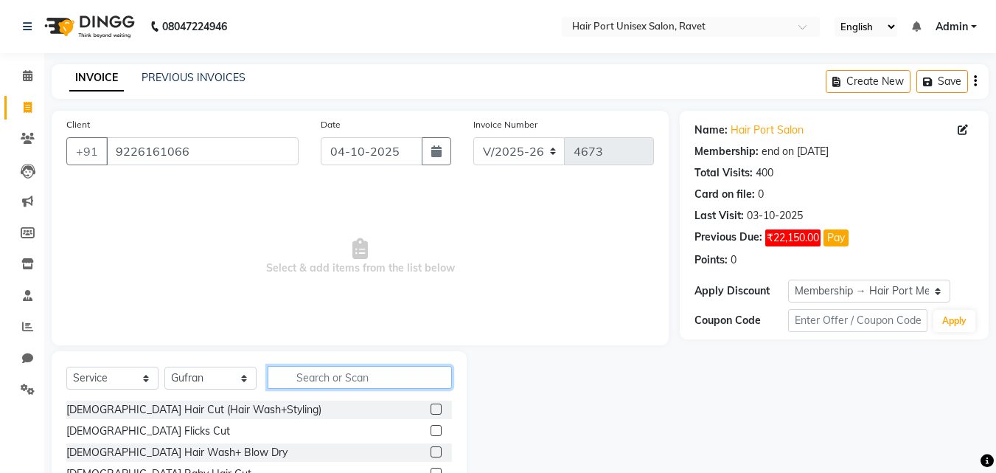
click at [288, 375] on input "text" at bounding box center [360, 377] width 184 height 23
type input "hair cut"
click at [432, 448] on label at bounding box center [436, 451] width 11 height 11
click at [432, 448] on input "checkbox" at bounding box center [436, 453] width 10 height 10
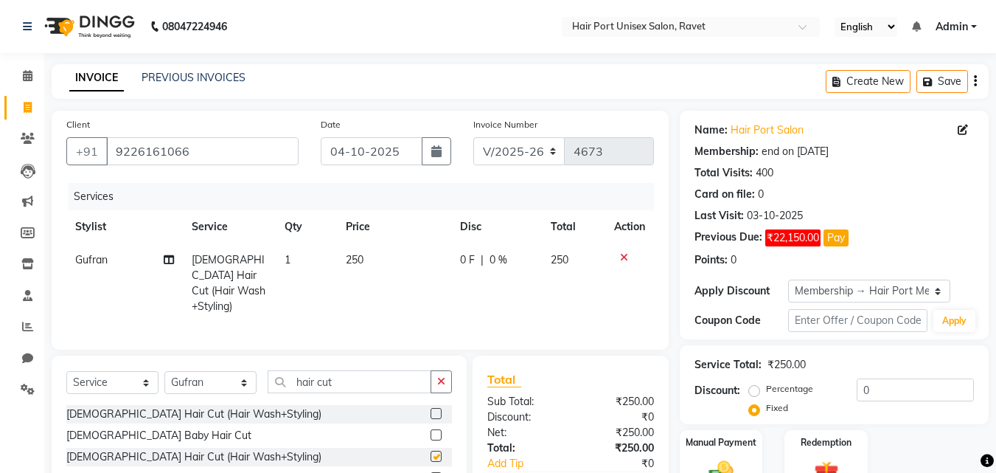
checkbox input "false"
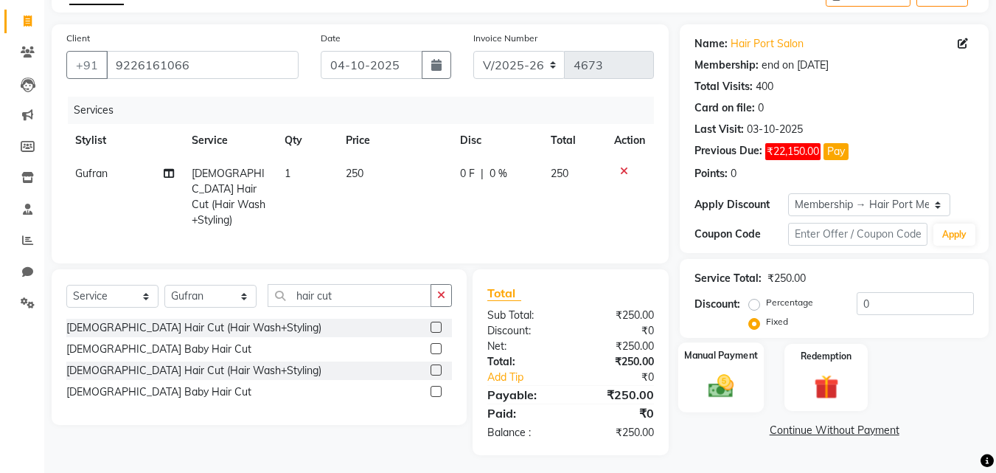
click at [729, 378] on img at bounding box center [721, 385] width 41 height 29
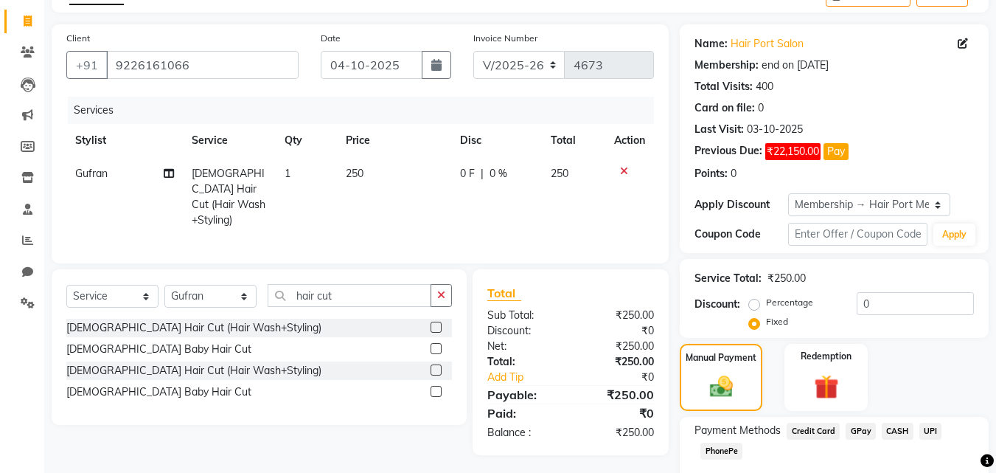
click at [723, 451] on span "PhonePe" at bounding box center [722, 450] width 42 height 17
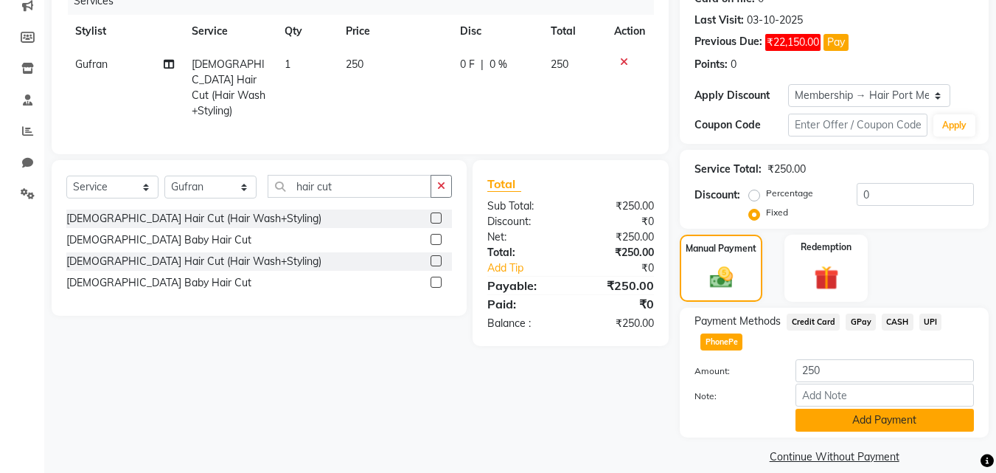
click at [841, 416] on button "Add Payment" at bounding box center [885, 420] width 178 height 23
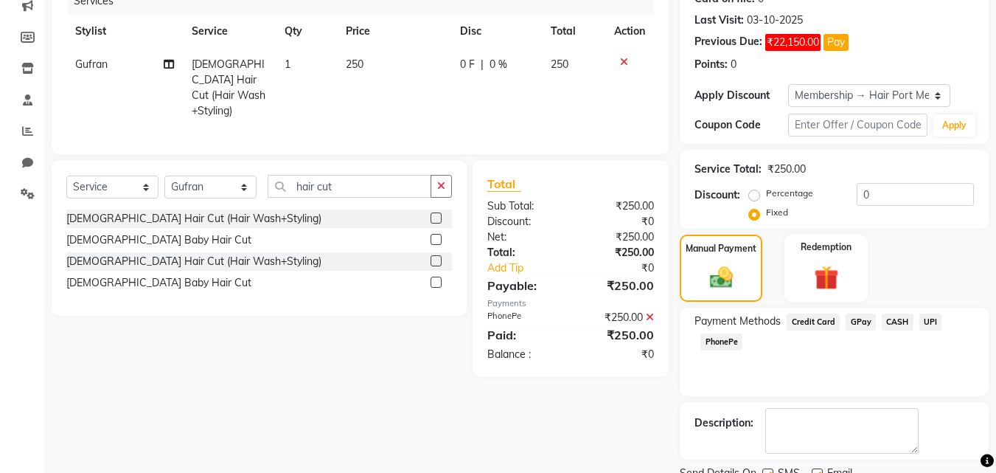
click at [726, 341] on span "PhonePe" at bounding box center [722, 341] width 42 height 17
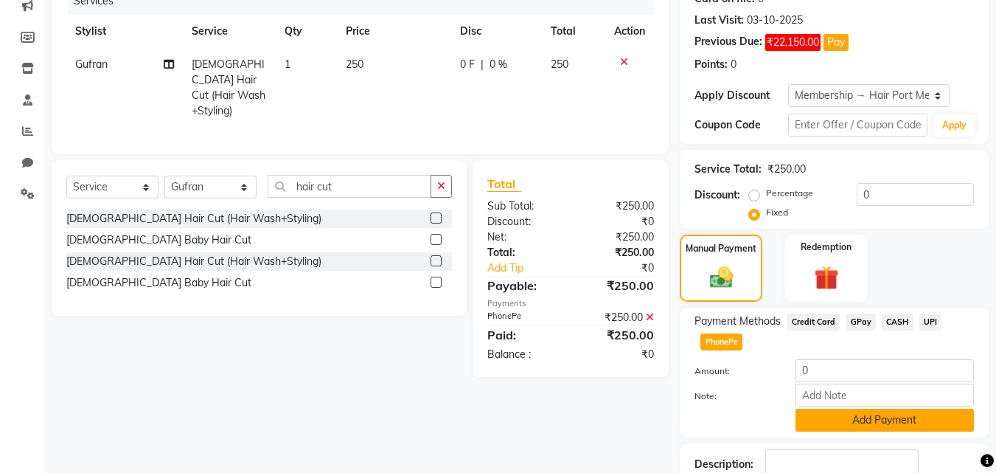
click at [855, 423] on button "Add Payment" at bounding box center [885, 420] width 178 height 23
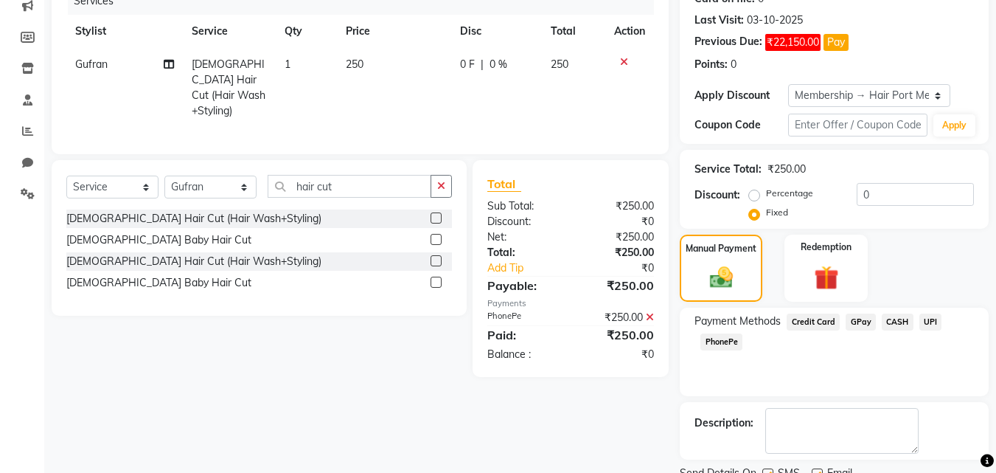
scroll to position [254, 0]
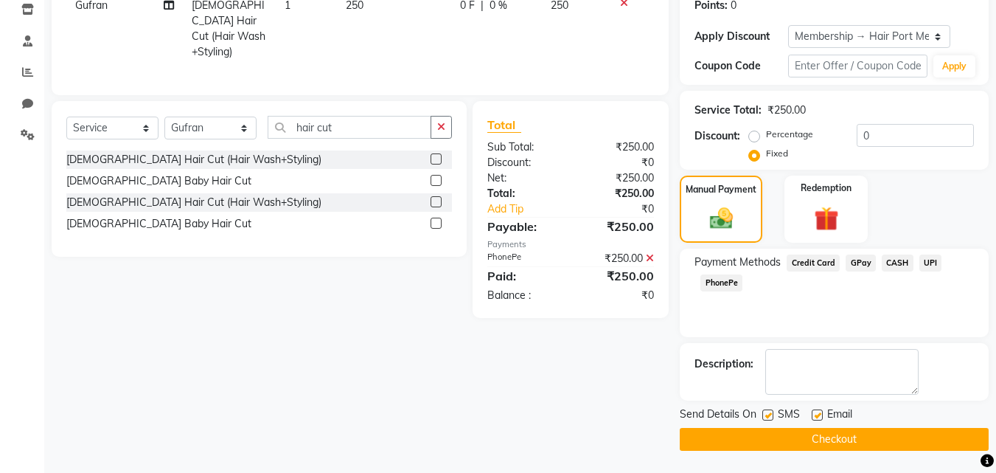
click at [852, 433] on button "Checkout" at bounding box center [834, 439] width 309 height 23
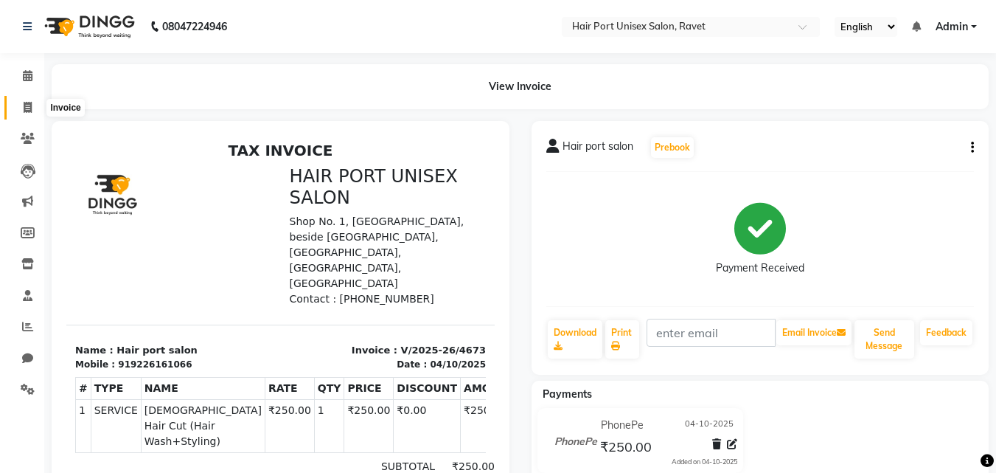
click at [24, 109] on icon at bounding box center [28, 107] width 8 height 11
select select "service"
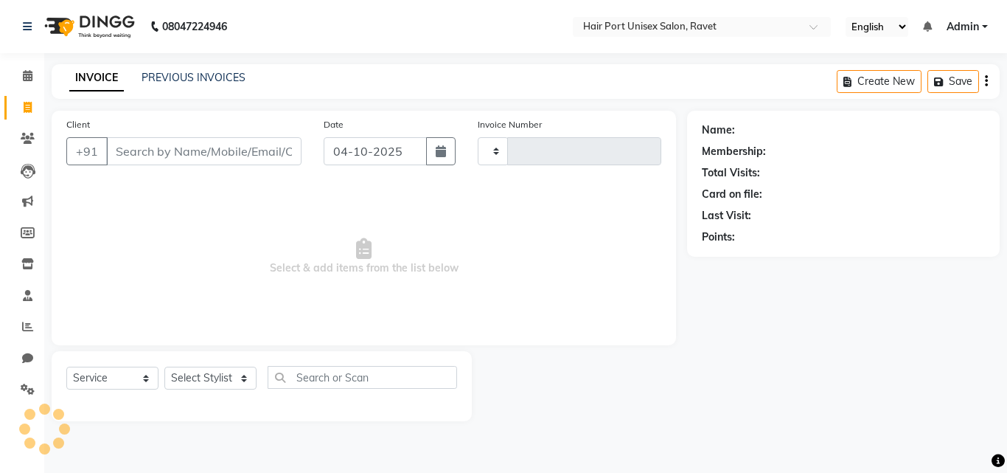
type input "4674"
select select "7015"
click at [224, 150] on input "Client" at bounding box center [203, 151] width 195 height 28
type input "8"
click at [217, 154] on input "Client" at bounding box center [203, 151] width 195 height 28
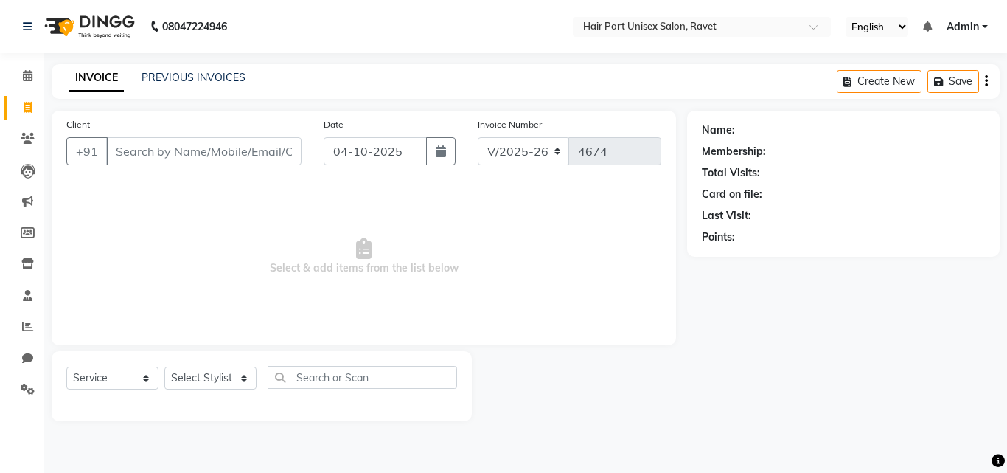
click at [166, 141] on input "Client" at bounding box center [203, 151] width 195 height 28
type input "8830020781"
click at [252, 150] on span "Add Client" at bounding box center [263, 151] width 58 height 15
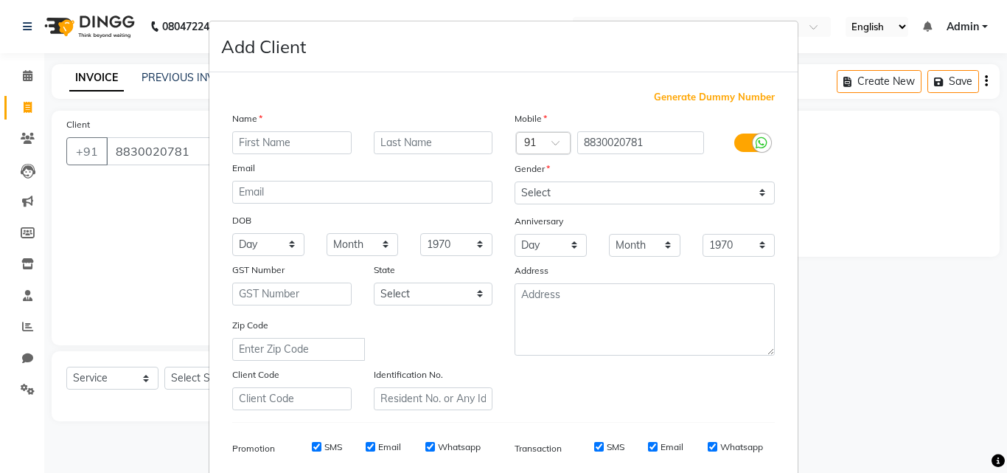
click at [266, 146] on input "text" at bounding box center [291, 142] width 119 height 23
type input "h"
type input "shashank"
click at [607, 193] on select "Select [DEMOGRAPHIC_DATA] [DEMOGRAPHIC_DATA] Other Prefer Not To Say" at bounding box center [645, 192] width 260 height 23
select select "[DEMOGRAPHIC_DATA]"
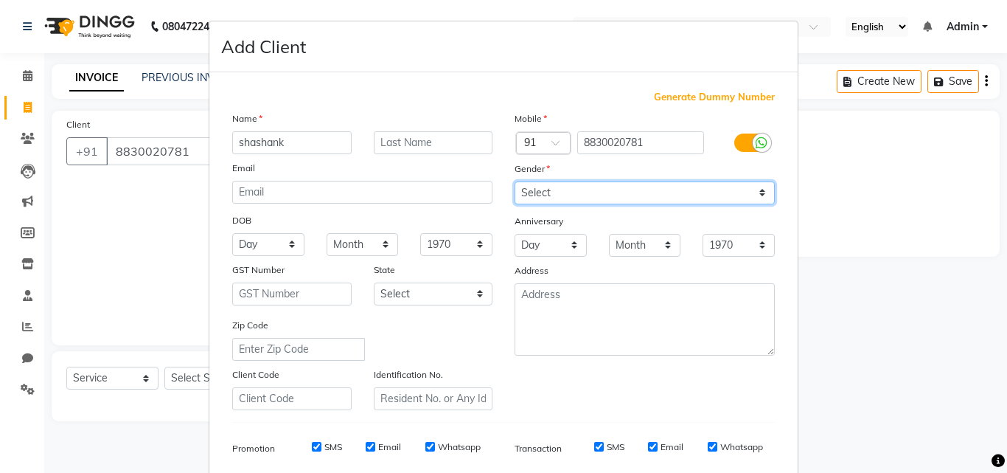
click at [515, 181] on select "Select [DEMOGRAPHIC_DATA] [DEMOGRAPHIC_DATA] Other Prefer Not To Say" at bounding box center [645, 192] width 260 height 23
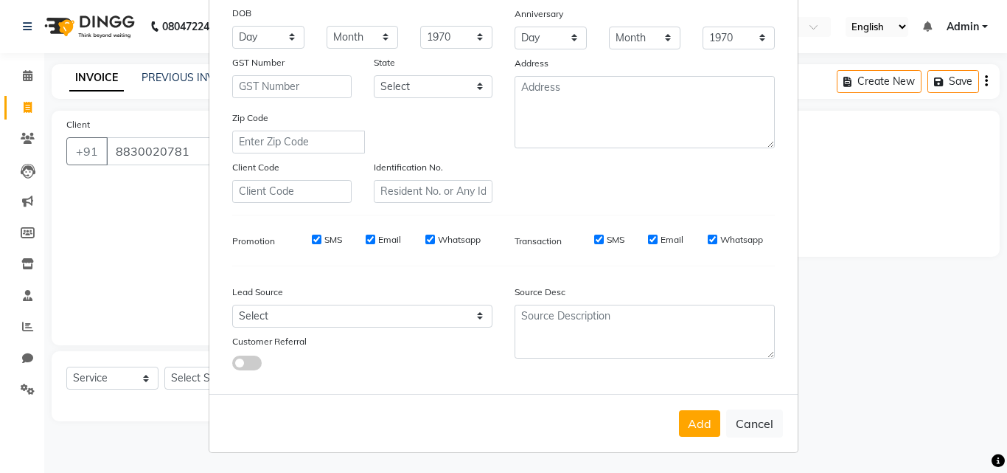
scroll to position [208, 0]
drag, startPoint x: 628, startPoint y: 260, endPoint x: 642, endPoint y: 108, distance: 153.3
click at [642, 108] on div "Generate Dummy Number Name shashank Email DOB Day 01 02 03 04 05 06 07 08 09 10…" at bounding box center [503, 131] width 565 height 499
click at [686, 418] on button "Add" at bounding box center [699, 422] width 41 height 27
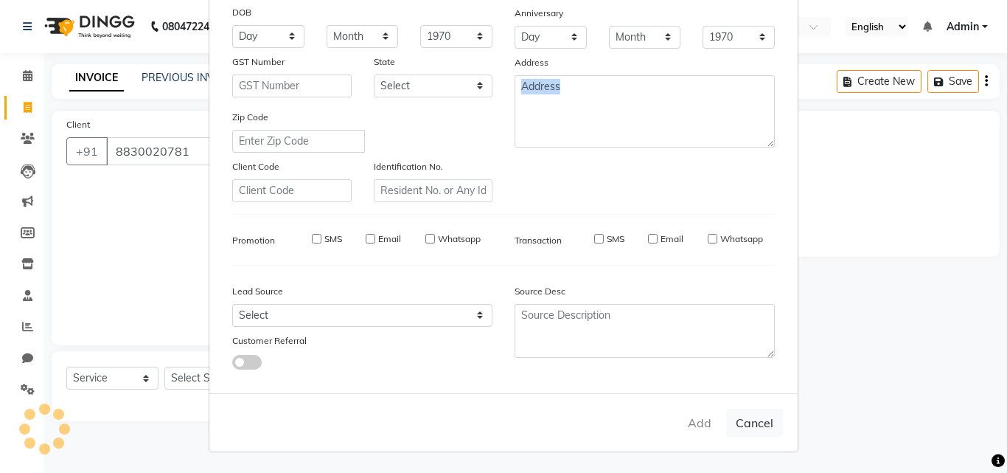
select select
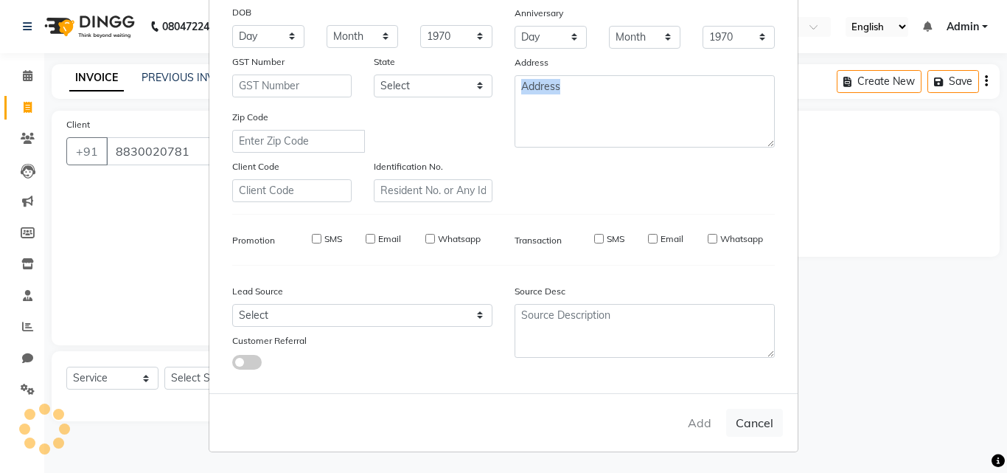
select select
checkbox input "false"
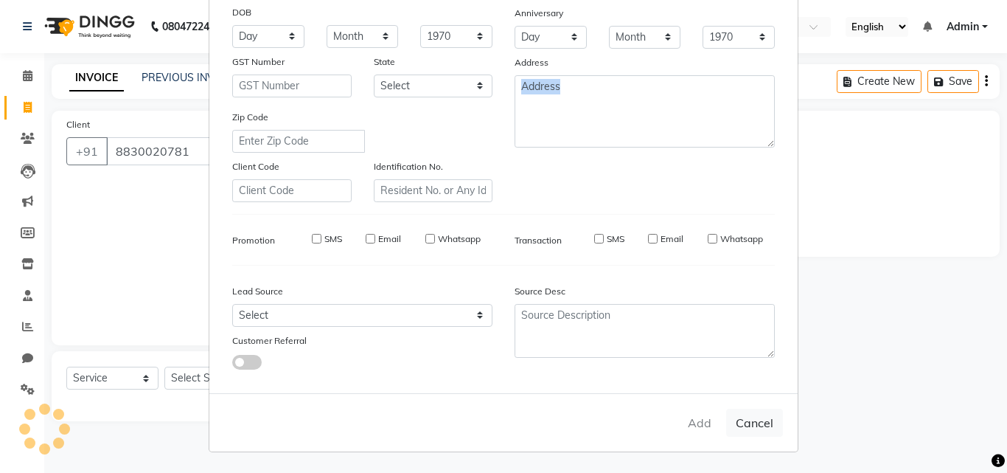
checkbox input "false"
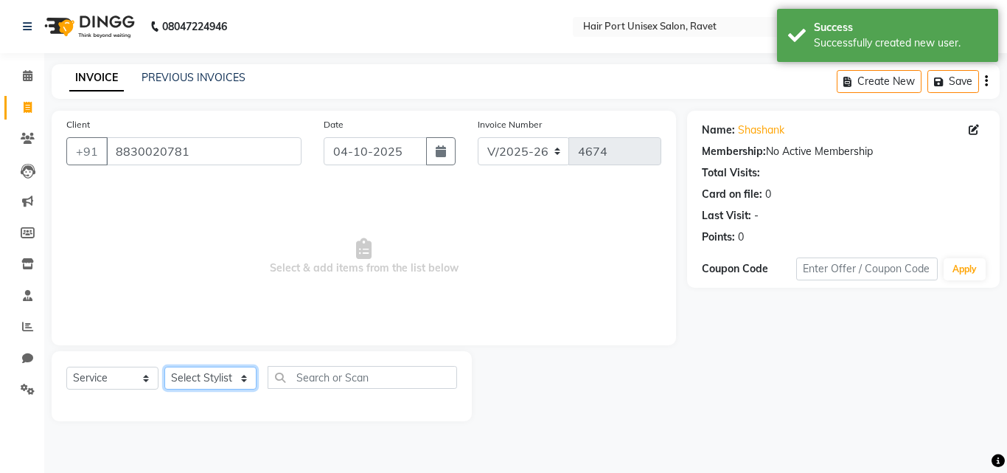
click at [237, 379] on select "Select Stylist aniket [PERSON_NAME] [PERSON_NAME] Disale [PERSON_NAME] Rashim R…" at bounding box center [210, 377] width 92 height 23
select select "93698"
click at [164, 366] on select "Select Stylist aniket [PERSON_NAME] [PERSON_NAME] Disale [PERSON_NAME] Rashim R…" at bounding box center [210, 377] width 92 height 23
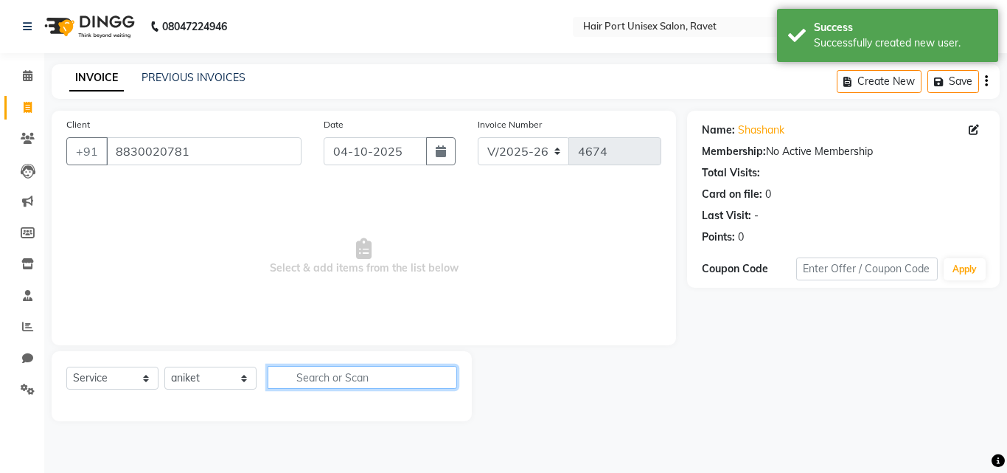
click at [330, 375] on input "text" at bounding box center [363, 377] width 190 height 23
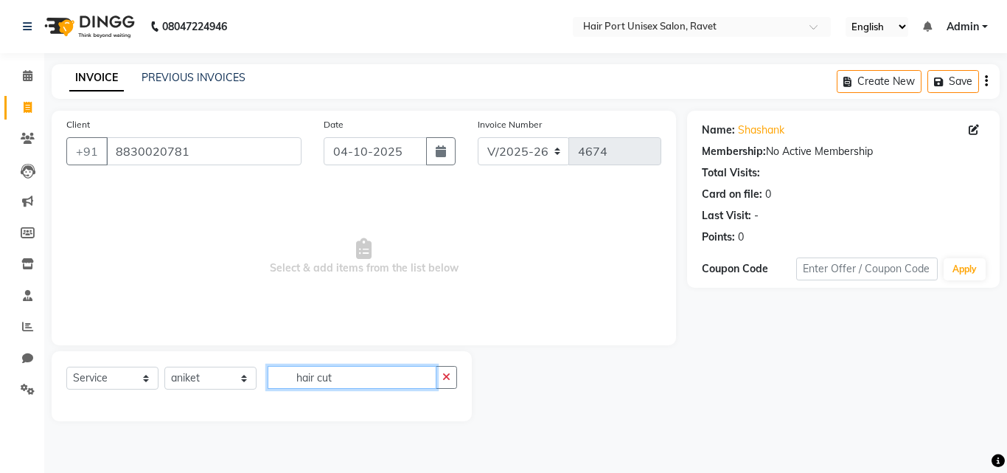
click at [337, 375] on input "hair cut" at bounding box center [352, 377] width 169 height 23
type input "h"
click at [27, 325] on icon at bounding box center [27, 326] width 11 height 11
click at [244, 154] on input "8830020781" at bounding box center [203, 151] width 195 height 28
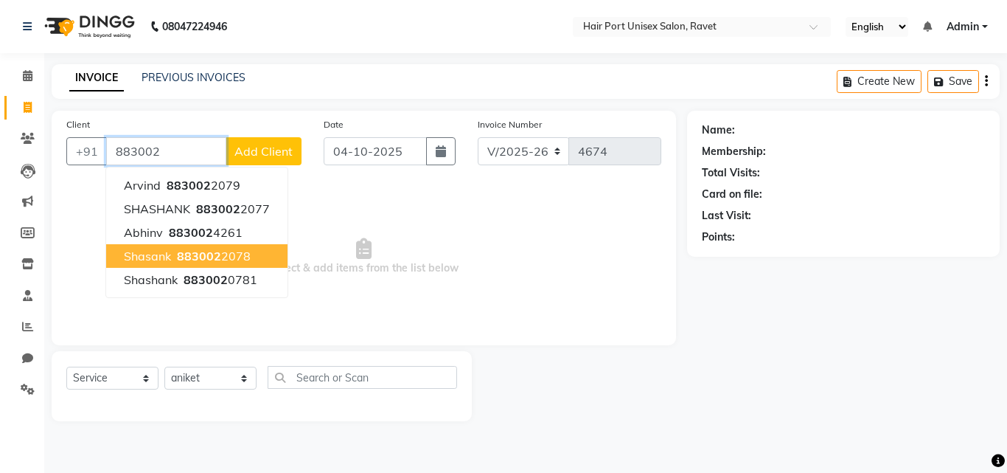
click at [237, 257] on ngb-highlight "883002 2078" at bounding box center [212, 256] width 77 height 15
type input "8830022078"
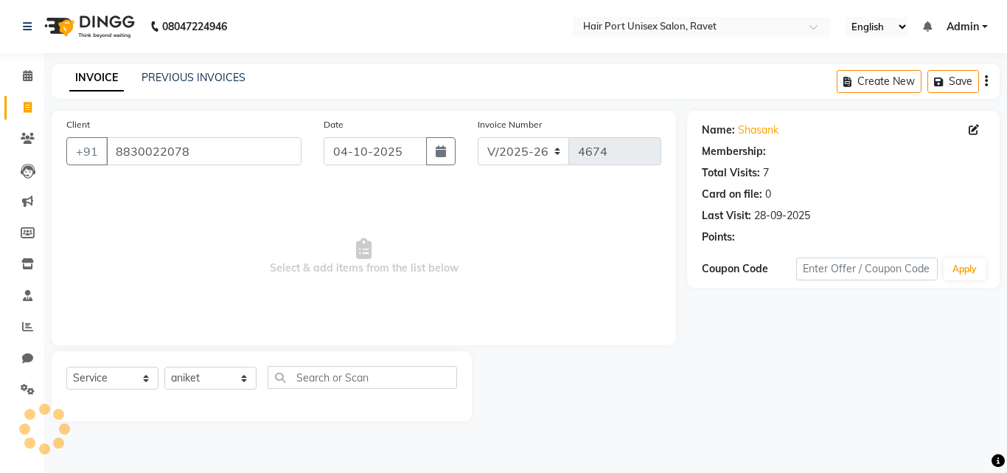
select select "1: Object"
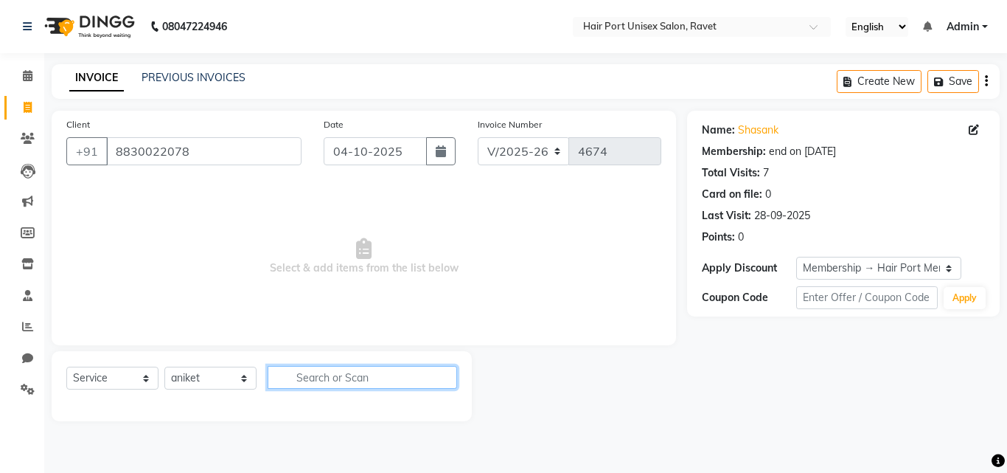
click at [313, 376] on input "text" at bounding box center [363, 377] width 190 height 23
type input "h"
type input "hair cut9"
click at [441, 375] on button "button" at bounding box center [446, 377] width 21 height 23
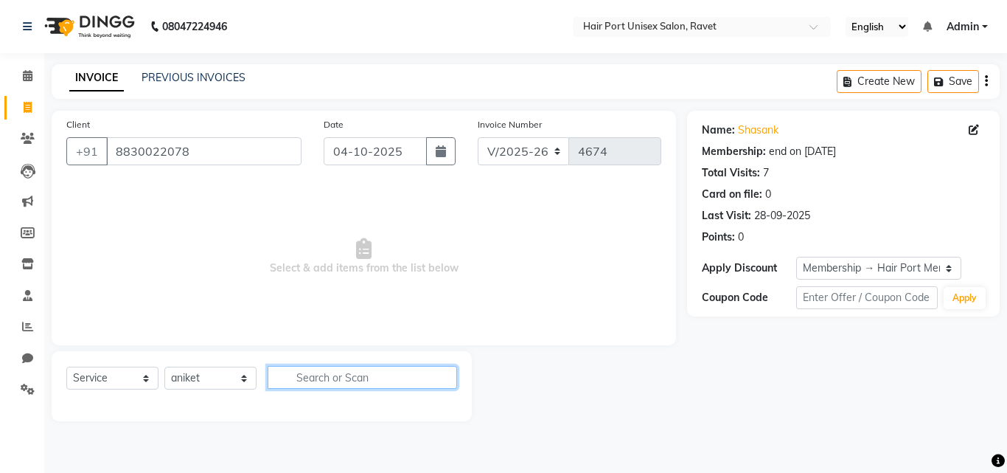
click at [441, 375] on input "text" at bounding box center [363, 377] width 190 height 23
click at [201, 383] on select "Select Stylist aniket [PERSON_NAME] [PERSON_NAME] Disale [PERSON_NAME] Rashim R…" at bounding box center [210, 377] width 92 height 23
click at [164, 366] on select "Select Stylist aniket [PERSON_NAME] [PERSON_NAME] Disale [PERSON_NAME] Rashim R…" at bounding box center [210, 377] width 92 height 23
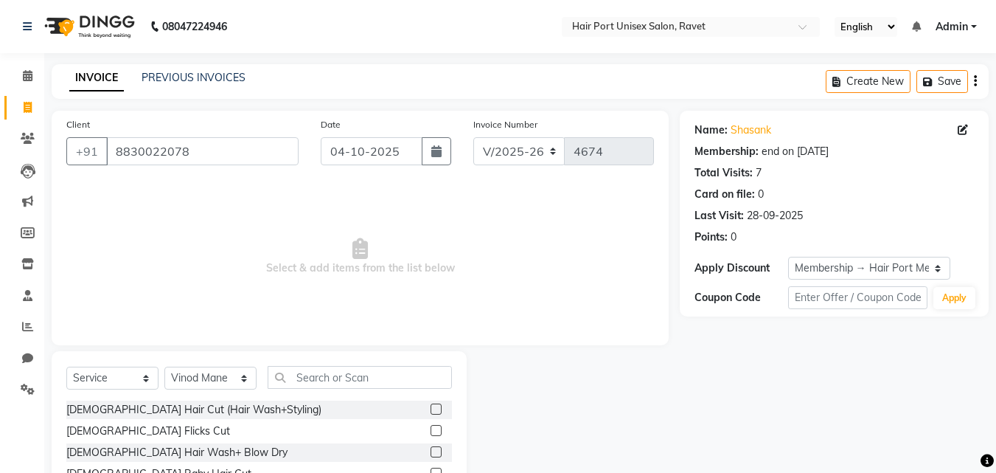
click at [221, 377] on select "Select Stylist aniket [PERSON_NAME] [PERSON_NAME] Disale [PERSON_NAME] Rashim R…" at bounding box center [210, 377] width 92 height 23
click at [164, 366] on select "Select Stylist aniket [PERSON_NAME] [PERSON_NAME] Disale [PERSON_NAME] Rashim R…" at bounding box center [210, 377] width 92 height 23
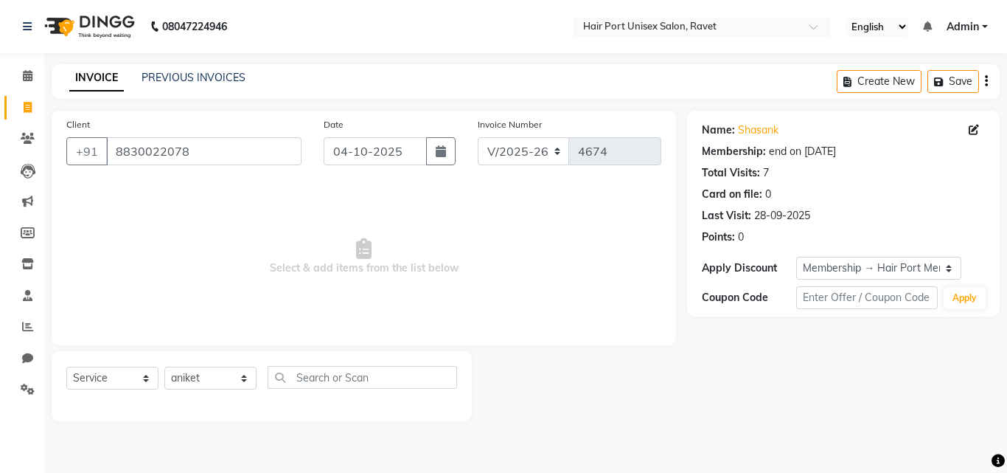
click at [184, 376] on select "Select Stylist aniket [PERSON_NAME] [PERSON_NAME] Disale [PERSON_NAME] Rashim R…" at bounding box center [210, 377] width 92 height 23
click at [164, 366] on select "Select Stylist aniket [PERSON_NAME] [PERSON_NAME] Disale [PERSON_NAME] Rashim R…" at bounding box center [210, 377] width 92 height 23
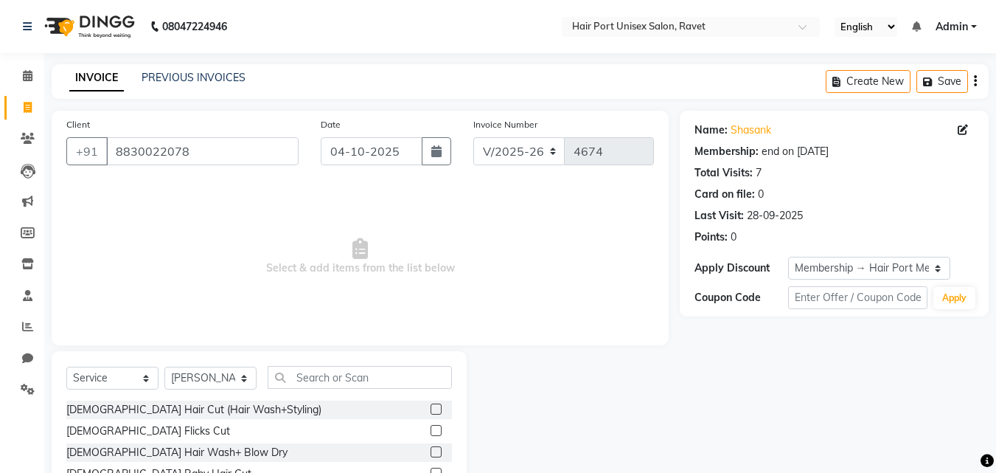
click at [201, 378] on select "Select Stylist aniket [PERSON_NAME] [PERSON_NAME] Disale [PERSON_NAME] Rashim R…" at bounding box center [210, 377] width 92 height 23
click at [164, 366] on select "Select Stylist aniket [PERSON_NAME] [PERSON_NAME] Disale [PERSON_NAME] Rashim R…" at bounding box center [210, 377] width 92 height 23
click at [205, 375] on select "Select Stylist aniket [PERSON_NAME] [PERSON_NAME] Disale [PERSON_NAME] Rashim R…" at bounding box center [210, 377] width 92 height 23
select select "93698"
click at [164, 366] on select "Select Stylist aniket [PERSON_NAME] [PERSON_NAME] Disale [PERSON_NAME] Rashim R…" at bounding box center [210, 377] width 92 height 23
